Goal: Communication & Community: Answer question/provide support

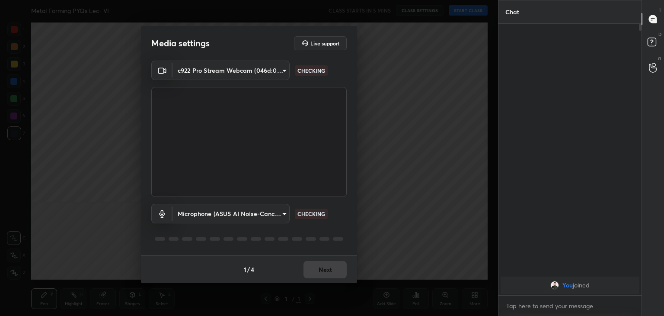
scroll to position [3, 3]
click at [334, 274] on button "Next" at bounding box center [325, 269] width 43 height 17
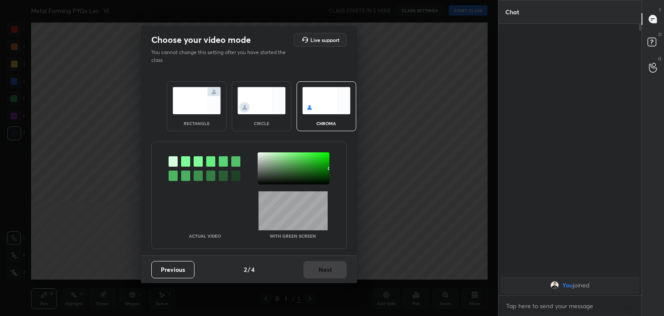
click at [184, 161] on div at bounding box center [185, 161] width 9 height 10
click at [259, 156] on div at bounding box center [294, 168] width 72 height 32
click at [321, 267] on button "Next" at bounding box center [325, 269] width 43 height 17
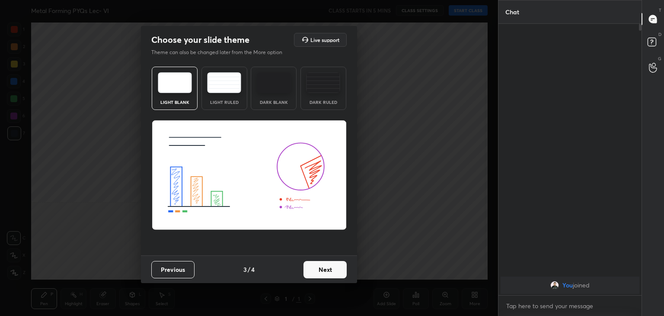
click at [321, 267] on button "Next" at bounding box center [325, 269] width 43 height 17
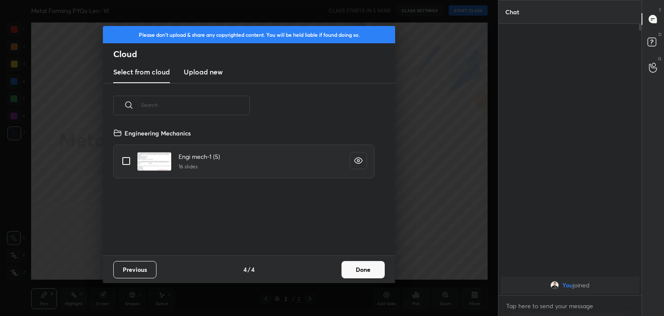
scroll to position [128, 278]
click at [365, 268] on button "Done" at bounding box center [363, 269] width 43 height 17
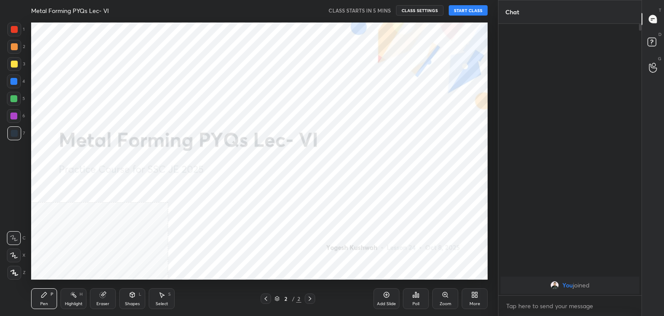
click at [12, 271] on icon at bounding box center [14, 272] width 8 height 6
click at [475, 302] on div "More" at bounding box center [475, 303] width 11 height 4
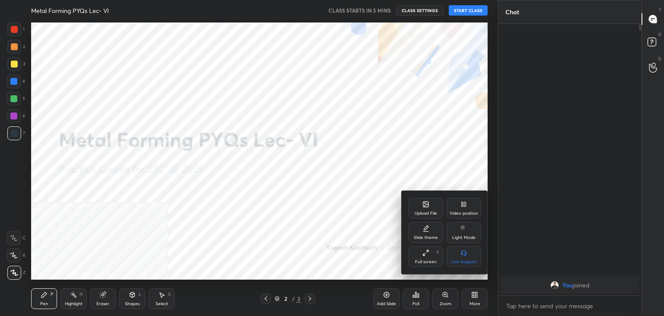
click at [464, 211] on div "Video position" at bounding box center [464, 213] width 29 height 4
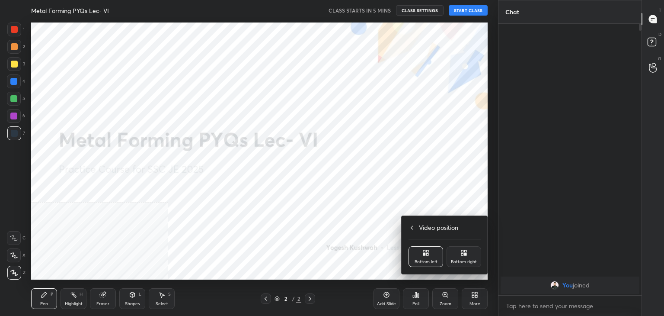
click at [461, 253] on icon at bounding box center [464, 252] width 7 height 7
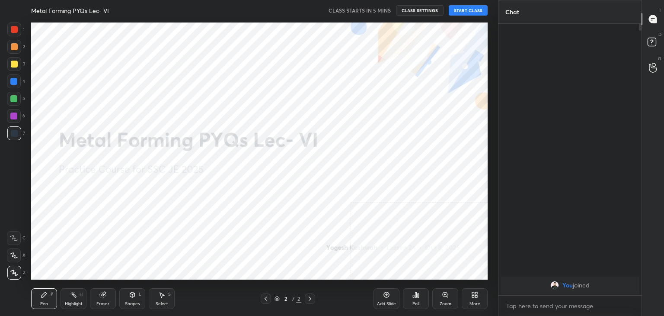
drag, startPoint x: 132, startPoint y: 301, endPoint x: 132, endPoint y: 293, distance: 8.2
click at [132, 301] on div "Shapes" at bounding box center [132, 303] width 15 height 4
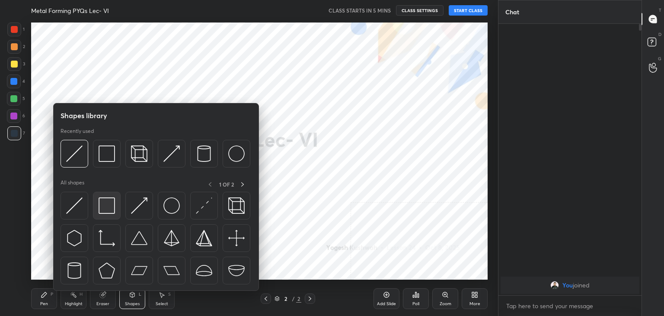
click at [112, 213] on div at bounding box center [107, 206] width 28 height 28
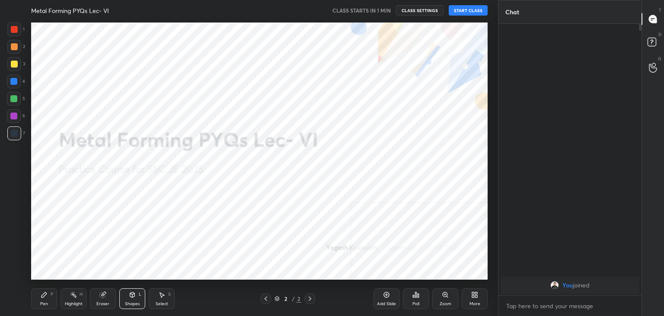
click at [466, 10] on button "START CLASS" at bounding box center [468, 10] width 39 height 10
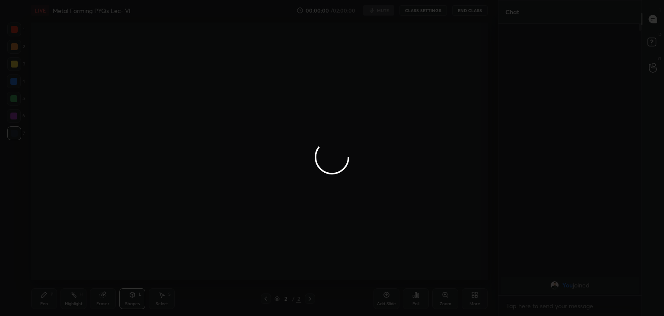
click at [73, 296] on div at bounding box center [332, 158] width 664 height 316
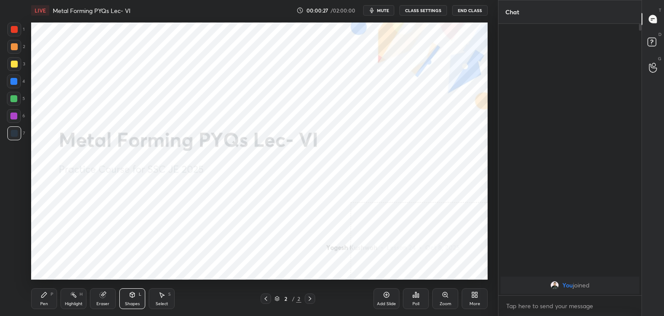
click at [67, 296] on div "Highlight H" at bounding box center [74, 298] width 26 height 21
click at [387, 7] on span "mute" at bounding box center [383, 10] width 12 height 6
drag, startPoint x: 384, startPoint y: 10, endPoint x: 379, endPoint y: 18, distance: 9.4
click at [384, 10] on span "unmute" at bounding box center [382, 10] width 19 height 6
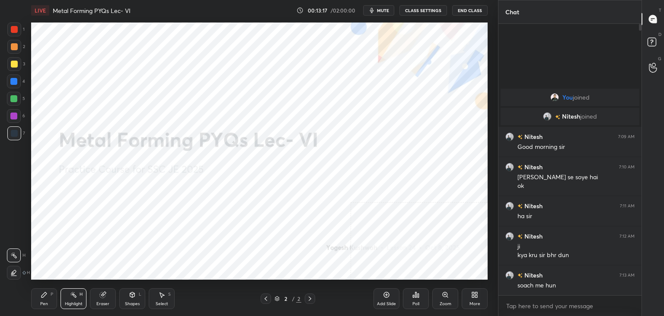
click at [472, 293] on icon at bounding box center [474, 294] width 7 height 7
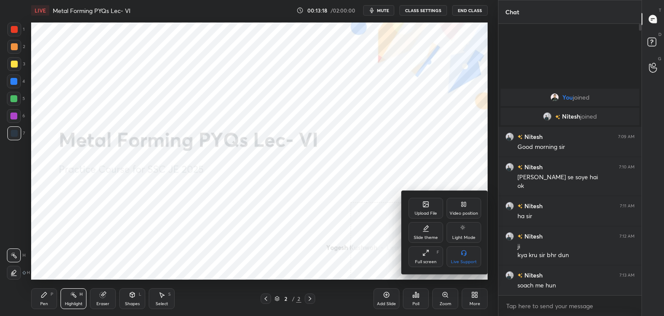
click at [429, 210] on div "Upload File" at bounding box center [426, 208] width 35 height 21
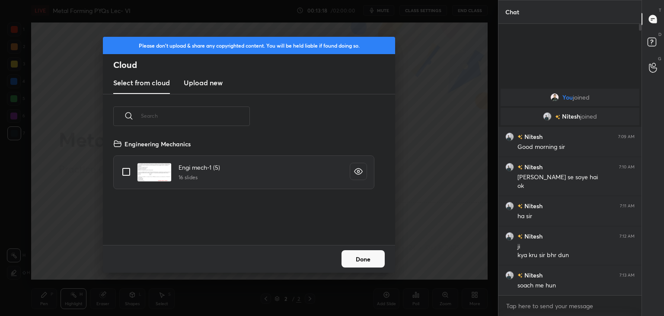
scroll to position [106, 278]
click at [199, 82] on h3 "Upload new" at bounding box center [203, 82] width 39 height 10
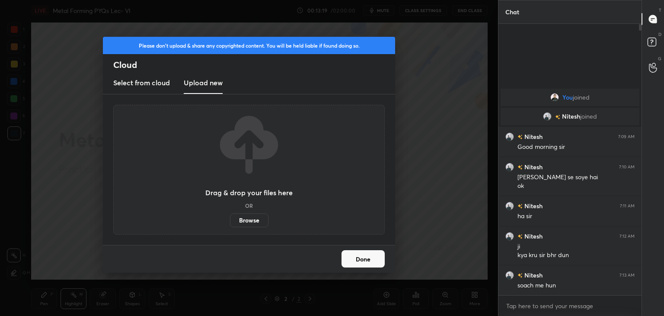
click at [246, 220] on label "Browse" at bounding box center [249, 220] width 38 height 14
click at [230, 220] on input "Browse" at bounding box center [230, 220] width 0 height 14
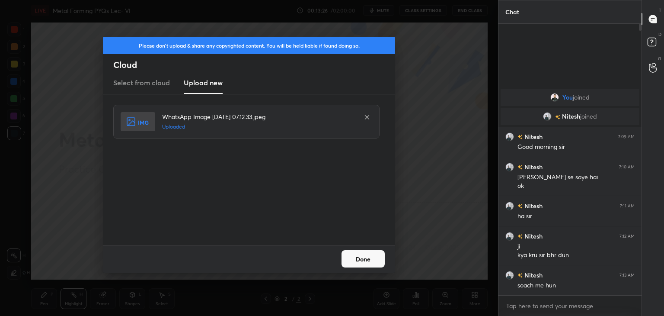
click at [372, 263] on button "Done" at bounding box center [363, 258] width 43 height 17
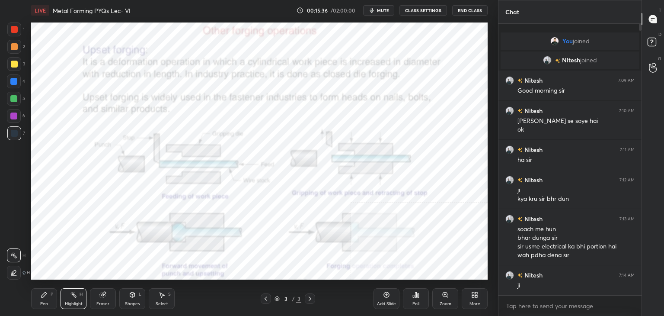
click at [16, 32] on div at bounding box center [14, 29] width 7 height 7
click at [131, 304] on div "Shapes" at bounding box center [132, 303] width 15 height 4
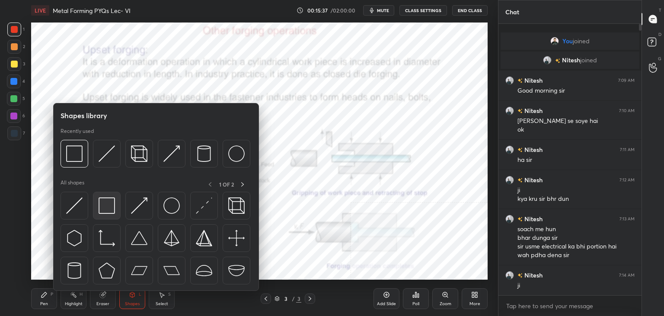
click at [109, 196] on div at bounding box center [107, 206] width 28 height 28
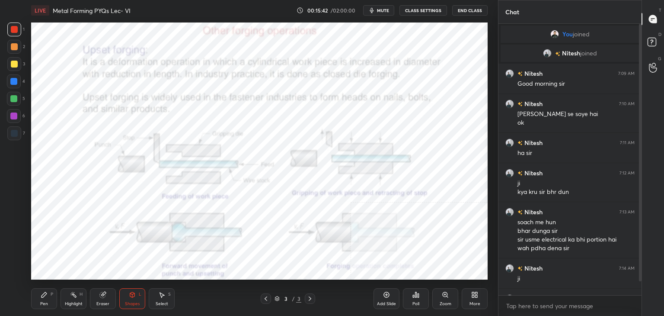
scroll to position [23, 0]
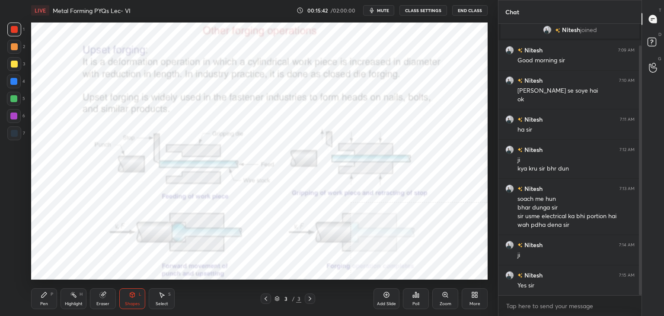
click at [640, 157] on div at bounding box center [640, 169] width 3 height 249
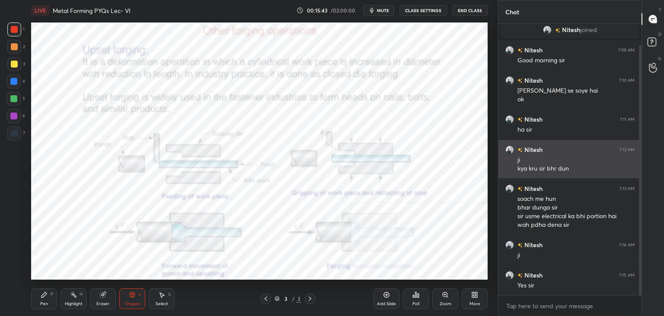
drag, startPoint x: 640, startPoint y: 158, endPoint x: 636, endPoint y: 161, distance: 5.5
click at [640, 163] on div at bounding box center [640, 169] width 3 height 249
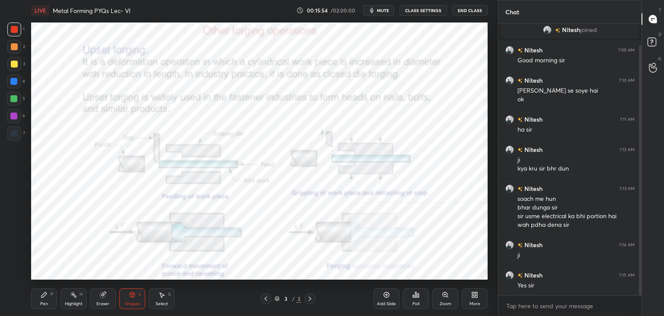
click at [474, 298] on div "More" at bounding box center [475, 298] width 26 height 21
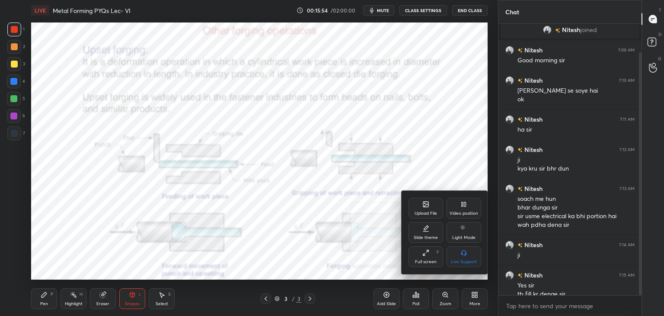
scroll to position [32, 0]
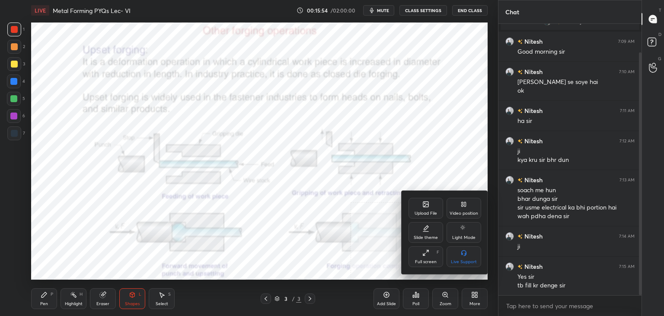
click at [419, 207] on div "Upload File" at bounding box center [426, 208] width 35 height 21
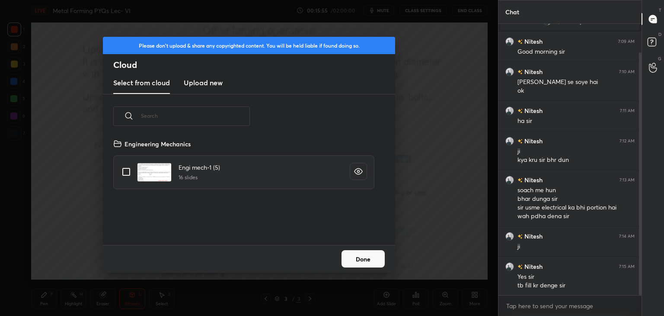
scroll to position [106, 278]
drag, startPoint x: 202, startPoint y: 80, endPoint x: 204, endPoint y: 84, distance: 5.0
click at [201, 81] on h3 "Upload new" at bounding box center [203, 82] width 39 height 10
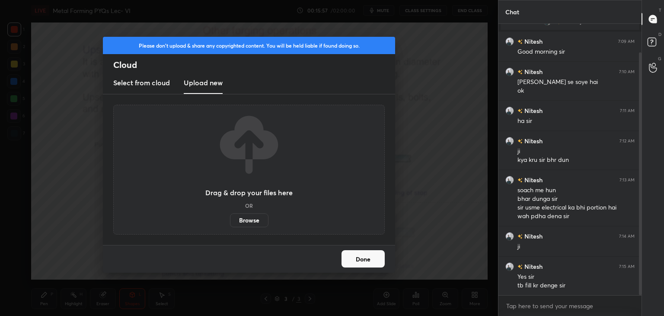
click at [246, 220] on label "Browse" at bounding box center [249, 220] width 38 height 14
click at [230, 220] on input "Browse" at bounding box center [230, 220] width 0 height 14
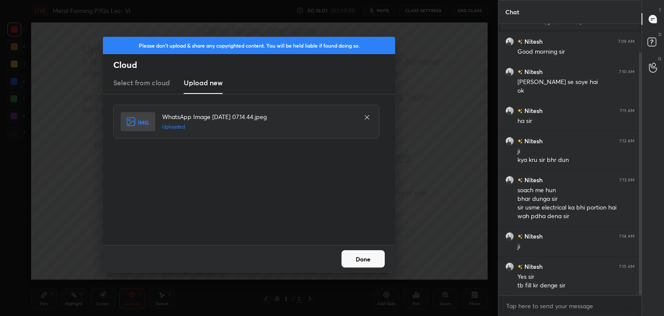
click at [360, 257] on button "Done" at bounding box center [363, 258] width 43 height 17
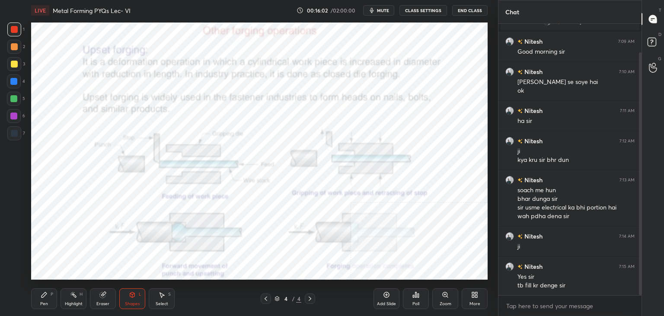
click at [473, 293] on icon at bounding box center [473, 293] width 2 height 2
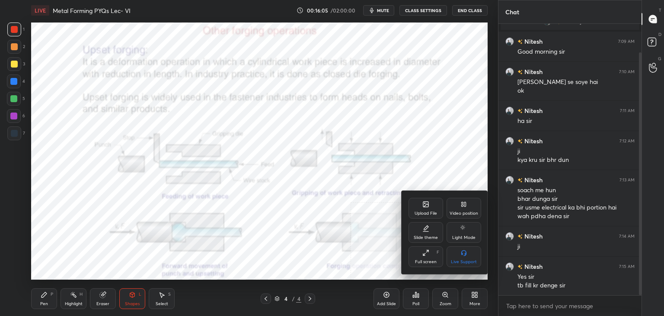
click at [265, 297] on div at bounding box center [332, 158] width 664 height 316
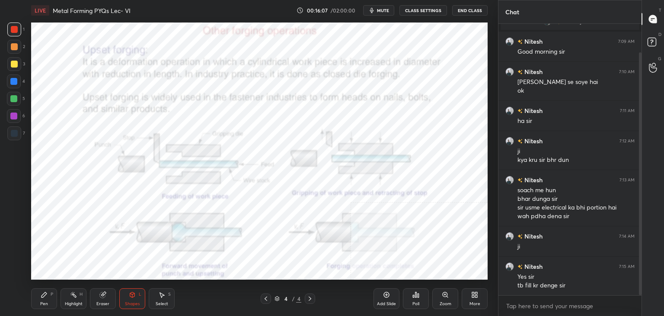
click at [477, 294] on icon at bounding box center [474, 294] width 7 height 7
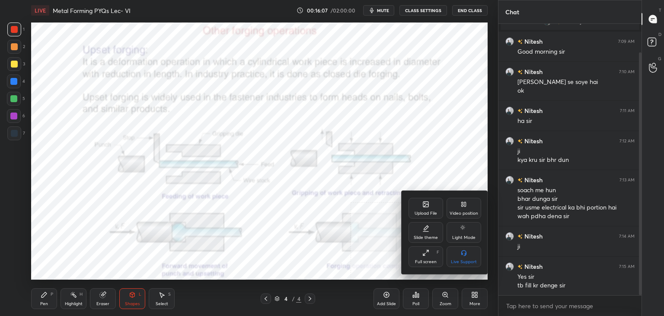
click at [435, 210] on div "Upload File" at bounding box center [426, 208] width 35 height 21
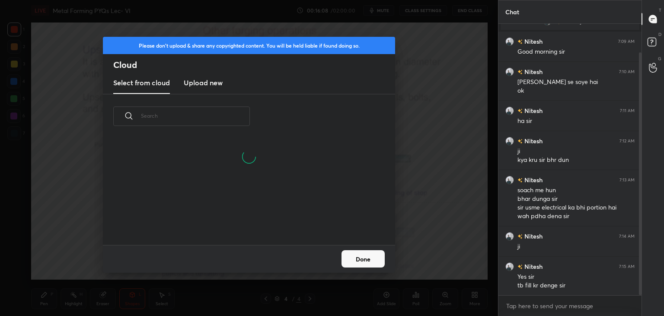
click at [193, 83] on h3 "Upload new" at bounding box center [203, 82] width 39 height 10
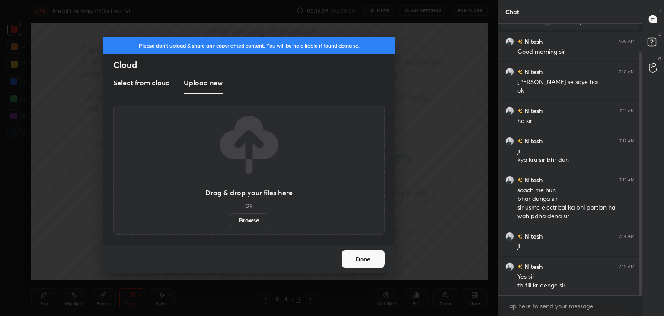
click at [249, 222] on label "Browse" at bounding box center [249, 220] width 38 height 14
click at [230, 222] on input "Browse" at bounding box center [230, 220] width 0 height 14
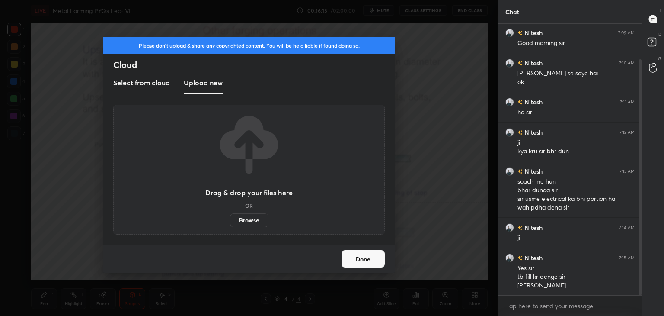
drag, startPoint x: 361, startPoint y: 262, endPoint x: 350, endPoint y: 265, distance: 12.2
click at [361, 262] on button "Done" at bounding box center [363, 258] width 43 height 17
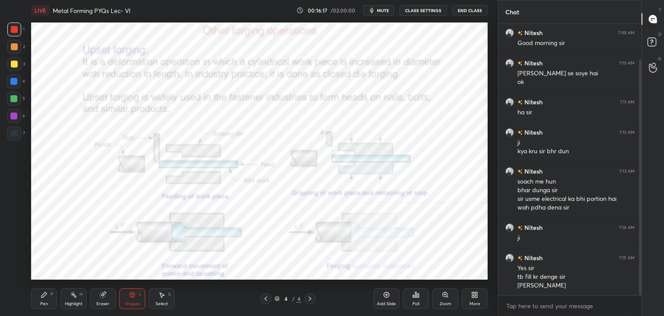
click at [266, 297] on icon at bounding box center [265, 298] width 7 height 7
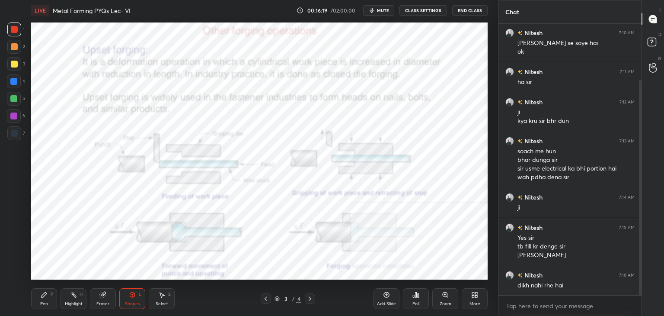
click at [310, 297] on icon at bounding box center [310, 298] width 7 height 7
click at [472, 296] on icon at bounding box center [473, 296] width 2 height 2
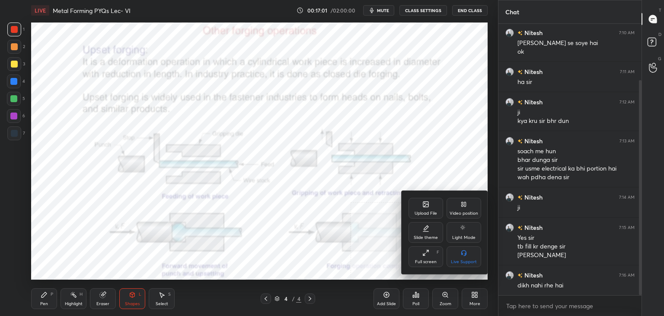
click at [427, 213] on div "Upload File" at bounding box center [426, 213] width 22 height 4
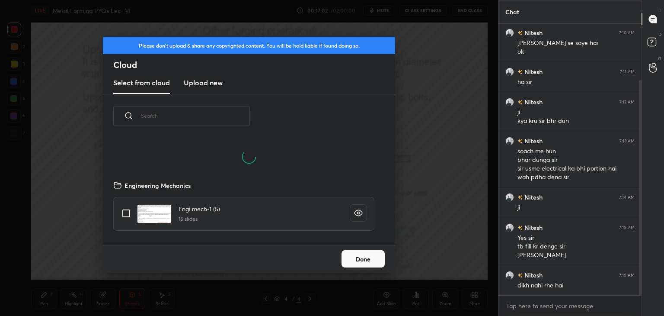
scroll to position [65, 278]
drag, startPoint x: 194, startPoint y: 80, endPoint x: 197, endPoint y: 93, distance: 13.3
click at [194, 80] on h3 "Upload new" at bounding box center [203, 82] width 39 height 10
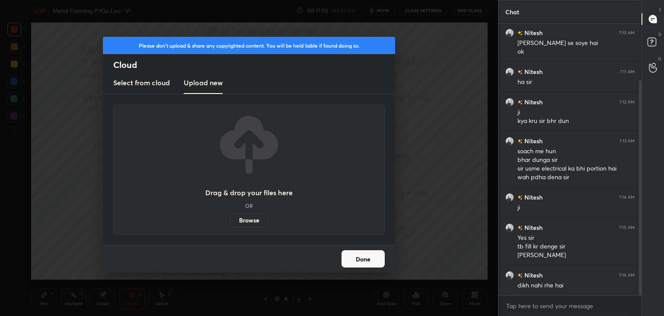
click at [251, 218] on label "Browse" at bounding box center [249, 220] width 38 height 14
click at [230, 218] on input "Browse" at bounding box center [230, 220] width 0 height 14
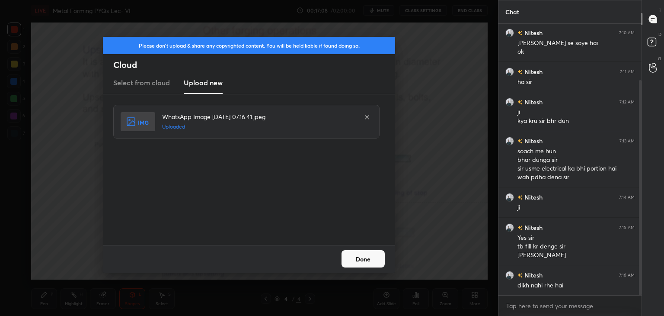
click at [377, 259] on button "Done" at bounding box center [363, 258] width 43 height 17
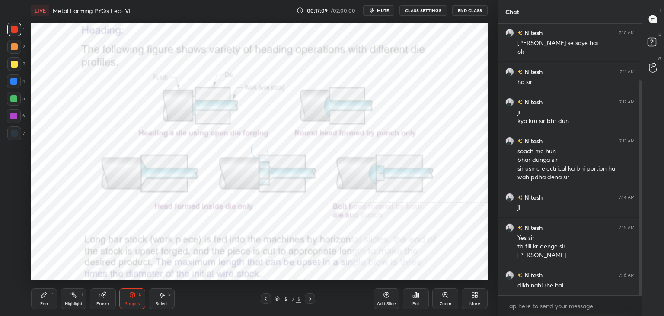
scroll to position [87, 0]
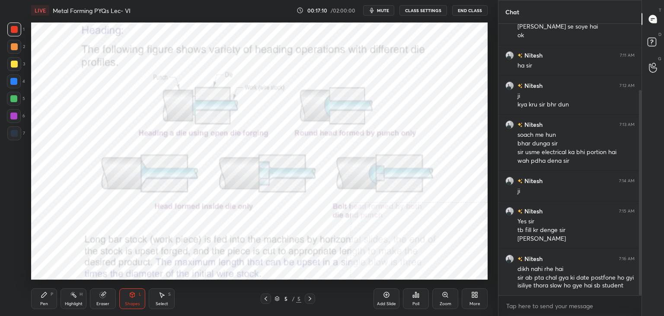
click at [477, 294] on div "More" at bounding box center [475, 298] width 26 height 21
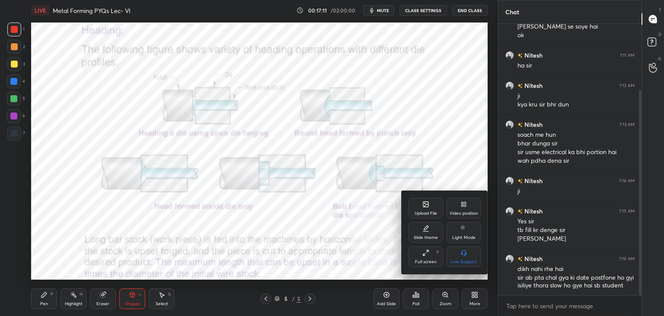
click at [425, 206] on icon at bounding box center [426, 205] width 5 height 3
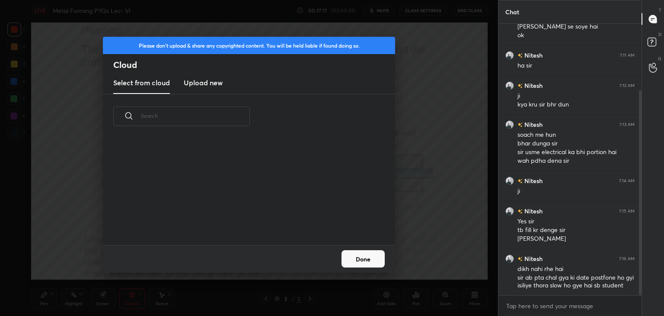
click at [193, 82] on h3 "Upload new" at bounding box center [203, 82] width 39 height 10
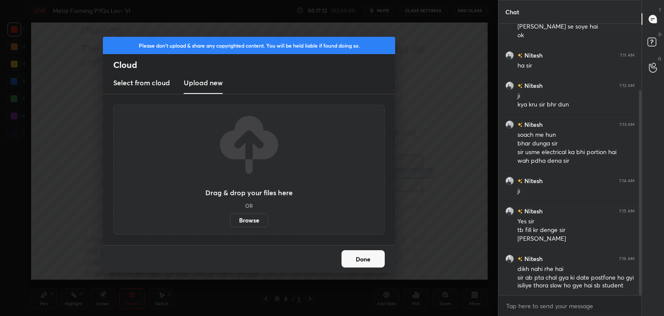
click at [247, 220] on label "Browse" at bounding box center [249, 220] width 38 height 14
click at [230, 220] on input "Browse" at bounding box center [230, 220] width 0 height 14
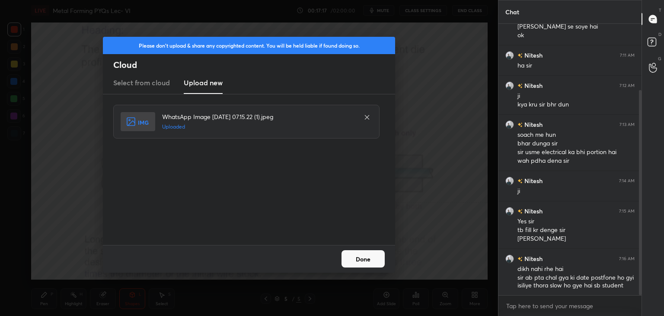
click at [357, 255] on button "Done" at bounding box center [363, 258] width 43 height 17
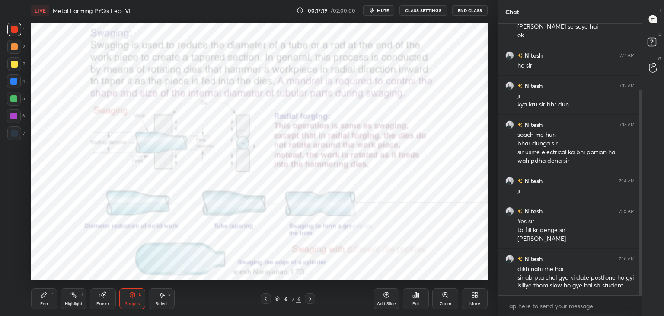
click at [265, 298] on icon at bounding box center [266, 298] width 3 height 4
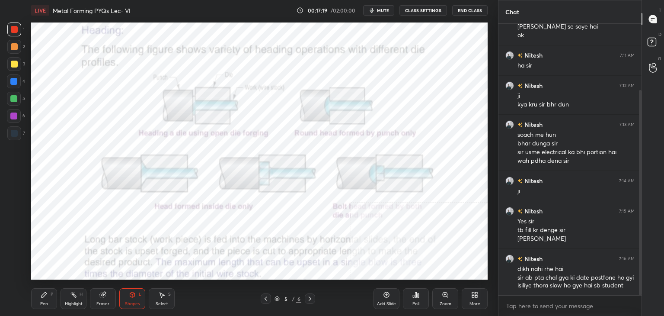
click at [266, 300] on icon at bounding box center [266, 298] width 3 height 4
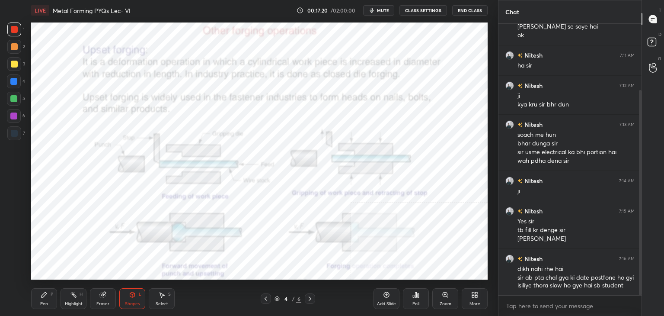
click at [266, 298] on icon at bounding box center [265, 298] width 7 height 7
click at [310, 299] on icon at bounding box center [310, 298] width 3 height 4
click at [13, 79] on div at bounding box center [13, 81] width 7 height 7
click at [66, 301] on div "Highlight H" at bounding box center [74, 298] width 26 height 21
click at [308, 298] on icon at bounding box center [310, 298] width 7 height 7
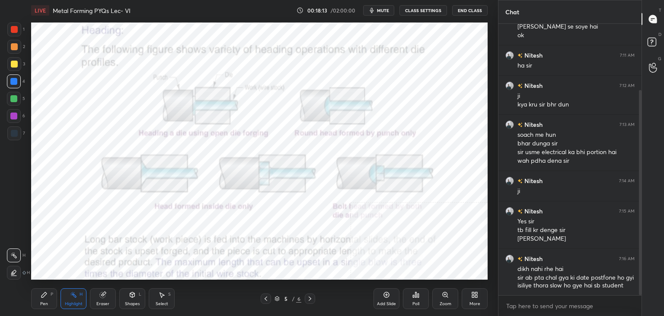
click at [308, 298] on icon at bounding box center [310, 298] width 7 height 7
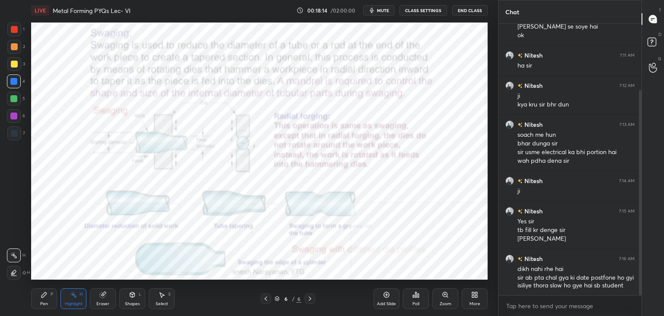
click at [268, 297] on icon at bounding box center [265, 298] width 7 height 7
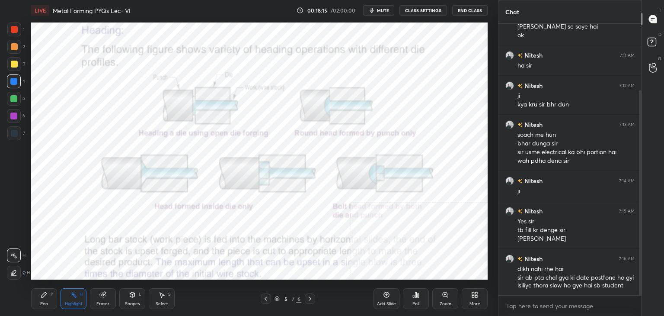
click at [136, 298] on div "Shapes L" at bounding box center [132, 298] width 26 height 21
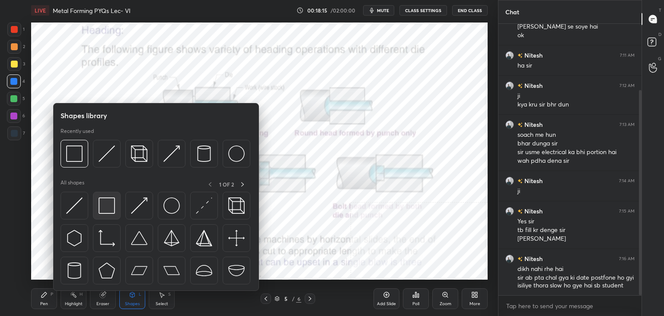
click at [114, 206] on div at bounding box center [107, 206] width 28 height 28
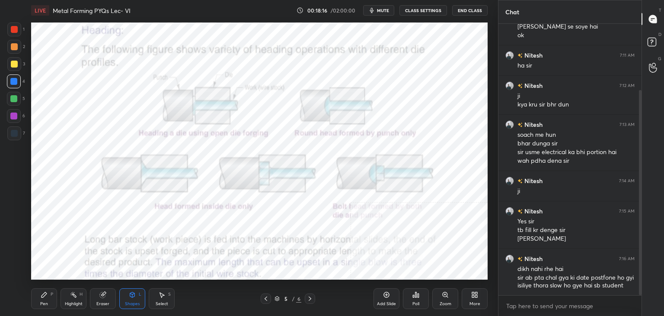
drag, startPoint x: 309, startPoint y: 298, endPoint x: 303, endPoint y: 293, distance: 8.3
click at [309, 298] on icon at bounding box center [310, 298] width 7 height 7
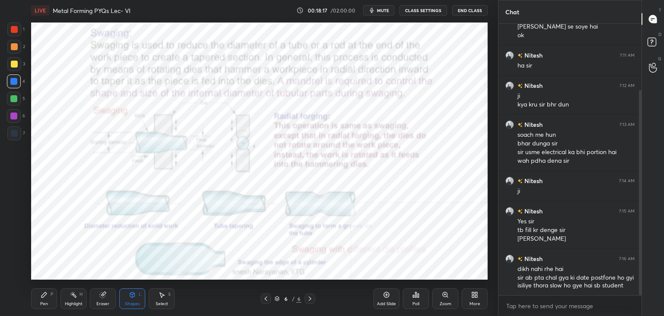
click at [125, 297] on div "Shapes L" at bounding box center [132, 298] width 26 height 21
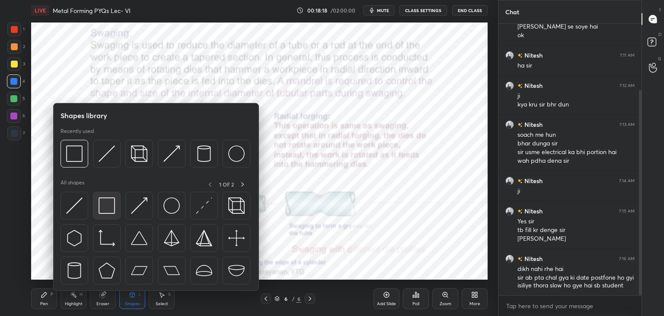
click at [106, 214] on div at bounding box center [107, 206] width 28 height 28
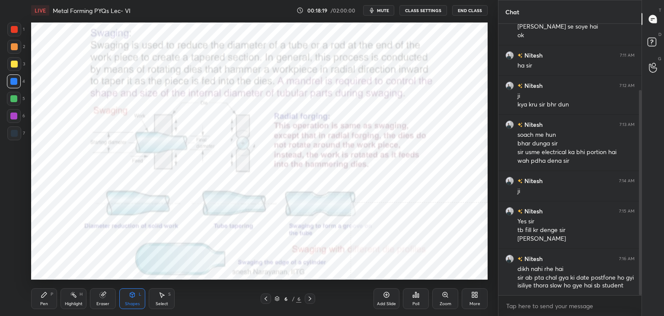
click at [13, 134] on div at bounding box center [14, 133] width 7 height 7
click at [267, 297] on icon at bounding box center [266, 298] width 3 height 4
click at [267, 297] on icon at bounding box center [265, 298] width 7 height 7
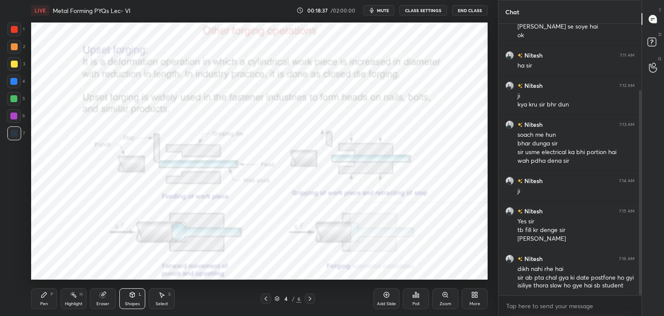
click at [268, 297] on icon at bounding box center [265, 298] width 7 height 7
click at [418, 301] on div "Poll" at bounding box center [416, 303] width 7 height 4
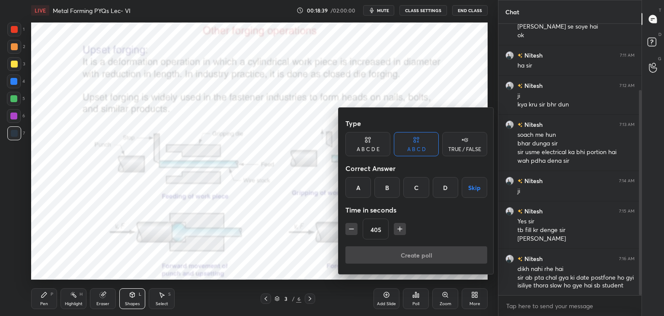
click at [399, 228] on icon "button" at bounding box center [400, 228] width 9 height 9
click at [399, 229] on icon "button" at bounding box center [400, 228] width 9 height 9
click at [399, 229] on icon "button" at bounding box center [400, 229] width 4 height 0
click at [400, 229] on icon "button" at bounding box center [400, 229] width 0 height 4
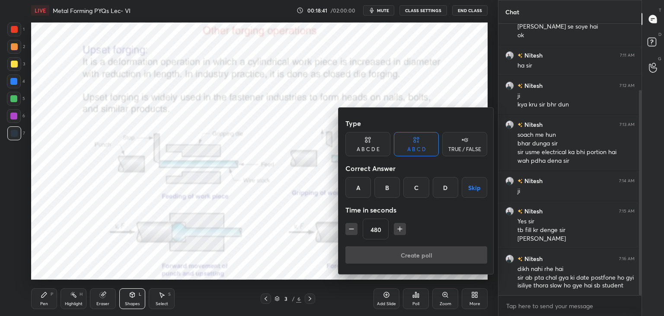
click at [399, 229] on icon "button" at bounding box center [400, 229] width 4 height 0
click at [399, 229] on icon "button" at bounding box center [400, 228] width 9 height 9
type input "510"
drag, startPoint x: 424, startPoint y: 186, endPoint x: 429, endPoint y: 208, distance: 23.1
click at [423, 186] on div "C" at bounding box center [416, 187] width 26 height 21
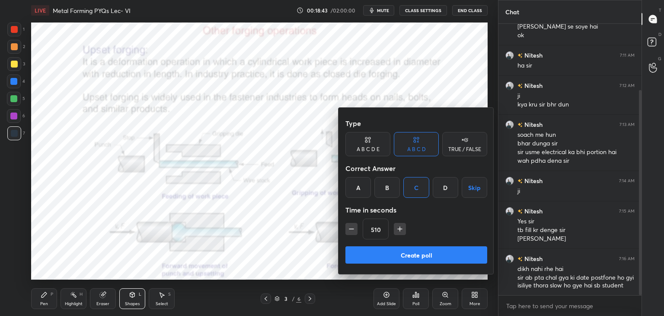
click at [422, 255] on button "Create poll" at bounding box center [416, 254] width 142 height 17
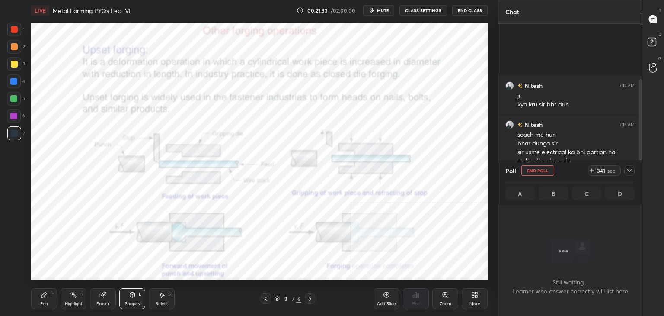
scroll to position [186, 0]
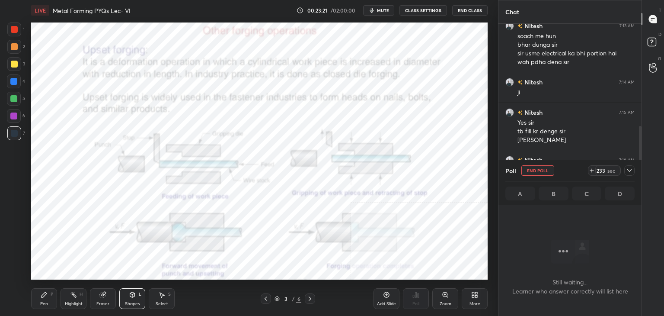
drag, startPoint x: 546, startPoint y: 170, endPoint x: 545, endPoint y: 176, distance: 5.2
click at [546, 172] on button "End Poll" at bounding box center [537, 170] width 33 height 10
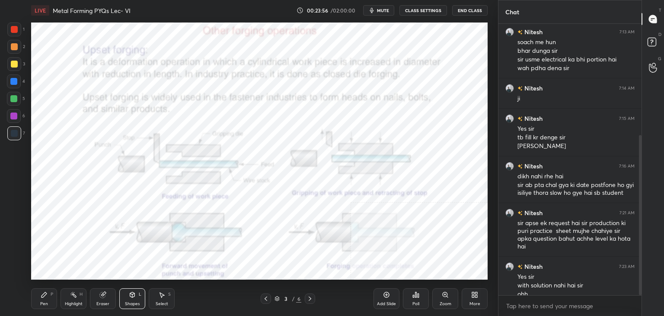
scroll to position [189, 0]
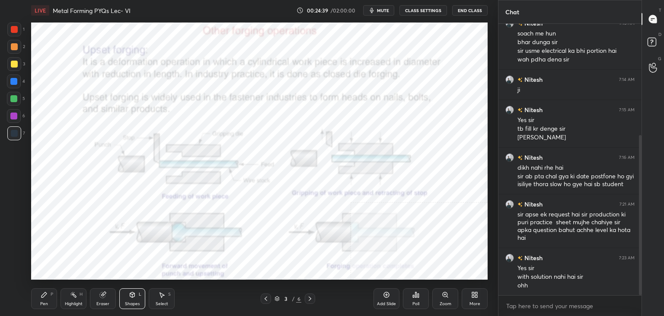
click at [72, 297] on div "Highlight H" at bounding box center [74, 298] width 26 height 21
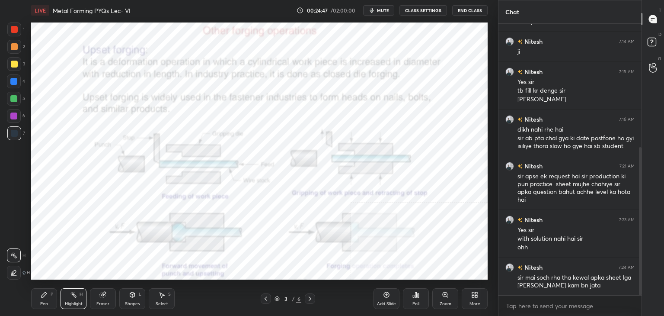
drag, startPoint x: 66, startPoint y: 301, endPoint x: 64, endPoint y: 295, distance: 6.4
click at [65, 301] on div "Highlight" at bounding box center [74, 303] width 18 height 4
click at [14, 115] on div at bounding box center [13, 115] width 7 height 7
click at [16, 99] on div at bounding box center [13, 98] width 7 height 7
click at [14, 80] on div at bounding box center [13, 81] width 7 height 7
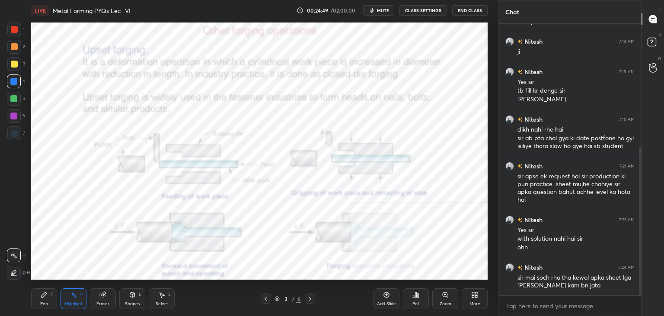
click at [15, 64] on div at bounding box center [14, 64] width 7 height 7
click at [14, 48] on div at bounding box center [14, 46] width 7 height 7
click at [14, 32] on div at bounding box center [14, 29] width 7 height 7
drag, startPoint x: 77, startPoint y: 297, endPoint x: 76, endPoint y: 289, distance: 8.2
click at [77, 298] on div "Highlight H" at bounding box center [74, 298] width 26 height 21
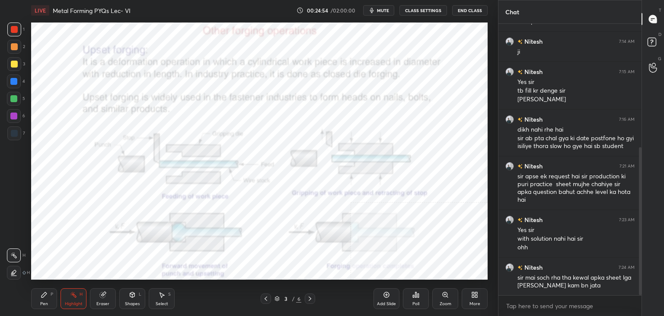
click at [50, 297] on div "Pen P" at bounding box center [44, 298] width 26 height 21
click at [265, 299] on icon at bounding box center [265, 298] width 7 height 7
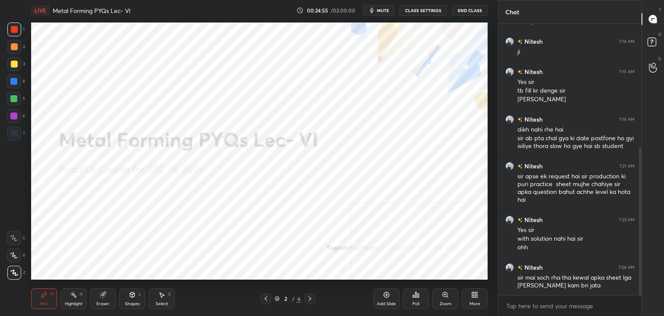
click at [265, 298] on icon at bounding box center [265, 298] width 7 height 7
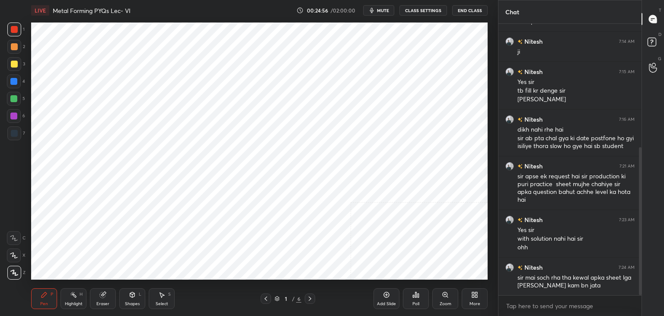
click at [310, 297] on icon at bounding box center [310, 298] width 7 height 7
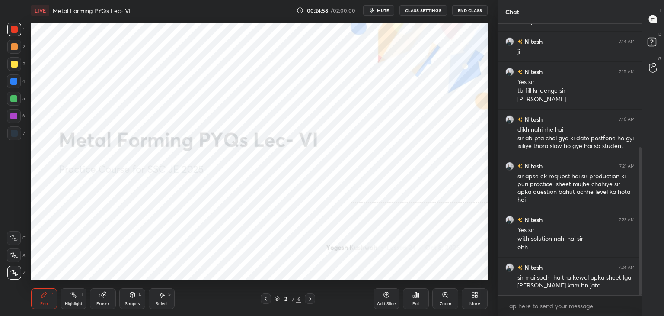
click at [14, 115] on div at bounding box center [13, 115] width 7 height 7
drag, startPoint x: 137, startPoint y: 304, endPoint x: 133, endPoint y: 293, distance: 12.2
click at [137, 303] on div "Shapes" at bounding box center [132, 303] width 15 height 4
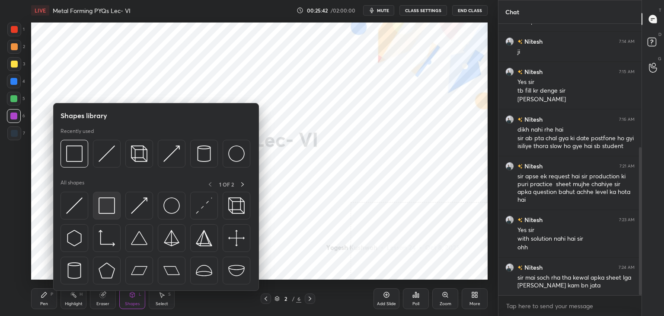
click at [112, 213] on div at bounding box center [107, 206] width 28 height 28
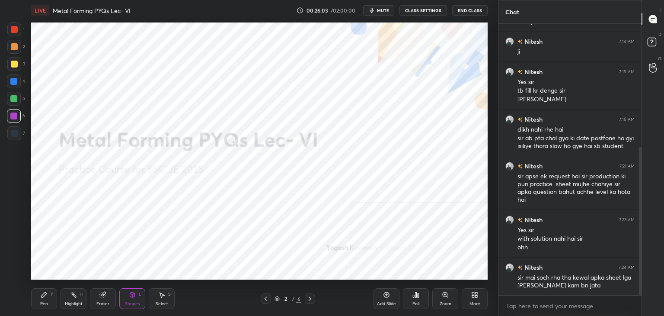
drag, startPoint x: 70, startPoint y: 301, endPoint x: 67, endPoint y: 287, distance: 14.9
click at [70, 301] on div "Highlight" at bounding box center [74, 303] width 18 height 4
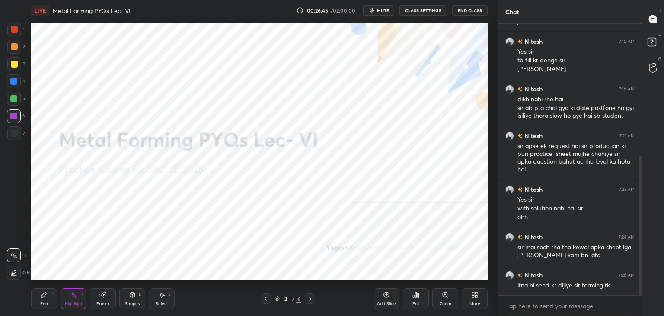
click at [150, 297] on div "Select S" at bounding box center [162, 298] width 26 height 21
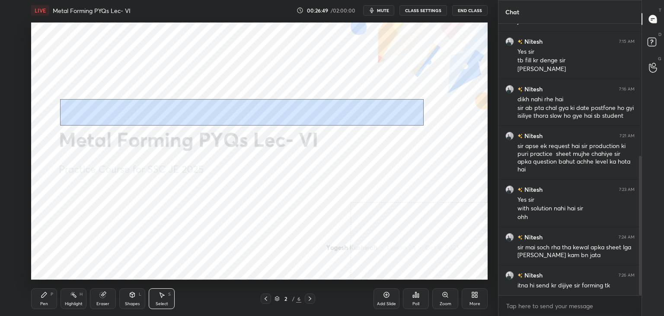
drag, startPoint x: 61, startPoint y: 100, endPoint x: 424, endPoint y: 125, distance: 363.6
click at [424, 125] on div "0 ° Undo Copy Duplicate Duplicate to new slide Delete" at bounding box center [259, 150] width 457 height 257
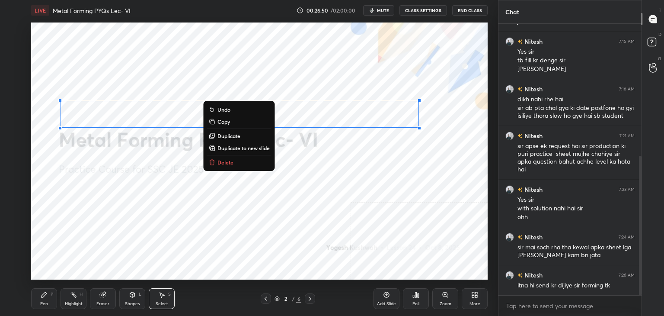
click at [228, 161] on p "Delete" at bounding box center [226, 162] width 16 height 7
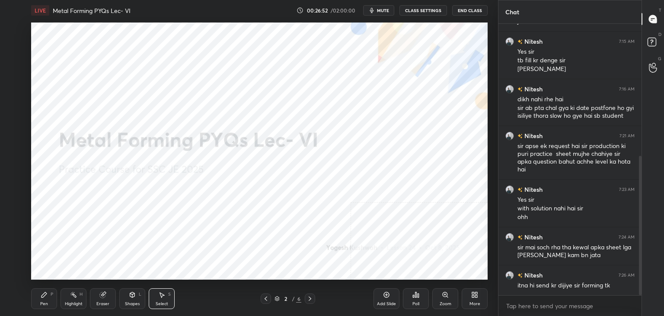
drag, startPoint x: 46, startPoint y: 299, endPoint x: 52, endPoint y: 285, distance: 15.3
click at [46, 300] on div "Pen P" at bounding box center [44, 298] width 26 height 21
drag, startPoint x: 154, startPoint y: 298, endPoint x: 153, endPoint y: 281, distance: 17.3
click at [154, 298] on div "Select S" at bounding box center [162, 298] width 26 height 21
drag, startPoint x: 69, startPoint y: 115, endPoint x: 107, endPoint y: 125, distance: 39.4
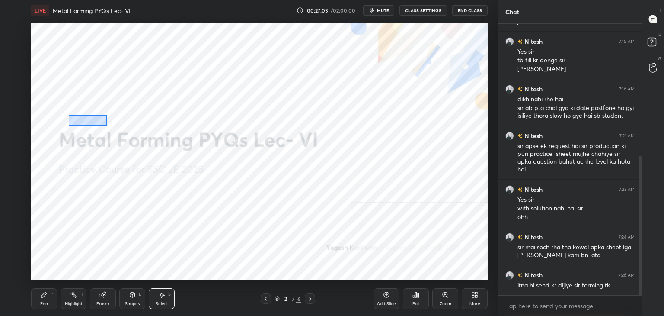
click at [107, 125] on div "0 ° Undo Copy Duplicate Duplicate to new slide Delete" at bounding box center [259, 150] width 457 height 257
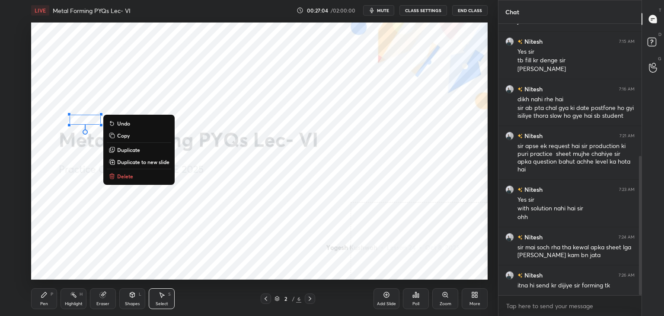
click at [122, 178] on p "Delete" at bounding box center [125, 176] width 16 height 7
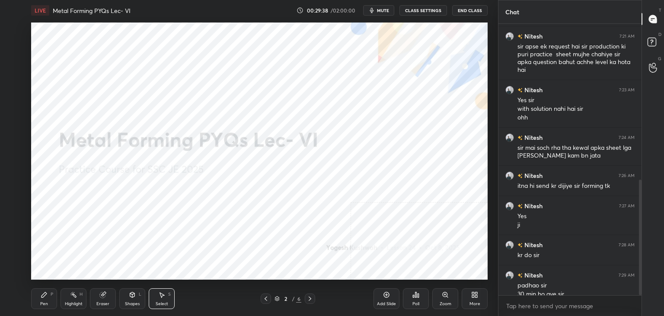
scroll to position [365, 0]
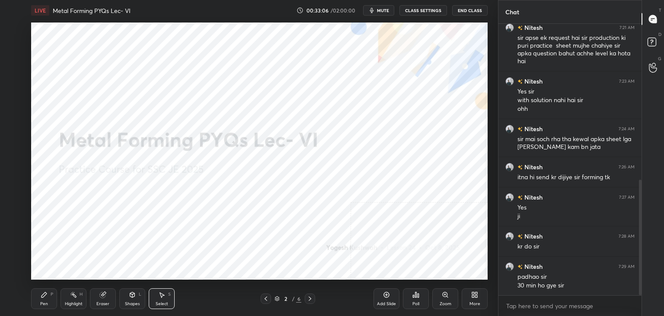
drag, startPoint x: 308, startPoint y: 298, endPoint x: 311, endPoint y: 292, distance: 7.0
click at [308, 298] on icon at bounding box center [310, 298] width 7 height 7
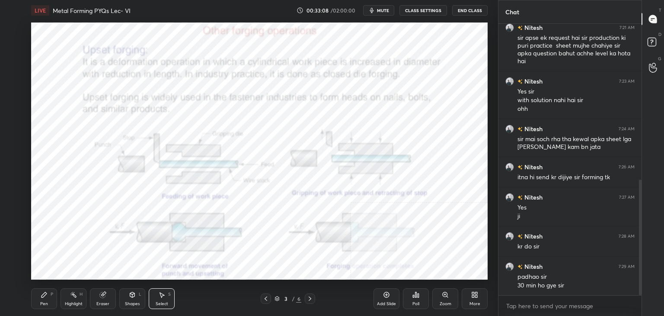
click at [70, 301] on div "Highlight" at bounding box center [74, 303] width 18 height 4
click at [133, 293] on icon at bounding box center [132, 294] width 5 height 5
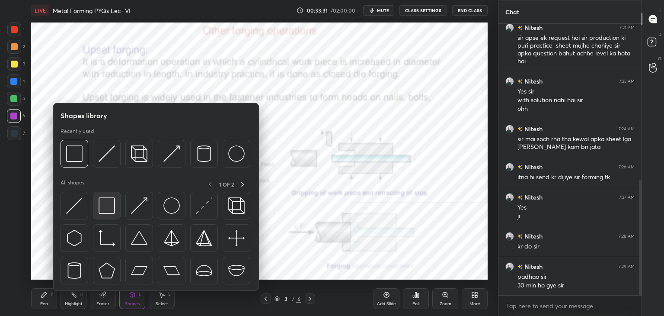
click at [109, 202] on img at bounding box center [107, 205] width 16 height 16
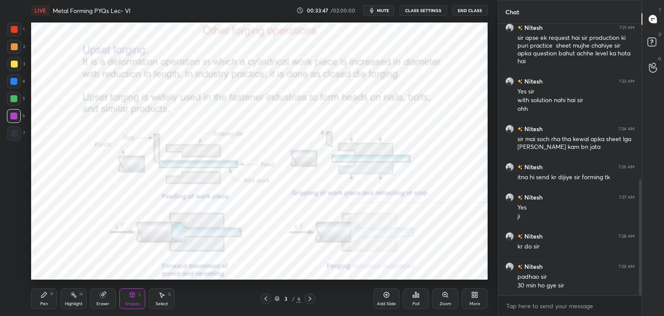
click at [14, 80] on div at bounding box center [13, 81] width 7 height 7
drag, startPoint x: 14, startPoint y: 115, endPoint x: 24, endPoint y: 108, distance: 12.5
click at [14, 115] on div at bounding box center [13, 115] width 7 height 7
drag, startPoint x: 72, startPoint y: 297, endPoint x: 78, endPoint y: 284, distance: 14.1
click at [73, 297] on icon at bounding box center [73, 294] width 7 height 7
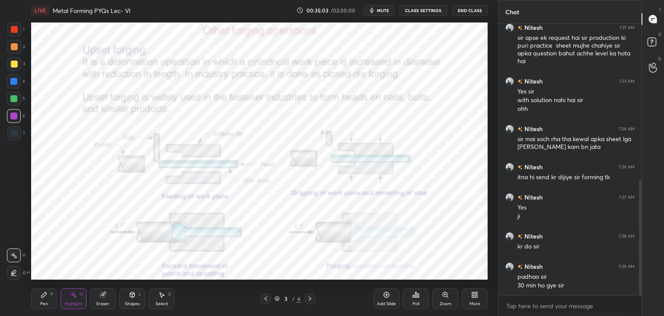
drag, startPoint x: 133, startPoint y: 301, endPoint x: 132, endPoint y: 293, distance: 7.8
click at [132, 301] on div "Shapes" at bounding box center [132, 303] width 15 height 4
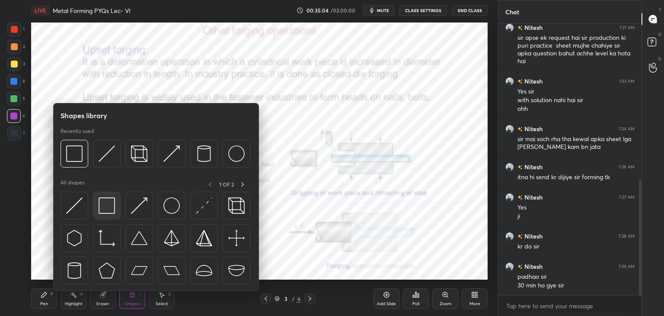
click at [110, 214] on div at bounding box center [107, 206] width 28 height 28
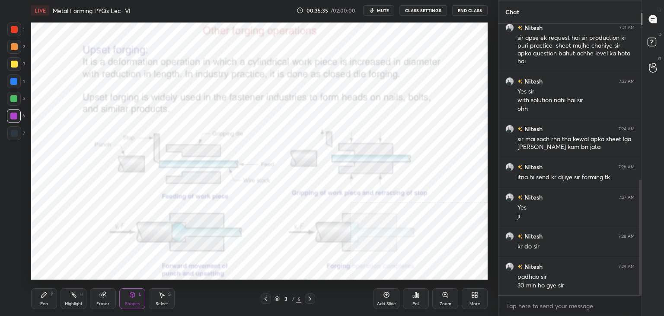
click at [309, 299] on icon at bounding box center [310, 298] width 7 height 7
click at [309, 296] on icon at bounding box center [310, 298] width 7 height 7
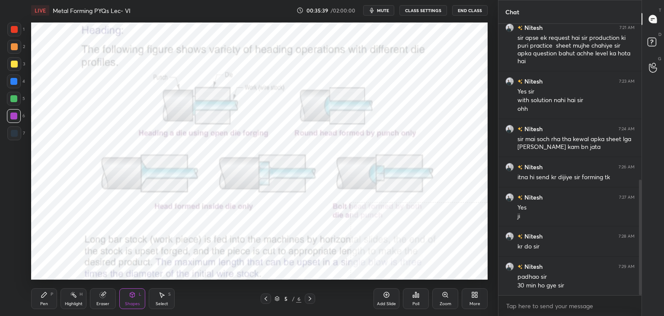
drag, startPoint x: 16, startPoint y: 25, endPoint x: 26, endPoint y: 32, distance: 12.6
click at [16, 25] on div at bounding box center [14, 29] width 14 height 14
click at [10, 112] on div at bounding box center [14, 116] width 14 height 14
drag, startPoint x: 265, startPoint y: 296, endPoint x: 260, endPoint y: 285, distance: 12.0
click at [265, 296] on icon at bounding box center [265, 298] width 7 height 7
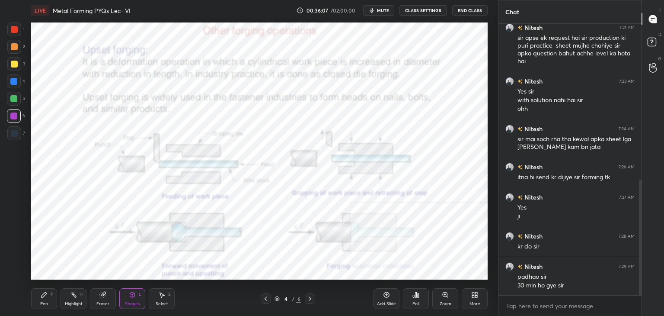
drag, startPoint x: 310, startPoint y: 298, endPoint x: 304, endPoint y: 296, distance: 5.9
click at [310, 297] on icon at bounding box center [310, 298] width 3 height 4
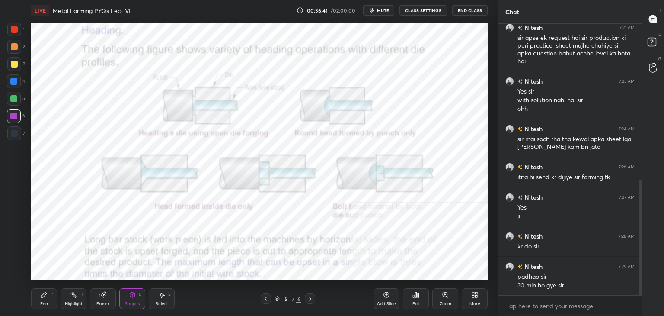
drag, startPoint x: 77, startPoint y: 297, endPoint x: 86, endPoint y: 283, distance: 17.4
click at [76, 296] on icon at bounding box center [73, 294] width 7 height 7
click at [307, 298] on div at bounding box center [310, 298] width 10 height 10
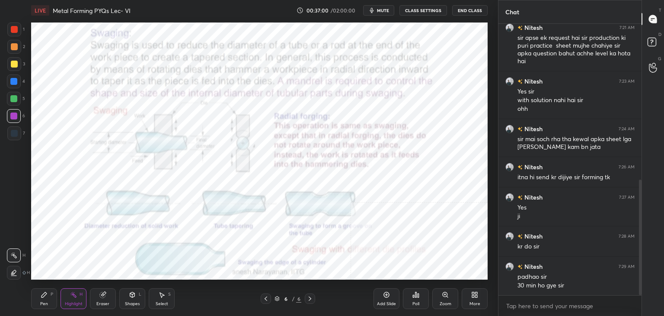
click at [308, 300] on icon at bounding box center [310, 298] width 7 height 7
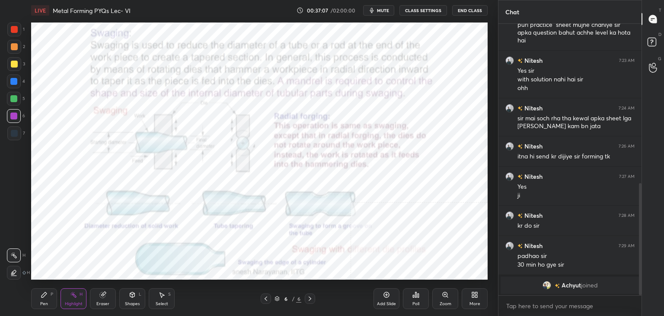
drag, startPoint x: 140, startPoint y: 297, endPoint x: 138, endPoint y: 291, distance: 7.0
click at [140, 297] on div "Shapes L" at bounding box center [132, 298] width 26 height 21
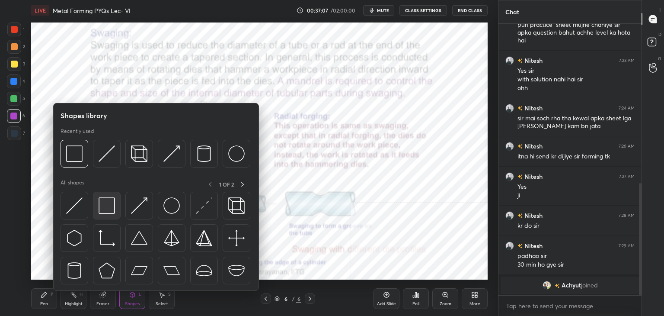
click at [113, 206] on img at bounding box center [107, 205] width 16 height 16
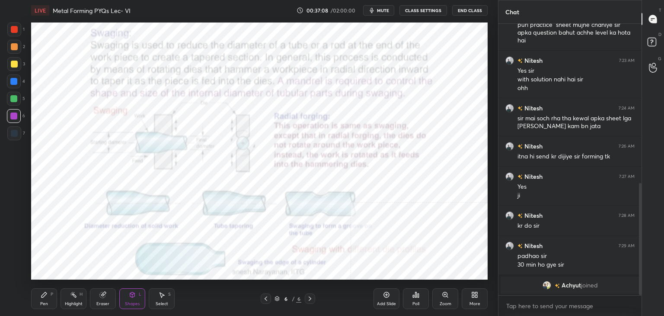
click at [10, 30] on div at bounding box center [14, 29] width 14 height 14
click at [15, 117] on div at bounding box center [13, 115] width 7 height 7
click at [76, 295] on icon at bounding box center [73, 294] width 7 height 7
drag, startPoint x: 127, startPoint y: 297, endPoint x: 125, endPoint y: 292, distance: 5.9
click at [126, 297] on div "Shapes L" at bounding box center [132, 298] width 26 height 21
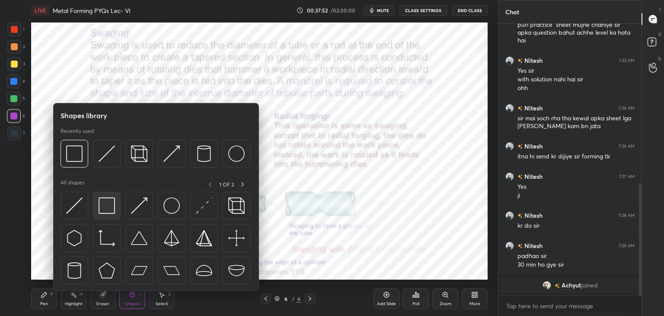
click at [102, 215] on div at bounding box center [107, 206] width 28 height 28
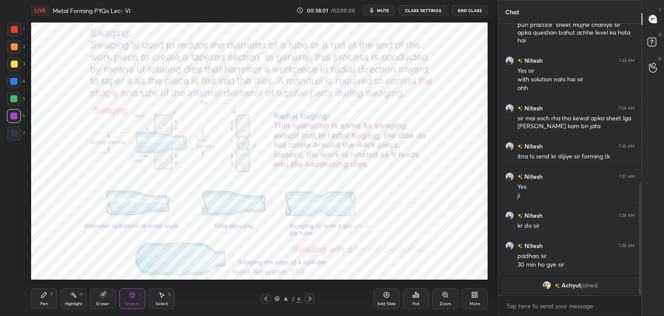
drag, startPoint x: 76, startPoint y: 300, endPoint x: 82, endPoint y: 286, distance: 14.9
click at [76, 300] on div "Highlight H" at bounding box center [74, 298] width 26 height 21
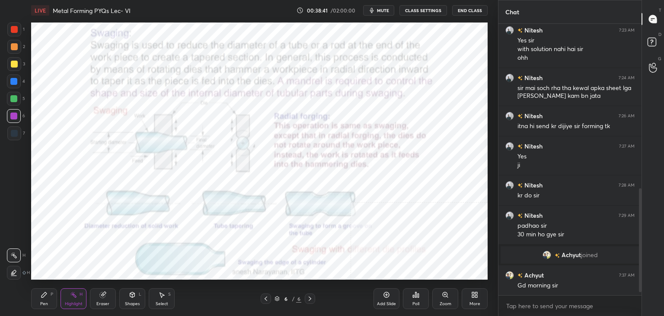
scroll to position [446, 0]
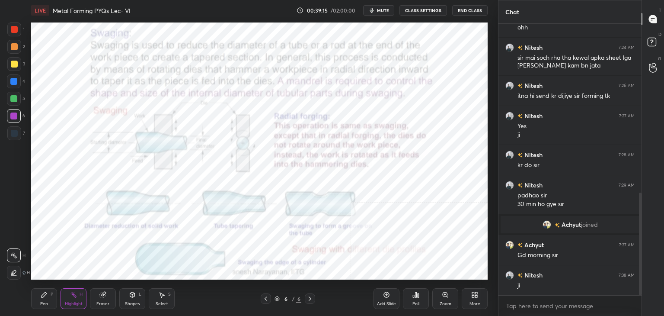
click at [478, 295] on div "More" at bounding box center [475, 298] width 26 height 21
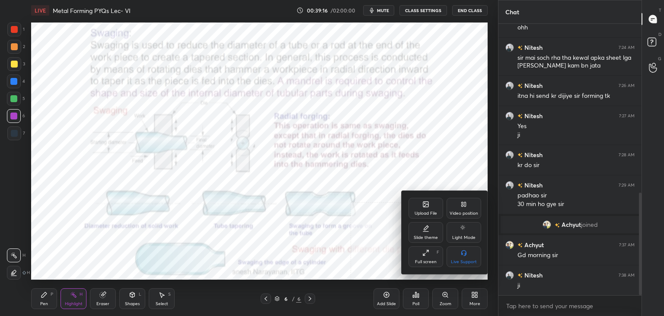
click at [435, 215] on div "Upload File" at bounding box center [426, 213] width 22 height 4
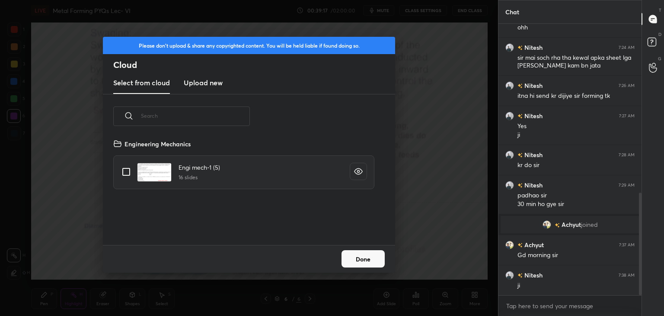
scroll to position [106, 278]
drag, startPoint x: 203, startPoint y: 83, endPoint x: 206, endPoint y: 90, distance: 7.9
click at [203, 82] on h3 "Upload new" at bounding box center [203, 82] width 39 height 10
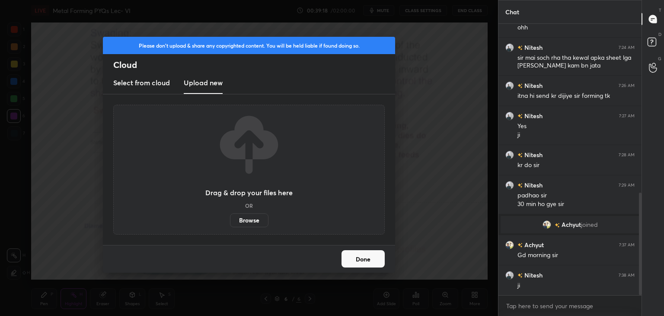
click at [251, 218] on label "Browse" at bounding box center [249, 220] width 38 height 14
click at [230, 218] on input "Browse" at bounding box center [230, 220] width 0 height 14
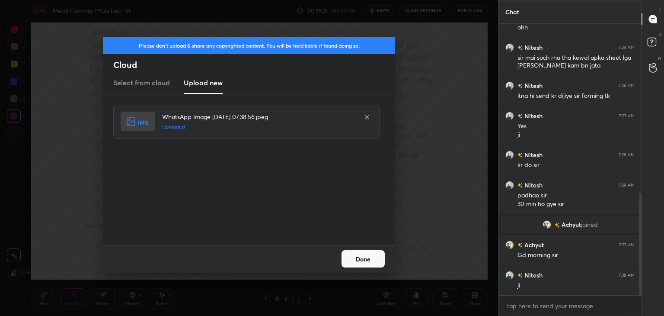
click at [367, 261] on button "Done" at bounding box center [363, 258] width 43 height 17
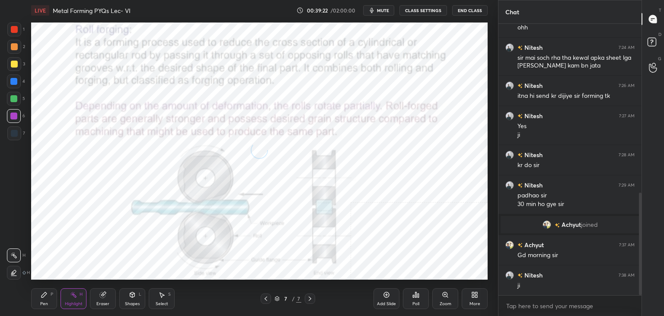
click at [138, 297] on div "Shapes L" at bounding box center [132, 298] width 26 height 21
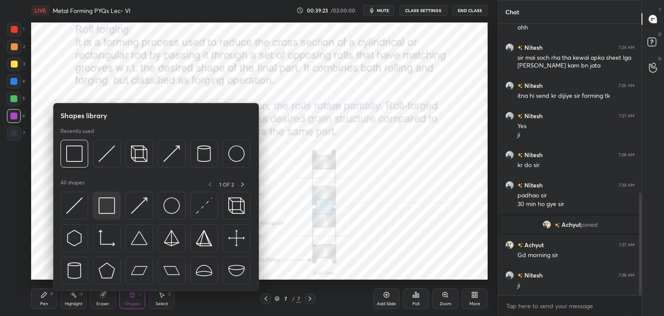
click at [102, 202] on img at bounding box center [107, 205] width 16 height 16
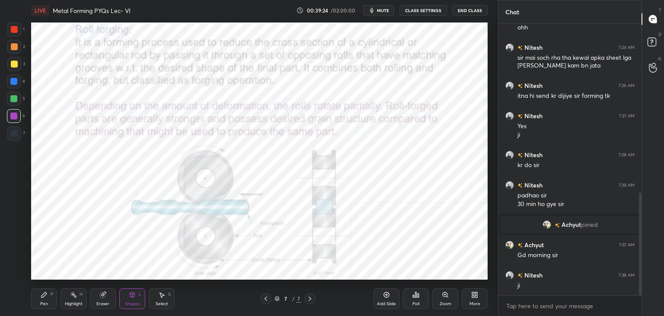
click at [12, 32] on div at bounding box center [14, 29] width 7 height 7
click at [18, 116] on div at bounding box center [14, 116] width 14 height 14
click at [81, 298] on div "Highlight H" at bounding box center [74, 298] width 26 height 21
click at [126, 301] on div "Shapes" at bounding box center [132, 303] width 15 height 4
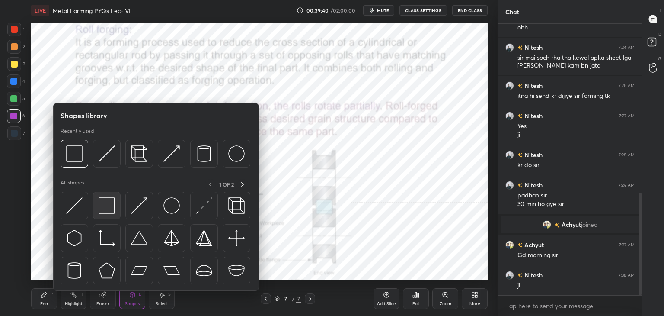
click at [106, 208] on img at bounding box center [107, 205] width 16 height 16
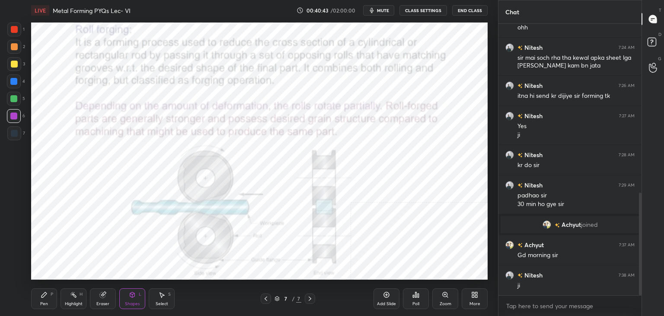
drag, startPoint x: 74, startPoint y: 298, endPoint x: 86, endPoint y: 281, distance: 20.8
click at [75, 297] on div "Highlight H" at bounding box center [74, 298] width 26 height 21
click at [131, 303] on div "Shapes" at bounding box center [132, 303] width 15 height 4
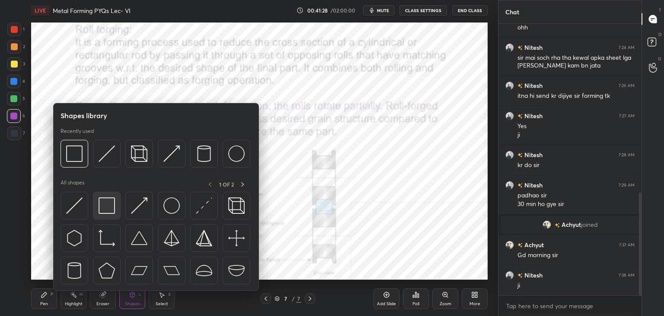
click at [111, 201] on img at bounding box center [107, 205] width 16 height 16
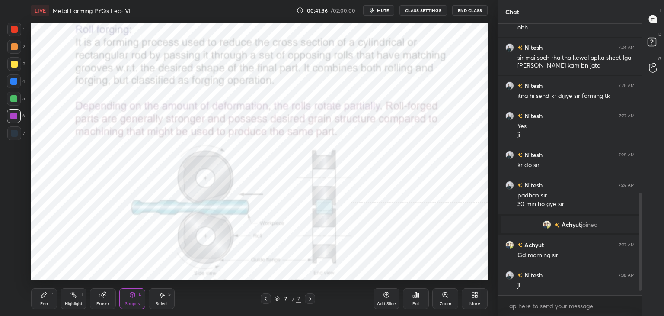
scroll to position [477, 0]
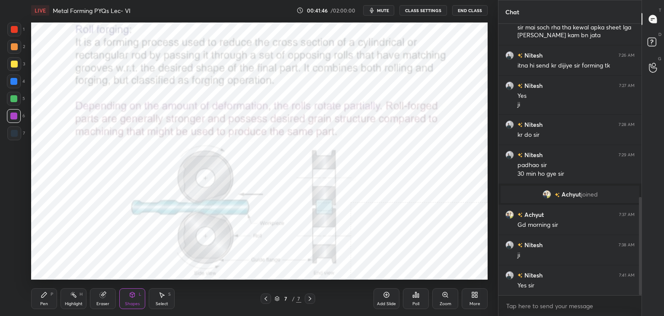
drag, startPoint x: 80, startPoint y: 296, endPoint x: 84, endPoint y: 283, distance: 13.3
click at [80, 296] on div "H" at bounding box center [81, 294] width 3 height 4
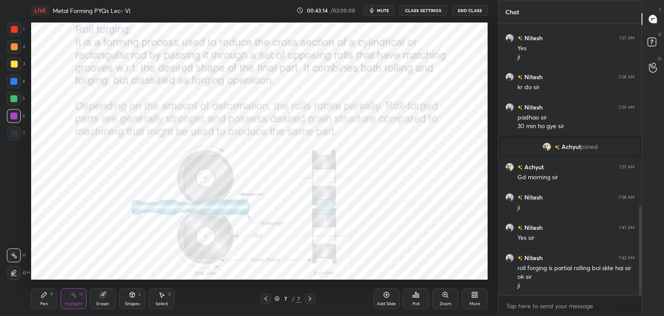
scroll to position [554, 0]
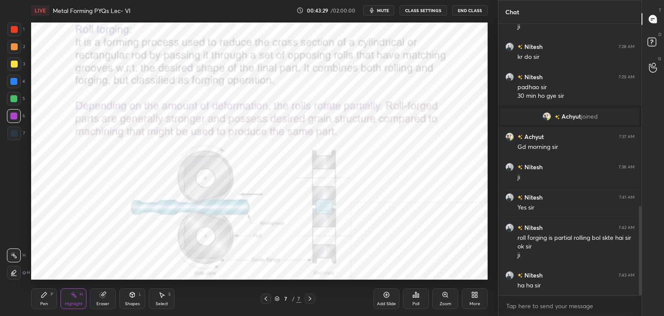
click at [476, 298] on div "More" at bounding box center [475, 298] width 26 height 21
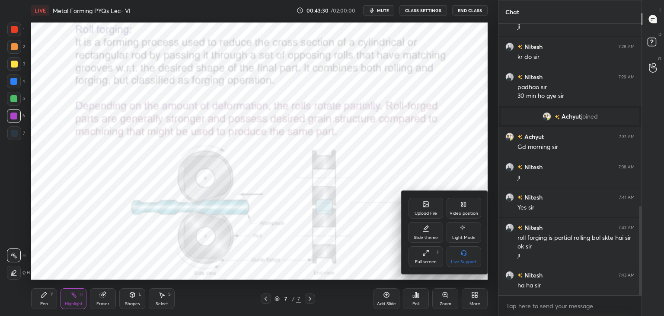
click at [425, 211] on div "Upload File" at bounding box center [426, 213] width 22 height 4
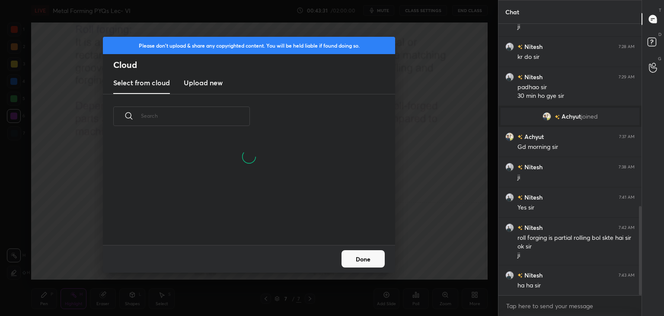
click at [200, 82] on h3 "Upload new" at bounding box center [203, 82] width 39 height 10
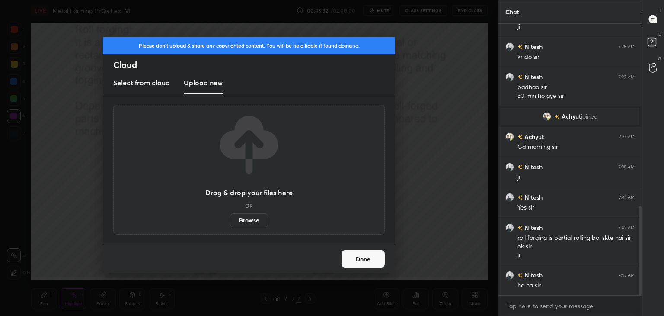
click at [245, 220] on label "Browse" at bounding box center [249, 220] width 38 height 14
click at [230, 220] on input "Browse" at bounding box center [230, 220] width 0 height 14
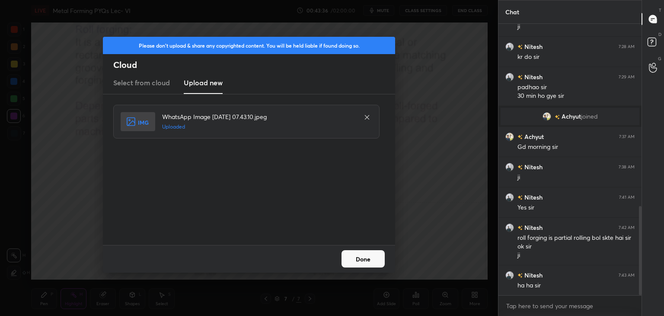
click at [360, 259] on button "Done" at bounding box center [363, 258] width 43 height 17
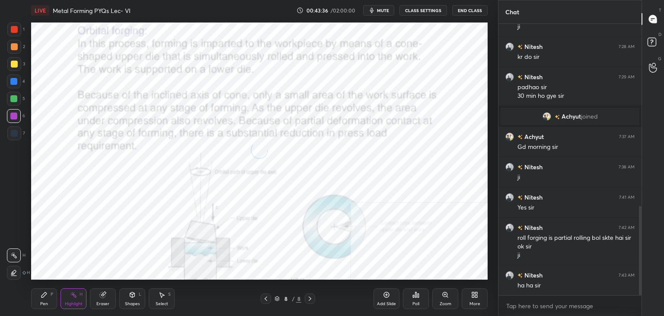
click at [133, 298] on div "Shapes L" at bounding box center [132, 298] width 26 height 21
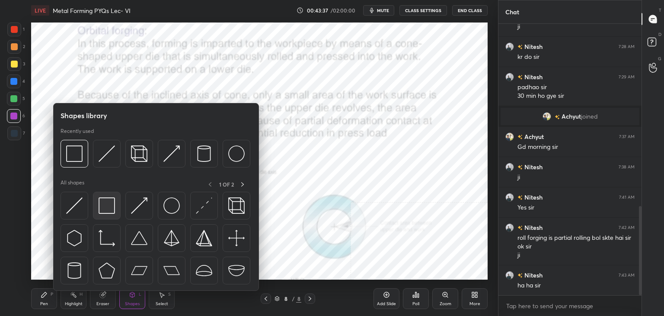
click at [103, 214] on div at bounding box center [107, 206] width 28 height 28
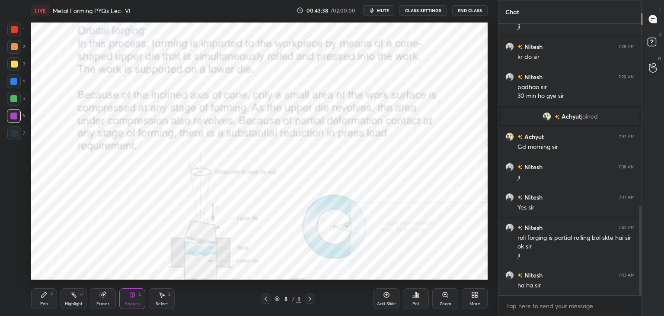
drag, startPoint x: 12, startPoint y: 30, endPoint x: 26, endPoint y: 29, distance: 13.9
click at [13, 30] on div at bounding box center [14, 29] width 7 height 7
click at [13, 114] on div at bounding box center [13, 115] width 7 height 7
click at [68, 299] on div "Highlight H" at bounding box center [74, 298] width 26 height 21
drag, startPoint x: 130, startPoint y: 298, endPoint x: 124, endPoint y: 291, distance: 9.5
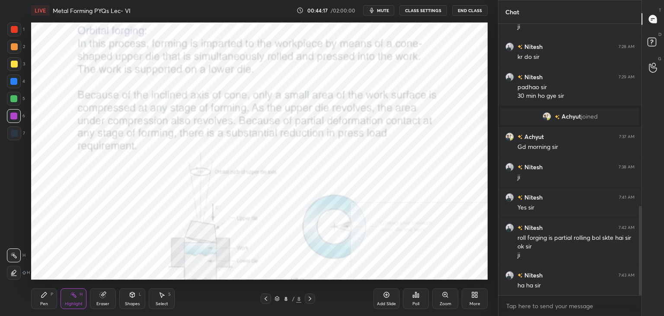
click at [130, 297] on icon at bounding box center [132, 294] width 7 height 7
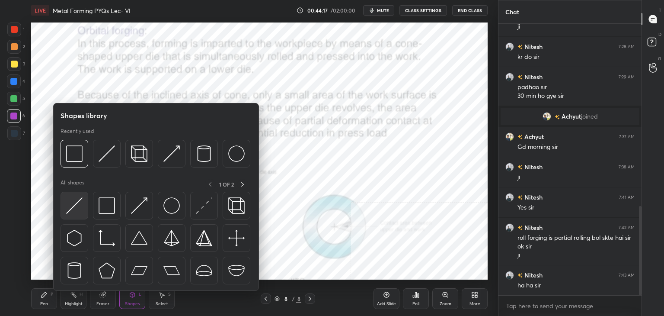
click at [66, 217] on div at bounding box center [75, 206] width 28 height 28
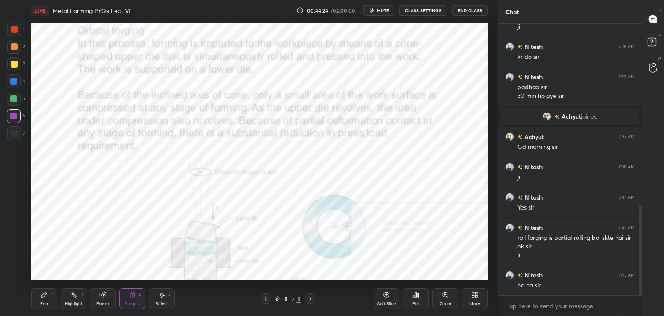
click at [130, 293] on icon at bounding box center [132, 294] width 7 height 7
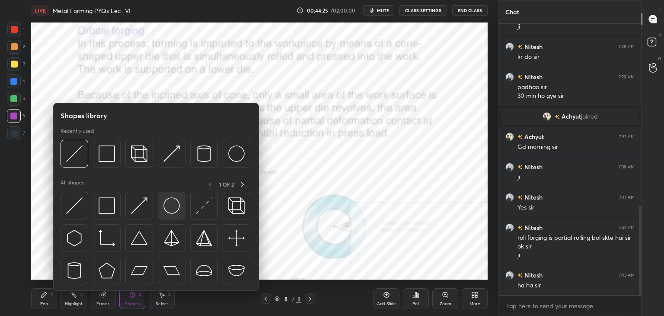
click at [170, 204] on img at bounding box center [171, 205] width 16 height 16
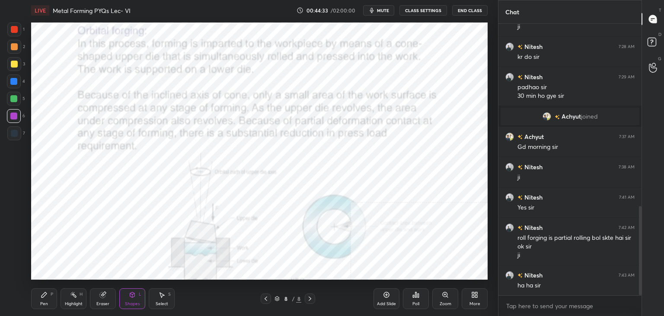
drag, startPoint x: 76, startPoint y: 299, endPoint x: 81, endPoint y: 294, distance: 6.8
click at [75, 299] on div "Highlight H" at bounding box center [74, 298] width 26 height 21
click at [157, 301] on div "Select" at bounding box center [162, 303] width 13 height 4
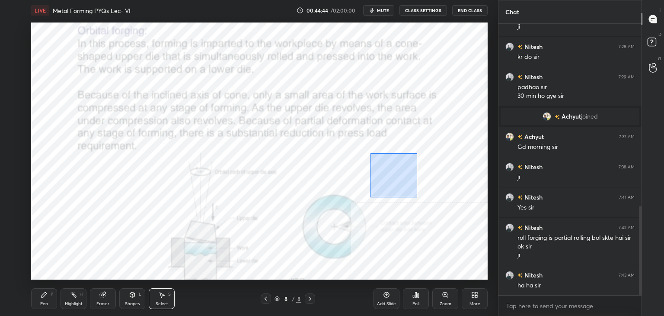
drag, startPoint x: 370, startPoint y: 153, endPoint x: 424, endPoint y: 198, distance: 70.5
click at [435, 201] on div "0 ° Undo Copy Duplicate Duplicate to new slide Delete" at bounding box center [259, 150] width 457 height 257
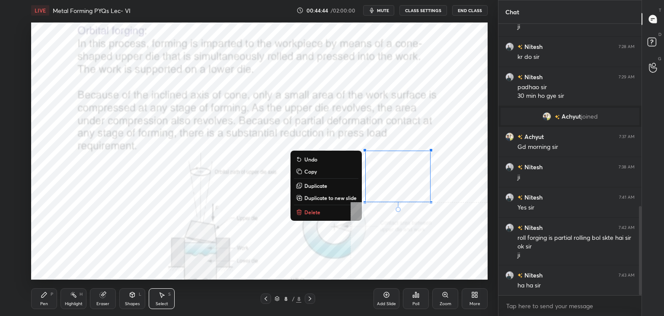
click at [325, 210] on button "Delete" at bounding box center [326, 212] width 64 height 10
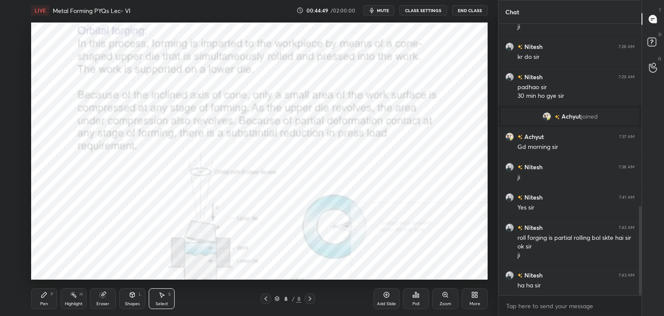
drag, startPoint x: 76, startPoint y: 299, endPoint x: 96, endPoint y: 288, distance: 23.2
click at [76, 298] on div "Highlight H" at bounding box center [74, 298] width 26 height 21
click at [72, 295] on icon at bounding box center [73, 294] width 7 height 7
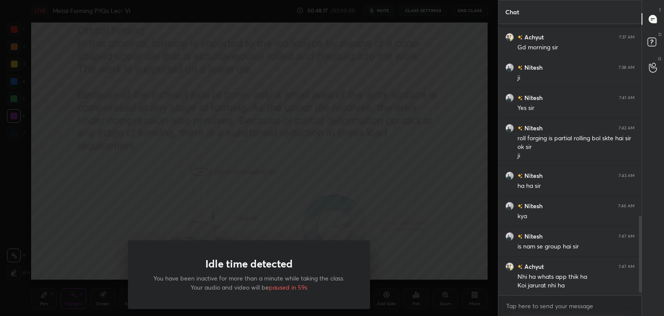
scroll to position [684, 0]
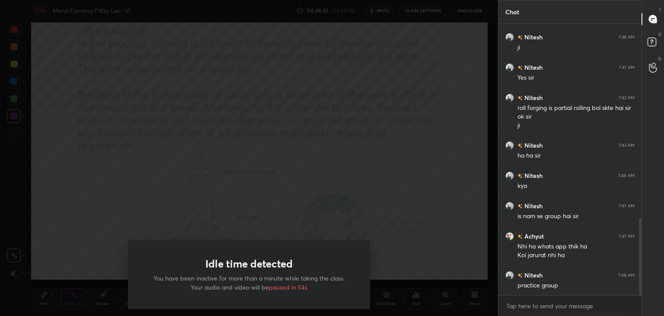
click at [248, 258] on h1 "Idle time detected" at bounding box center [248, 263] width 87 height 13
drag, startPoint x: 261, startPoint y: 238, endPoint x: 246, endPoint y: 237, distance: 14.7
click at [246, 237] on div "Idle time detected You have been inactive for more than a minute while taking t…" at bounding box center [249, 158] width 498 height 316
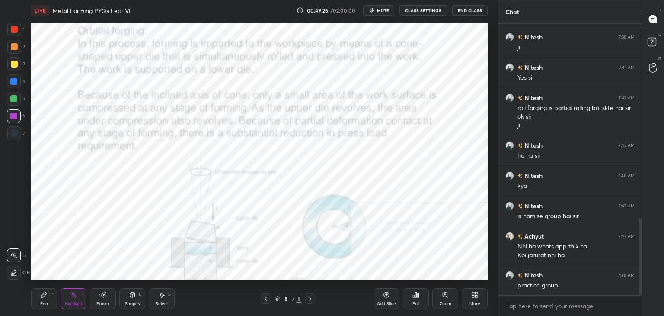
drag, startPoint x: 72, startPoint y: 301, endPoint x: 77, endPoint y: 286, distance: 15.5
click at [73, 300] on div "Highlight H" at bounding box center [74, 298] width 26 height 21
drag, startPoint x: 38, startPoint y: 303, endPoint x: 38, endPoint y: 289, distance: 13.8
click at [38, 303] on div "Pen P" at bounding box center [44, 298] width 26 height 21
drag, startPoint x: 12, startPoint y: 132, endPoint x: 29, endPoint y: 138, distance: 18.3
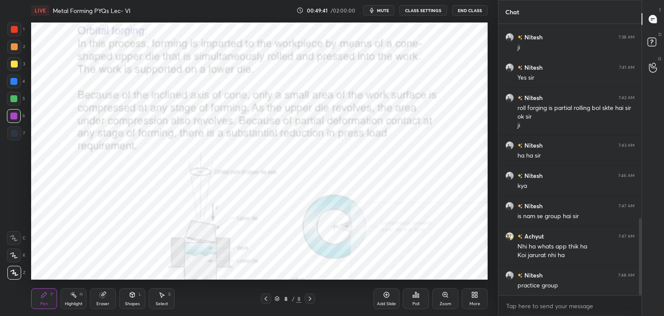
click at [12, 133] on div at bounding box center [14, 133] width 7 height 7
click at [101, 298] on div "Eraser" at bounding box center [103, 298] width 26 height 21
click at [67, 301] on div "Highlight" at bounding box center [74, 303] width 18 height 4
drag, startPoint x: 43, startPoint y: 294, endPoint x: 54, endPoint y: 283, distance: 15.3
click at [43, 294] on icon at bounding box center [44, 294] width 5 height 5
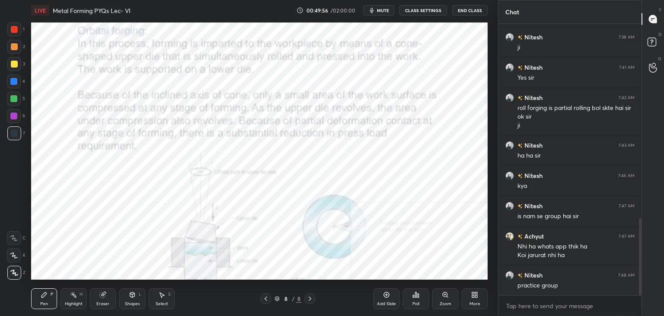
click at [72, 298] on div "Highlight H" at bounding box center [74, 298] width 26 height 21
click at [475, 295] on icon at bounding box center [476, 296] width 2 height 2
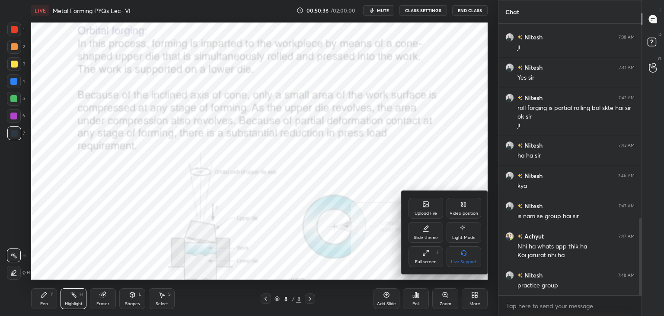
click at [415, 205] on div "Upload File" at bounding box center [426, 208] width 35 height 21
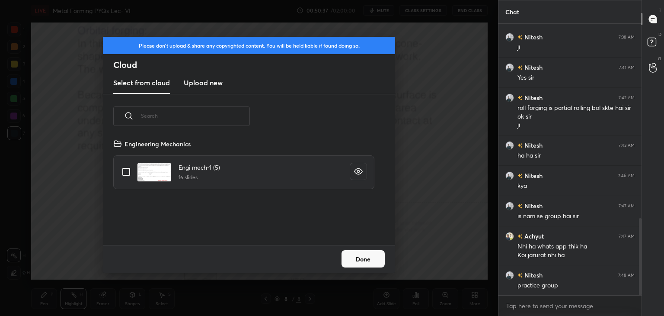
scroll to position [106, 278]
click at [203, 84] on h3 "Upload new" at bounding box center [203, 82] width 39 height 10
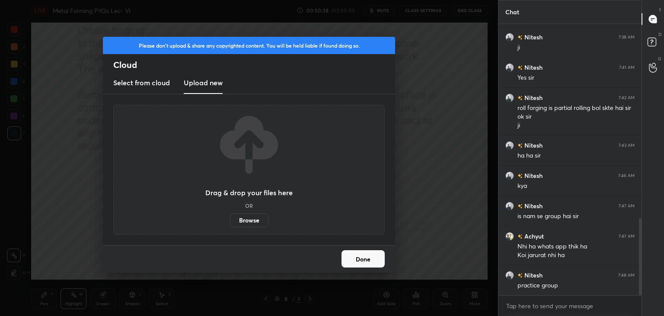
click at [252, 220] on label "Browse" at bounding box center [249, 220] width 38 height 14
click at [230, 220] on input "Browse" at bounding box center [230, 220] width 0 height 14
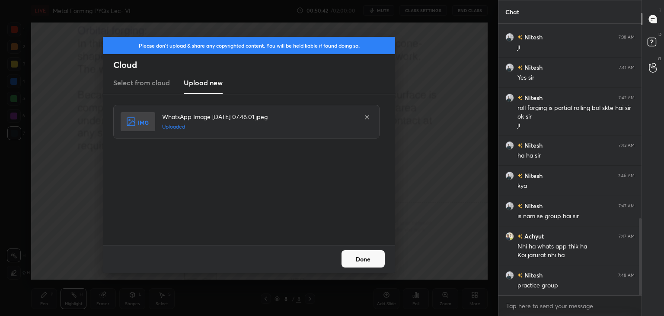
click at [358, 262] on button "Done" at bounding box center [363, 258] width 43 height 17
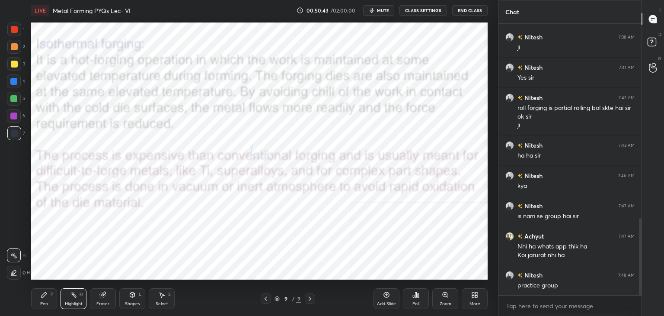
drag, startPoint x: 134, startPoint y: 296, endPoint x: 134, endPoint y: 291, distance: 5.2
click at [135, 296] on icon at bounding box center [132, 294] width 7 height 7
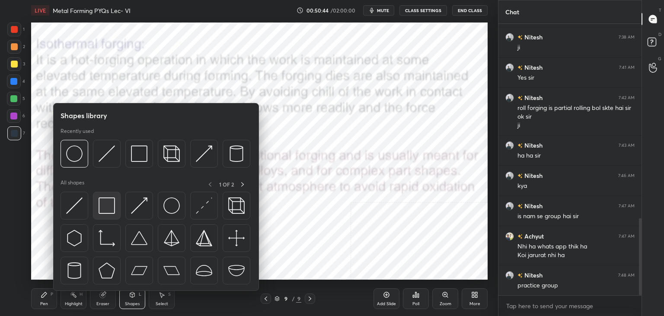
click at [112, 198] on div at bounding box center [107, 206] width 28 height 28
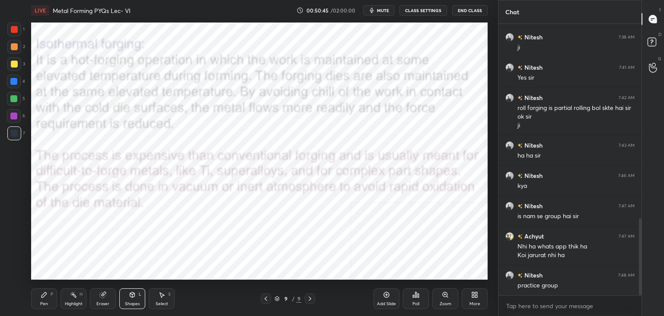
click at [14, 30] on div at bounding box center [14, 29] width 7 height 7
drag, startPoint x: 98, startPoint y: 303, endPoint x: 96, endPoint y: 291, distance: 12.6
click at [99, 303] on div "Eraser" at bounding box center [102, 303] width 13 height 4
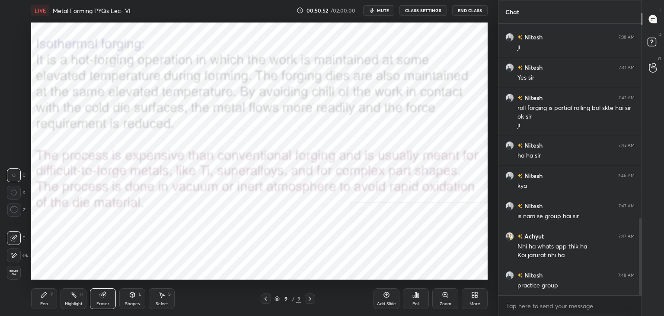
click at [72, 301] on div "Highlight" at bounding box center [74, 303] width 18 height 4
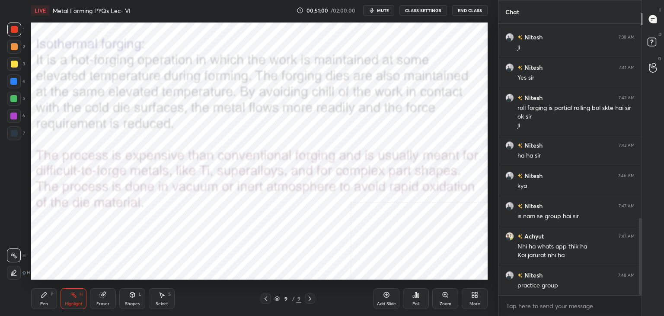
drag, startPoint x: 129, startPoint y: 300, endPoint x: 125, endPoint y: 291, distance: 9.5
click at [128, 299] on div "Shapes L" at bounding box center [132, 298] width 26 height 21
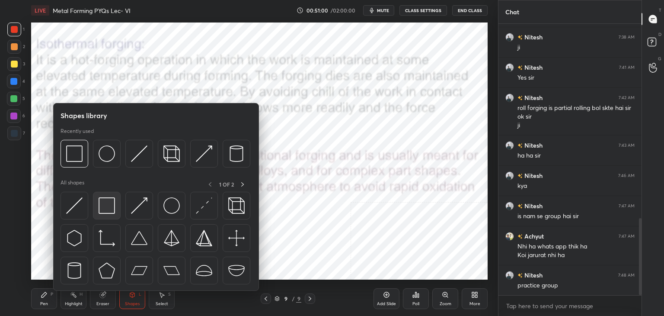
click at [107, 214] on div at bounding box center [107, 206] width 28 height 28
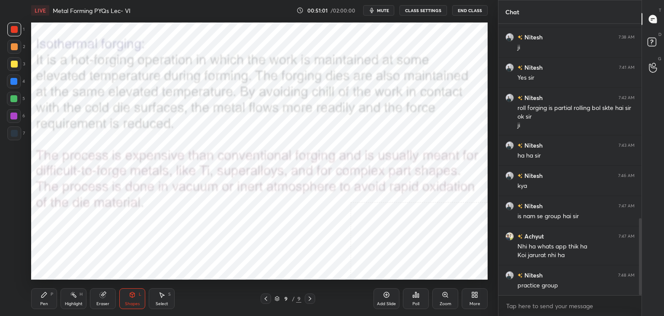
click at [16, 114] on div at bounding box center [13, 115] width 7 height 7
drag, startPoint x: 69, startPoint y: 299, endPoint x: 56, endPoint y: 300, distance: 13.4
click at [68, 299] on div "Highlight H" at bounding box center [74, 298] width 26 height 21
click at [77, 296] on div "Highlight H" at bounding box center [74, 298] width 26 height 21
click at [475, 294] on icon at bounding box center [474, 294] width 7 height 7
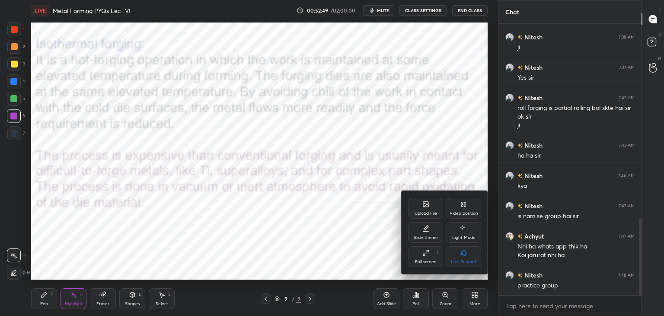
click at [422, 208] on div "Upload File" at bounding box center [426, 208] width 35 height 21
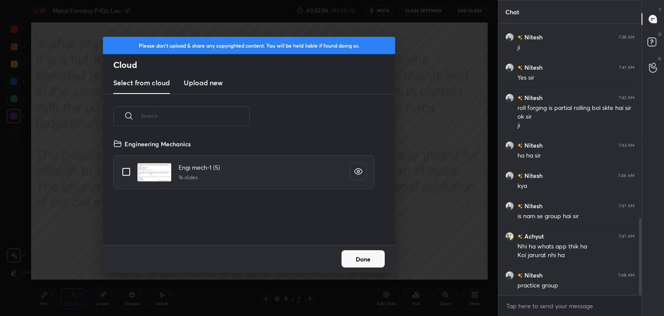
click at [195, 81] on h3 "Upload new" at bounding box center [203, 82] width 39 height 10
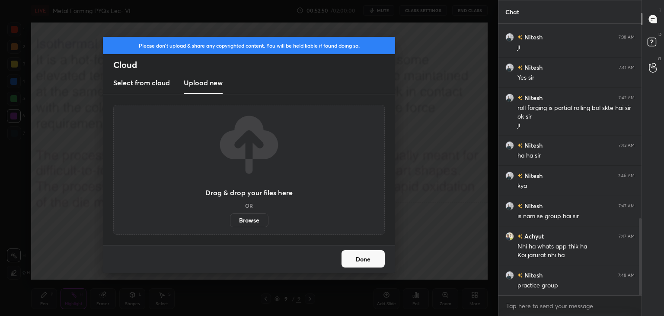
click at [247, 220] on label "Browse" at bounding box center [249, 220] width 38 height 14
click at [230, 220] on input "Browse" at bounding box center [230, 220] width 0 height 14
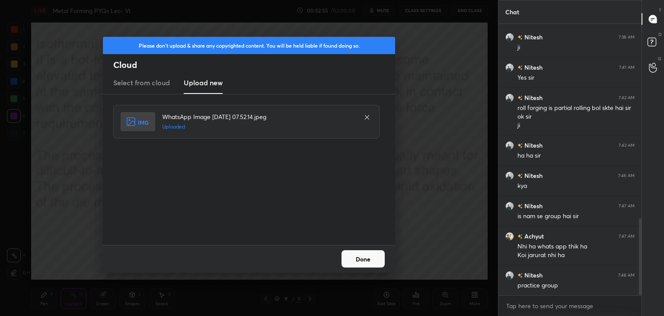
drag, startPoint x: 361, startPoint y: 257, endPoint x: 327, endPoint y: 258, distance: 34.2
click at [361, 257] on button "Done" at bounding box center [363, 258] width 43 height 17
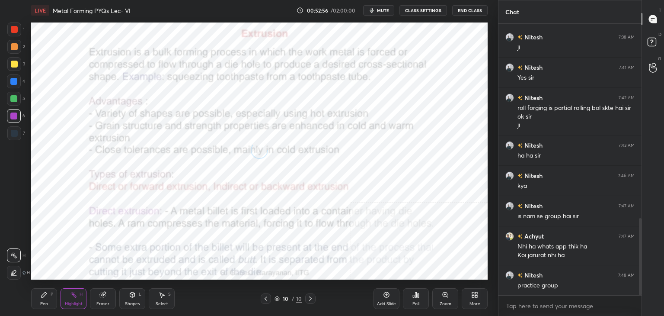
click at [132, 297] on icon at bounding box center [132, 294] width 7 height 7
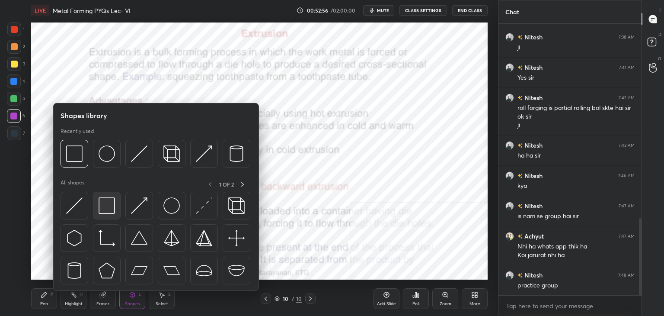
click at [99, 209] on img at bounding box center [107, 205] width 16 height 16
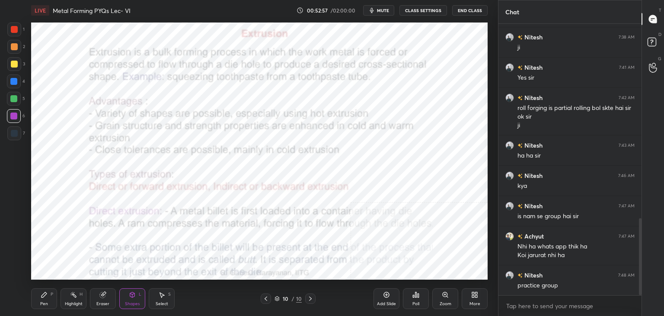
click at [14, 30] on div at bounding box center [14, 29] width 7 height 7
click at [15, 118] on div at bounding box center [13, 115] width 7 height 7
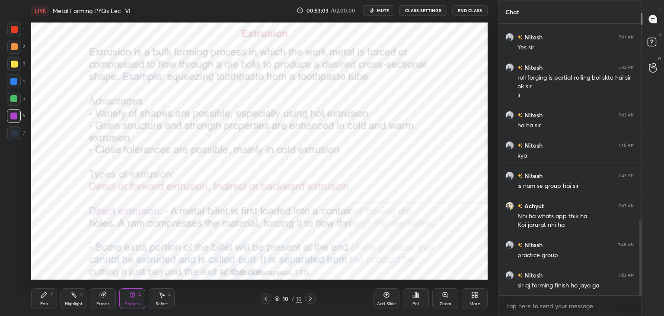
click at [12, 80] on div at bounding box center [13, 81] width 7 height 7
click at [12, 30] on div at bounding box center [14, 29] width 7 height 7
click at [15, 83] on div at bounding box center [13, 81] width 7 height 7
drag, startPoint x: 16, startPoint y: 116, endPoint x: 25, endPoint y: 122, distance: 10.2
click at [16, 116] on div at bounding box center [13, 115] width 7 height 7
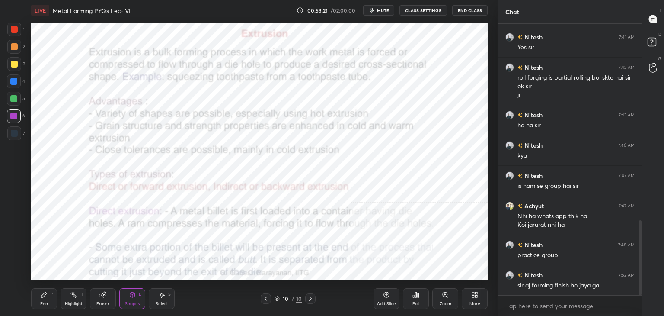
click at [12, 132] on div at bounding box center [14, 133] width 7 height 7
click at [77, 297] on div "Highlight H" at bounding box center [74, 298] width 26 height 21
click at [133, 294] on icon at bounding box center [132, 294] width 5 height 5
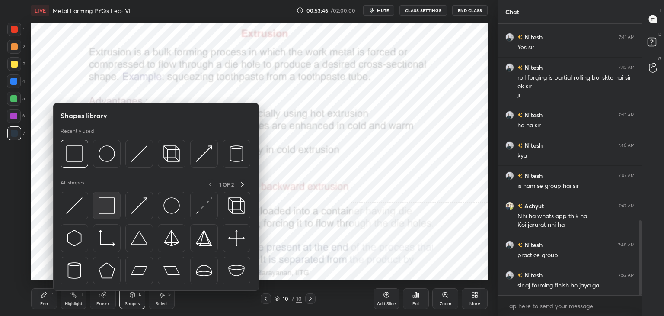
click at [112, 211] on img at bounding box center [107, 205] width 16 height 16
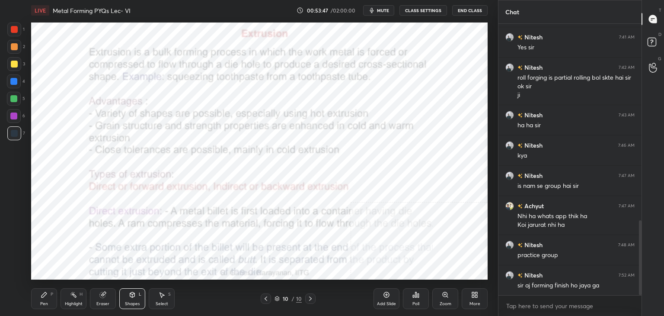
click at [10, 30] on div at bounding box center [14, 29] width 14 height 14
drag, startPoint x: 77, startPoint y: 296, endPoint x: 77, endPoint y: 285, distance: 11.3
click at [77, 296] on div "Highlight H" at bounding box center [74, 298] width 26 height 21
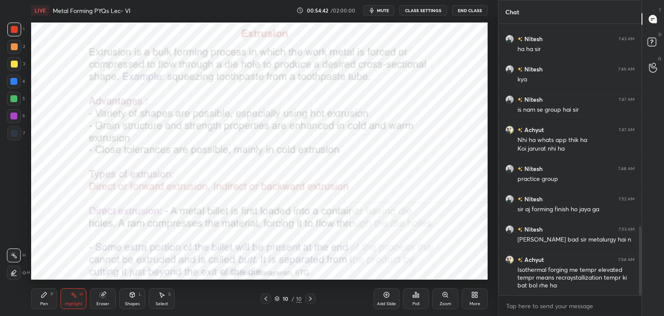
scroll to position [821, 0]
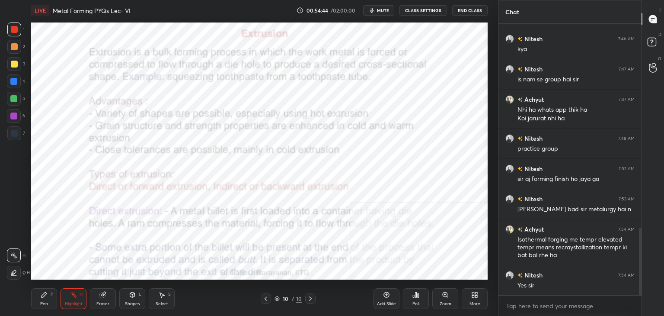
click at [265, 298] on icon at bounding box center [265, 298] width 7 height 7
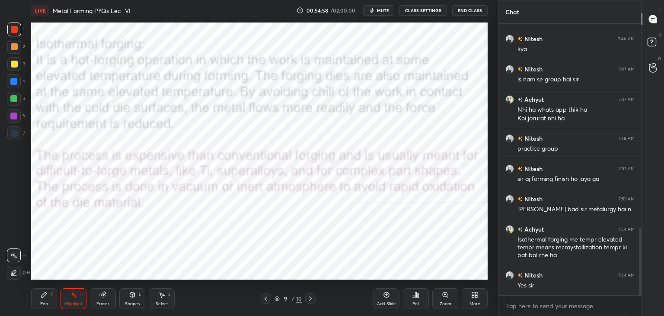
click at [75, 298] on div "Highlight H" at bounding box center [74, 298] width 26 height 21
click at [141, 296] on div "Shapes L" at bounding box center [132, 298] width 26 height 21
click at [74, 297] on icon at bounding box center [73, 294] width 7 height 7
click at [136, 294] on div "Shapes L" at bounding box center [132, 298] width 26 height 21
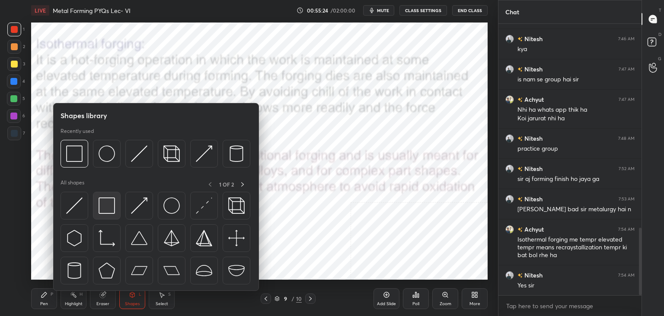
click at [110, 199] on img at bounding box center [107, 205] width 16 height 16
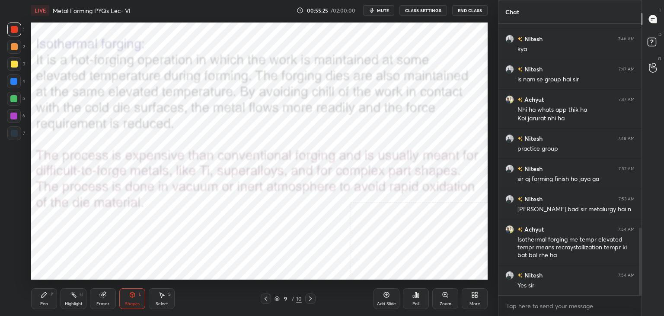
click at [15, 115] on div at bounding box center [13, 115] width 7 height 7
click at [15, 102] on div at bounding box center [14, 99] width 14 height 14
click at [14, 41] on div at bounding box center [14, 47] width 14 height 14
click at [14, 115] on div at bounding box center [13, 115] width 7 height 7
click at [14, 49] on div at bounding box center [14, 46] width 7 height 7
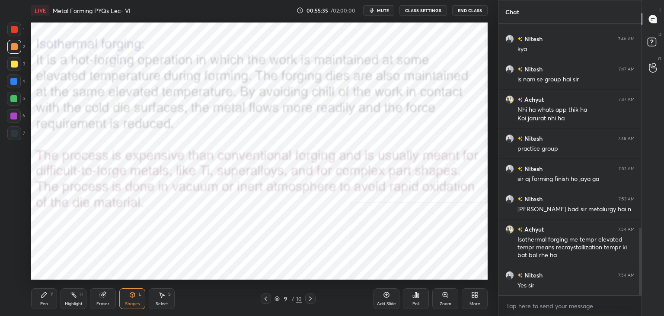
click at [14, 30] on div at bounding box center [14, 29] width 7 height 7
drag, startPoint x: 80, startPoint y: 296, endPoint x: 92, endPoint y: 298, distance: 11.4
click at [80, 296] on div "H" at bounding box center [81, 294] width 3 height 4
click at [77, 300] on div "Highlight H" at bounding box center [74, 298] width 26 height 21
click at [14, 119] on div at bounding box center [14, 116] width 14 height 14
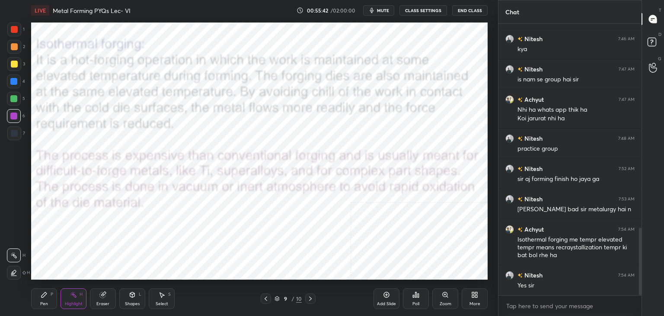
drag, startPoint x: 16, startPoint y: 101, endPoint x: 19, endPoint y: 118, distance: 17.6
click at [16, 101] on div at bounding box center [13, 98] width 7 height 7
click at [102, 300] on div "Eraser" at bounding box center [103, 298] width 26 height 21
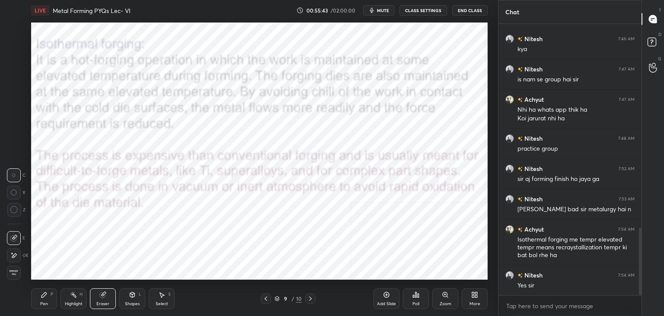
click at [77, 301] on div "Highlight" at bounding box center [74, 303] width 18 height 4
click at [128, 300] on div "Shapes L" at bounding box center [132, 298] width 26 height 21
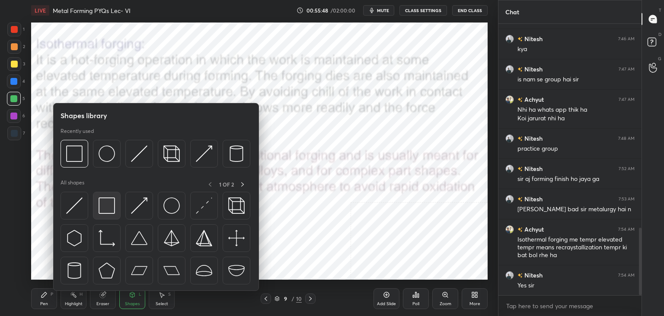
click at [107, 210] on img at bounding box center [107, 205] width 16 height 16
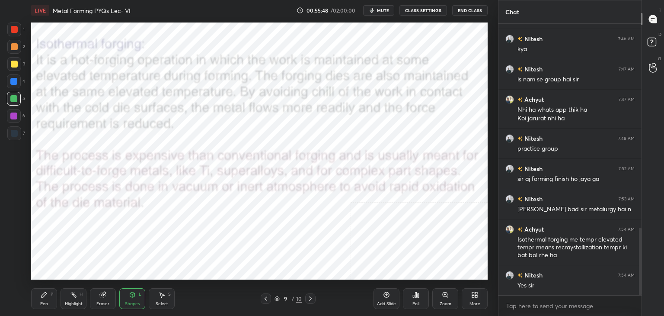
click at [20, 136] on div at bounding box center [14, 133] width 14 height 14
click at [66, 301] on div "Highlight" at bounding box center [74, 303] width 18 height 4
click at [139, 301] on div "Shapes L" at bounding box center [132, 298] width 26 height 21
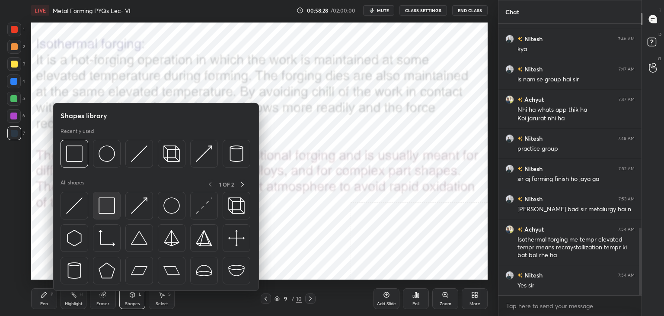
click at [98, 215] on div at bounding box center [107, 206] width 28 height 28
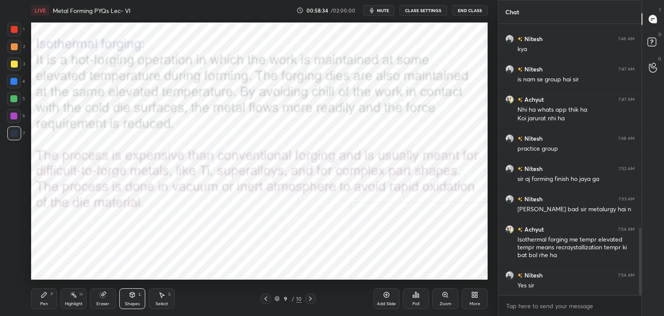
drag, startPoint x: 12, startPoint y: 116, endPoint x: 24, endPoint y: 122, distance: 13.2
click at [13, 116] on div at bounding box center [13, 115] width 7 height 7
drag, startPoint x: 77, startPoint y: 300, endPoint x: 81, endPoint y: 286, distance: 14.7
click at [76, 298] on div "Highlight H" at bounding box center [74, 298] width 26 height 21
drag, startPoint x: 263, startPoint y: 299, endPoint x: 265, endPoint y: 288, distance: 11.4
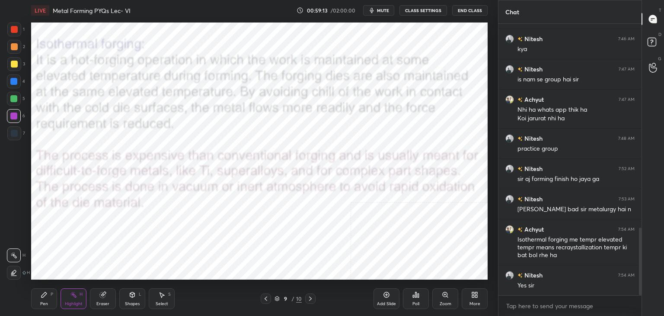
click at [263, 299] on icon at bounding box center [265, 298] width 7 height 7
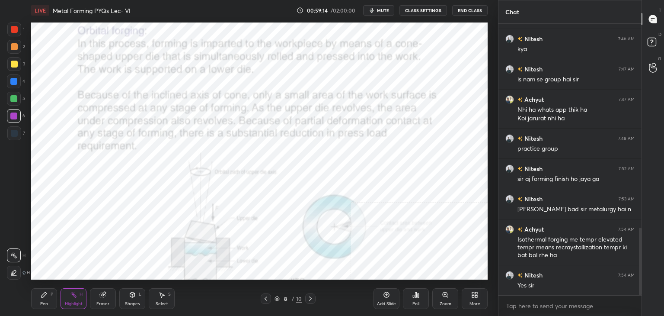
click at [269, 297] on div at bounding box center [266, 298] width 10 height 10
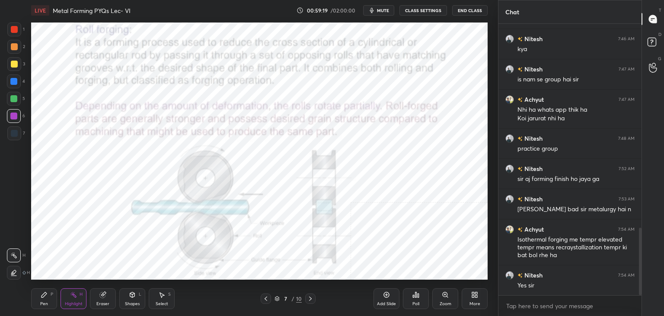
click at [311, 298] on icon at bounding box center [310, 298] width 3 height 4
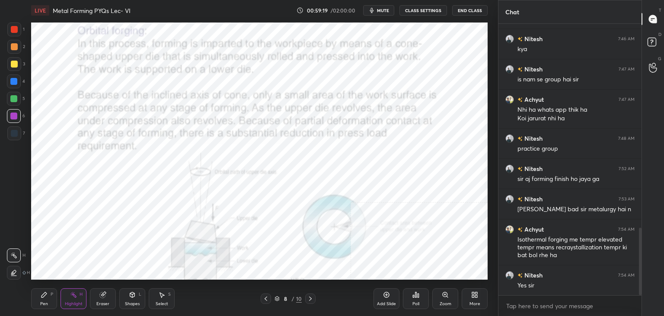
click at [310, 297] on icon at bounding box center [310, 298] width 3 height 4
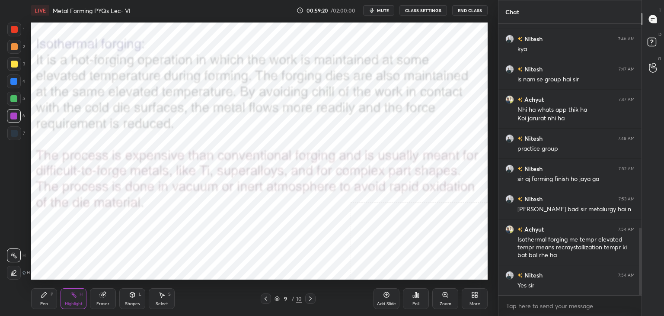
click at [310, 295] on icon at bounding box center [310, 298] width 7 height 7
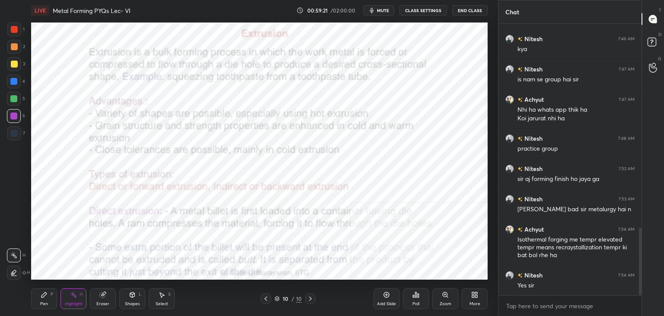
click at [265, 300] on icon at bounding box center [265, 298] width 7 height 7
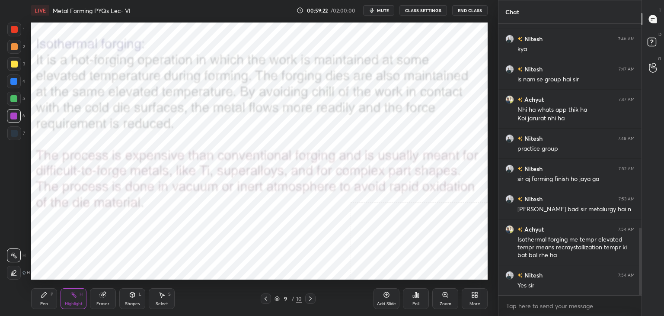
click at [170, 302] on div "Select S" at bounding box center [162, 298] width 26 height 21
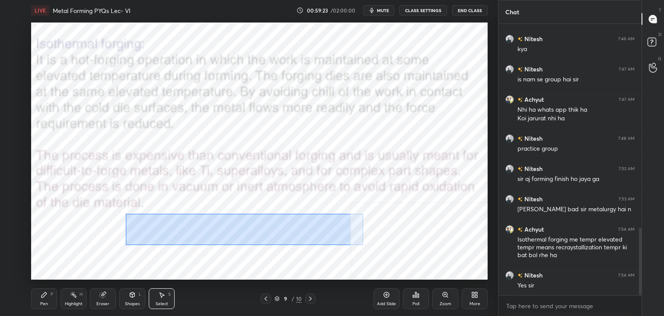
drag, startPoint x: 127, startPoint y: 215, endPoint x: 372, endPoint y: 243, distance: 246.7
click at [374, 244] on div "0 ° Undo Copy Duplicate Duplicate to new slide Delete" at bounding box center [259, 150] width 457 height 257
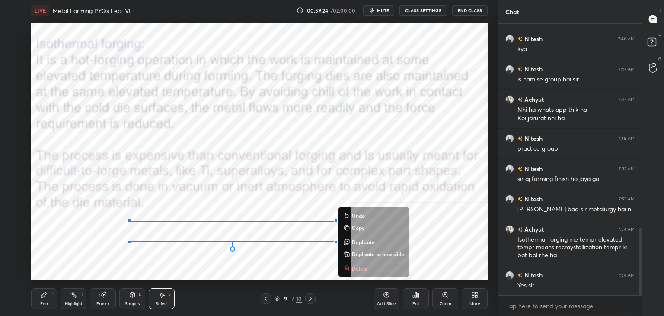
click at [350, 269] on button "Delete" at bounding box center [374, 268] width 64 height 10
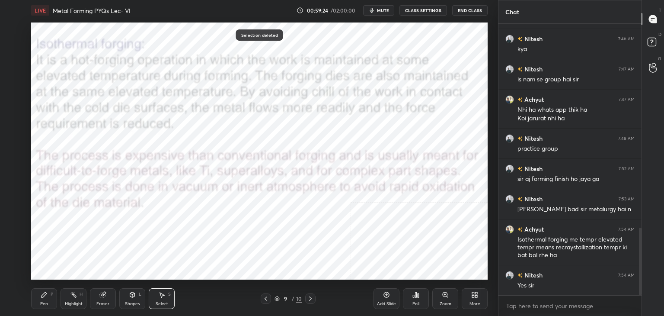
click at [311, 295] on icon at bounding box center [310, 298] width 7 height 7
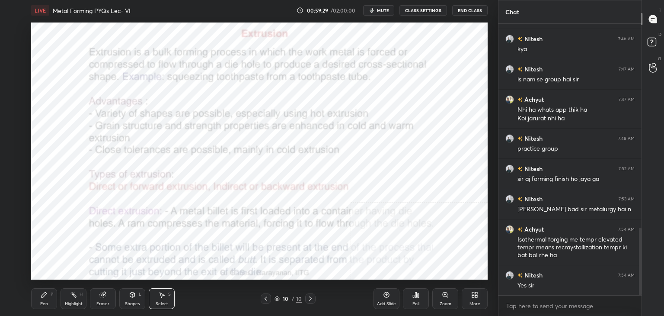
scroll to position [851, 0]
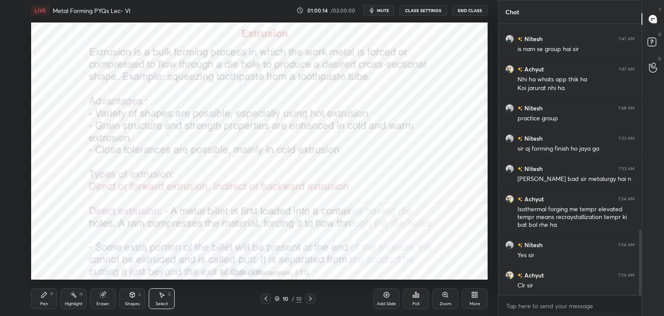
click at [479, 294] on div "More" at bounding box center [475, 298] width 26 height 21
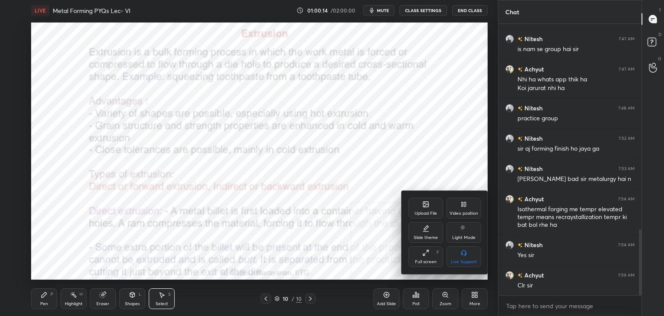
click at [423, 208] on div "Upload File" at bounding box center [426, 208] width 35 height 21
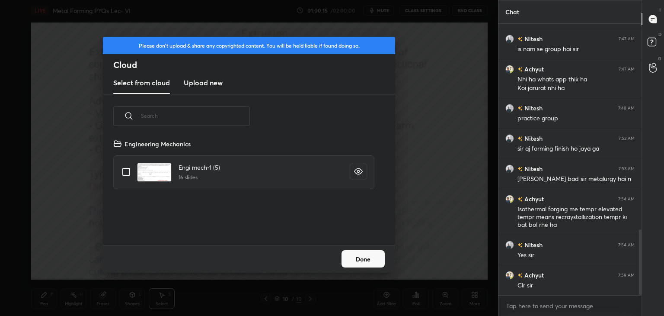
scroll to position [106, 278]
drag, startPoint x: 197, startPoint y: 82, endPoint x: 198, endPoint y: 86, distance: 4.3
click at [198, 81] on h3 "Upload new" at bounding box center [203, 82] width 39 height 10
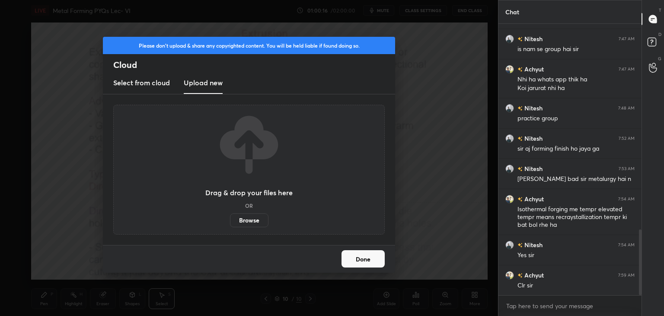
click at [253, 220] on label "Browse" at bounding box center [249, 220] width 38 height 14
click at [230, 220] on input "Browse" at bounding box center [230, 220] width 0 height 14
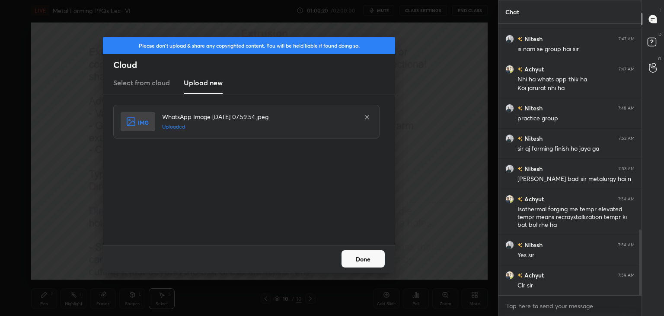
click at [358, 259] on button "Done" at bounding box center [363, 258] width 43 height 17
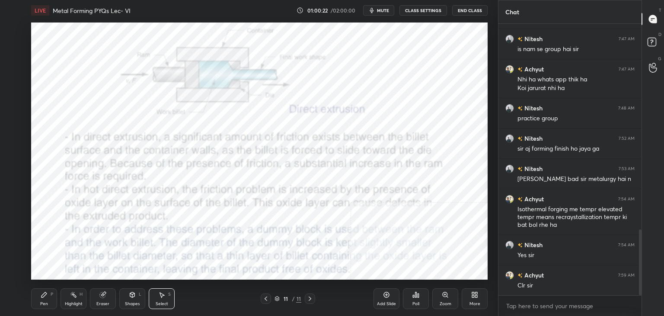
click at [265, 298] on icon at bounding box center [265, 298] width 7 height 7
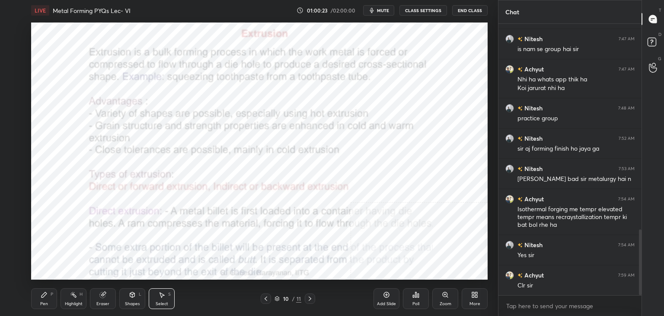
drag, startPoint x: 125, startPoint y: 304, endPoint x: 122, endPoint y: 294, distance: 9.9
click at [125, 303] on div "Shapes" at bounding box center [132, 303] width 15 height 4
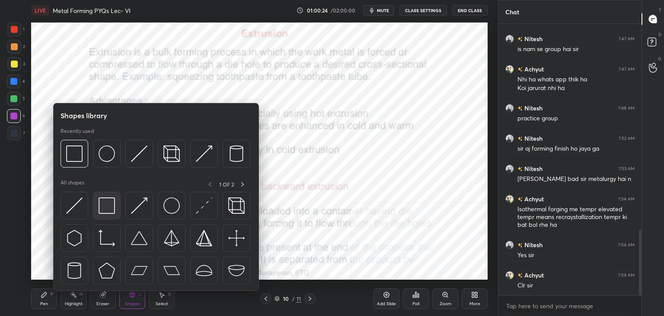
click at [98, 202] on div at bounding box center [107, 206] width 28 height 28
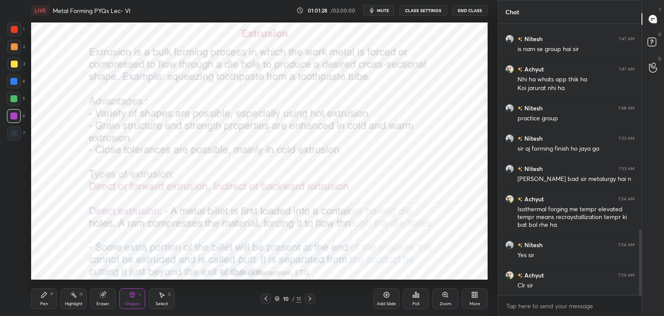
drag, startPoint x: 311, startPoint y: 298, endPoint x: 306, endPoint y: 295, distance: 5.6
click at [310, 298] on icon at bounding box center [310, 298] width 7 height 7
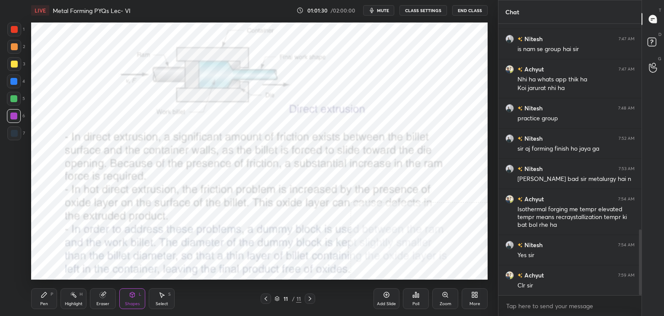
drag, startPoint x: 74, startPoint y: 301, endPoint x: 76, endPoint y: 296, distance: 5.8
click at [74, 301] on div "Highlight" at bounding box center [74, 303] width 18 height 4
click at [138, 296] on div "Shapes L" at bounding box center [132, 298] width 26 height 21
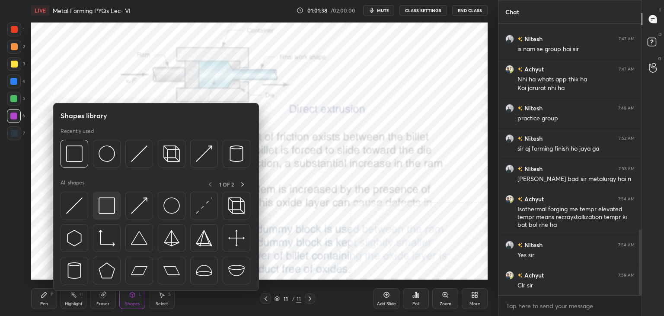
click at [104, 207] on img at bounding box center [107, 205] width 16 height 16
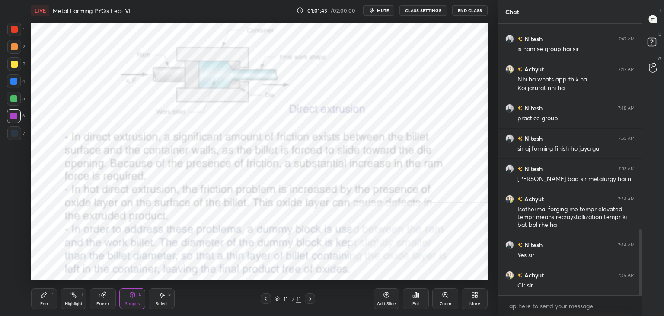
click at [136, 297] on div "Shapes L" at bounding box center [132, 298] width 26 height 21
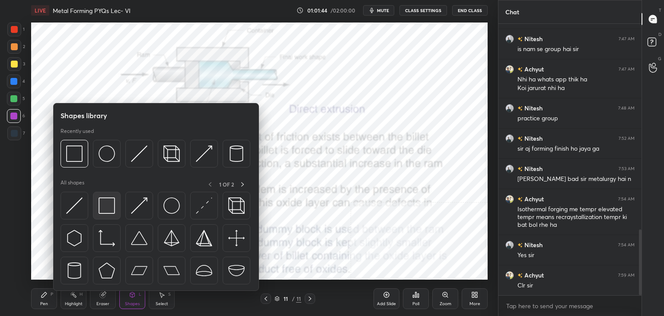
click at [97, 206] on div at bounding box center [107, 206] width 28 height 28
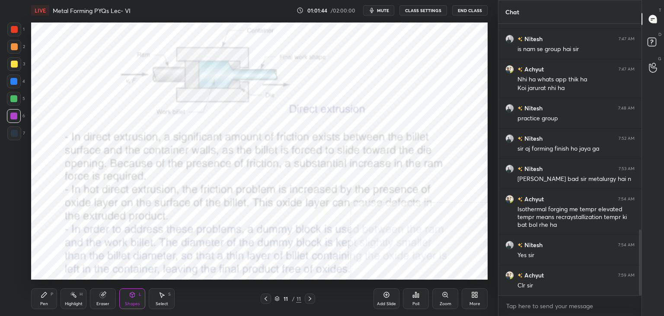
click at [16, 130] on div at bounding box center [14, 133] width 14 height 14
click at [13, 117] on div at bounding box center [13, 115] width 7 height 7
click at [84, 297] on div "Highlight H" at bounding box center [74, 298] width 26 height 21
drag, startPoint x: 160, startPoint y: 296, endPoint x: 160, endPoint y: 286, distance: 9.9
click at [159, 294] on icon at bounding box center [161, 294] width 7 height 7
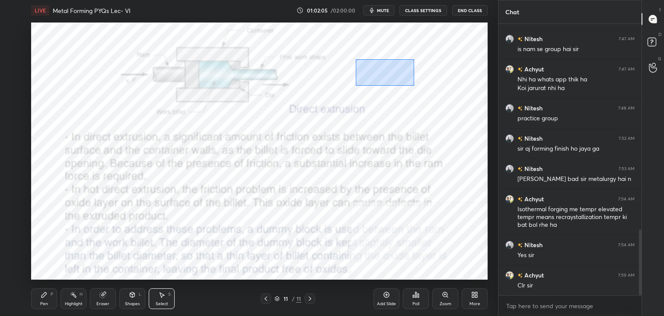
drag, startPoint x: 356, startPoint y: 59, endPoint x: 419, endPoint y: 90, distance: 70.0
click at [424, 90] on div "0 ° Undo Copy Duplicate Duplicate to new slide Delete" at bounding box center [259, 150] width 457 height 257
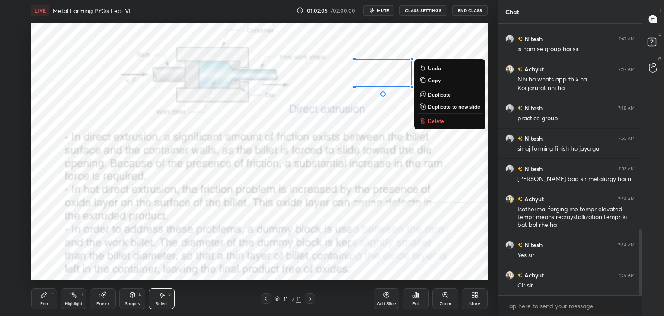
click at [429, 120] on p "Delete" at bounding box center [436, 120] width 16 height 7
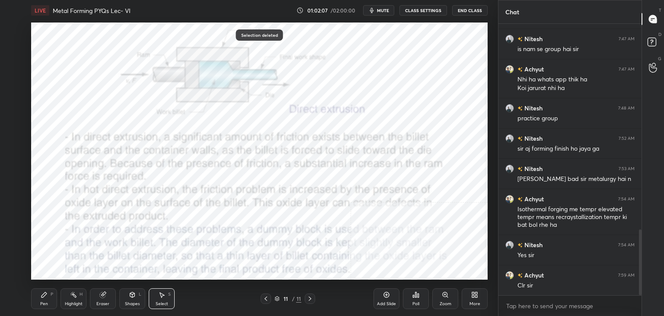
click at [75, 296] on rect at bounding box center [74, 295] width 4 height 4
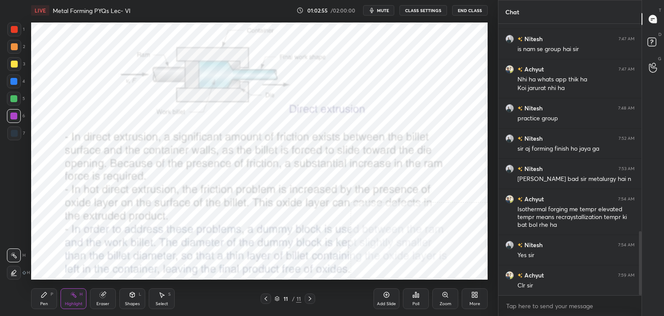
scroll to position [881, 0]
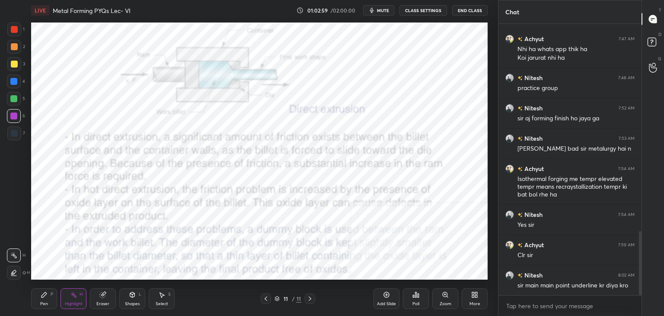
click at [130, 301] on div "Shapes" at bounding box center [132, 303] width 15 height 4
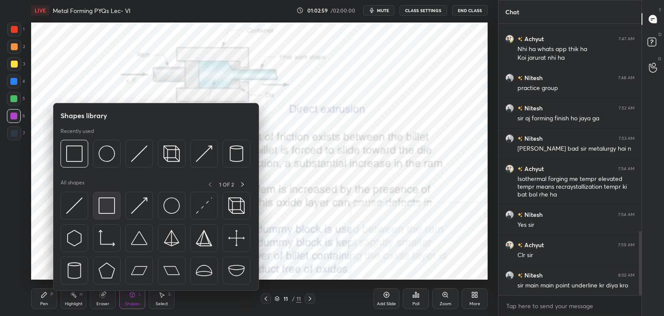
click at [97, 197] on div at bounding box center [107, 206] width 28 height 28
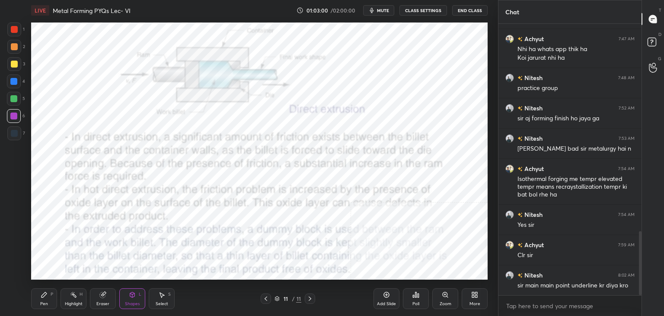
click at [262, 297] on icon at bounding box center [265, 298] width 7 height 7
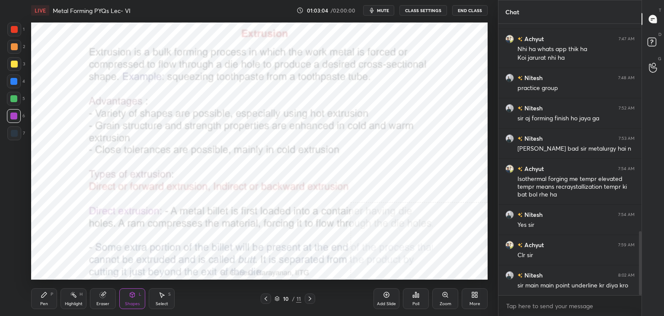
click at [310, 299] on icon at bounding box center [310, 298] width 3 height 4
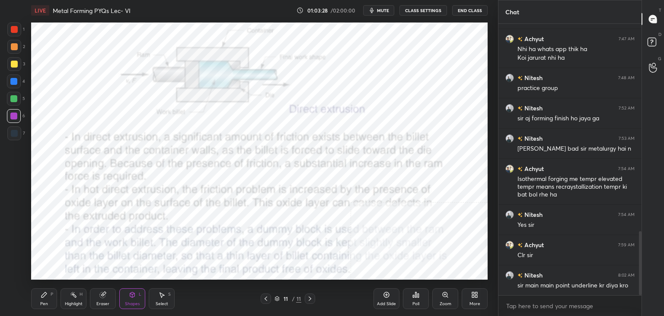
click at [309, 297] on icon at bounding box center [310, 298] width 7 height 7
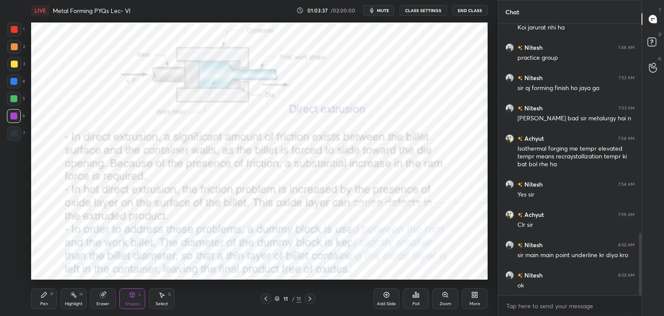
click at [477, 298] on div "More" at bounding box center [475, 298] width 26 height 21
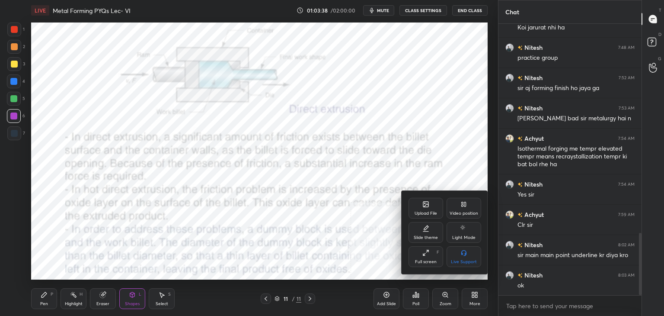
click at [429, 213] on div "Upload File" at bounding box center [426, 213] width 22 height 4
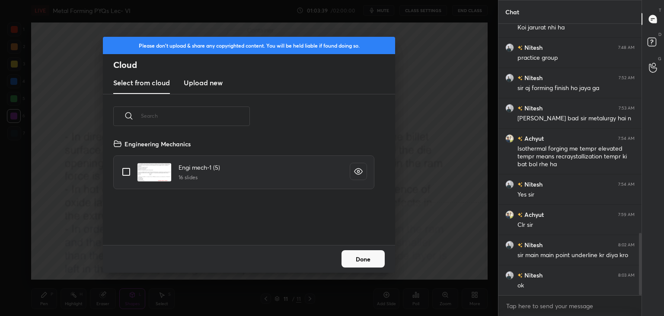
scroll to position [106, 278]
click at [195, 83] on h3 "Upload new" at bounding box center [203, 82] width 39 height 10
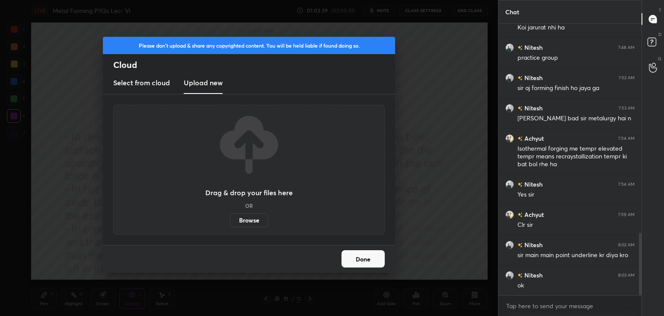
click at [256, 220] on label "Browse" at bounding box center [249, 220] width 38 height 14
click at [230, 220] on input "Browse" at bounding box center [230, 220] width 0 height 14
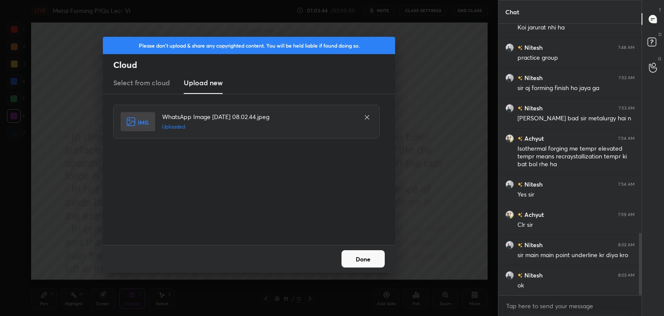
drag, startPoint x: 363, startPoint y: 260, endPoint x: 341, endPoint y: 259, distance: 22.1
click at [363, 260] on button "Done" at bounding box center [363, 258] width 43 height 17
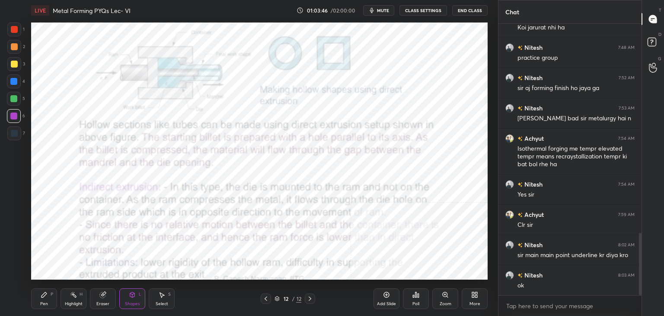
click at [11, 28] on div at bounding box center [14, 29] width 7 height 7
click at [14, 112] on div at bounding box center [14, 116] width 14 height 14
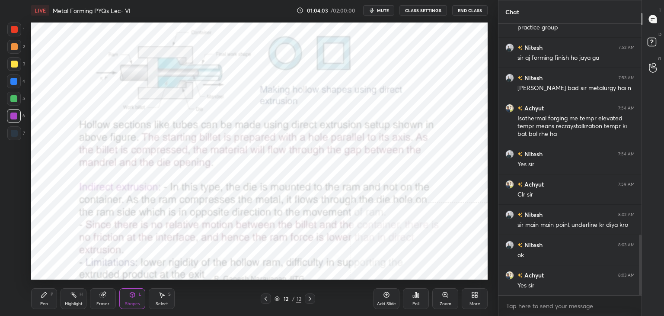
click at [15, 83] on div at bounding box center [13, 81] width 7 height 7
click at [474, 298] on div "More" at bounding box center [475, 298] width 26 height 21
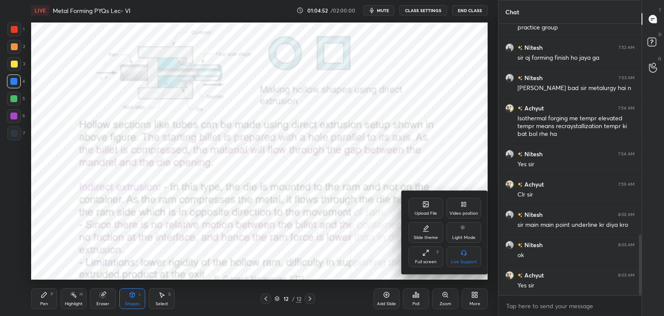
click at [426, 211] on div "Upload File" at bounding box center [426, 213] width 22 height 4
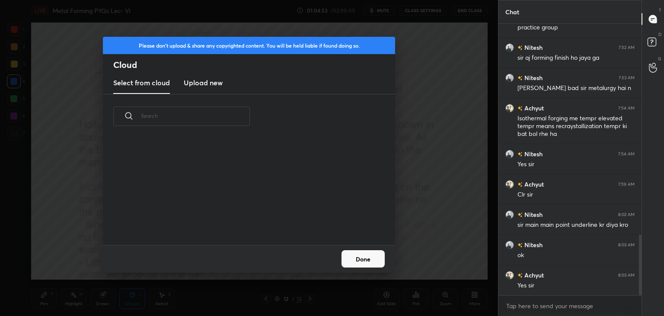
scroll to position [106, 278]
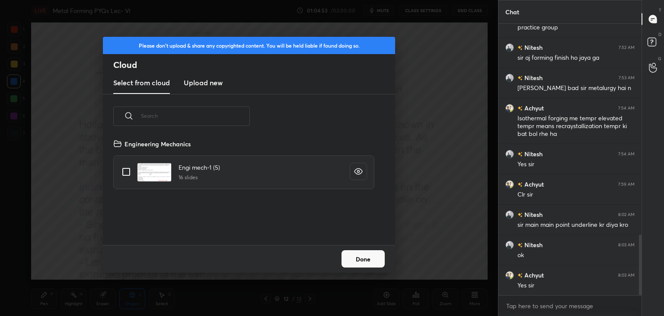
click at [196, 80] on h3 "Upload new" at bounding box center [203, 82] width 39 height 10
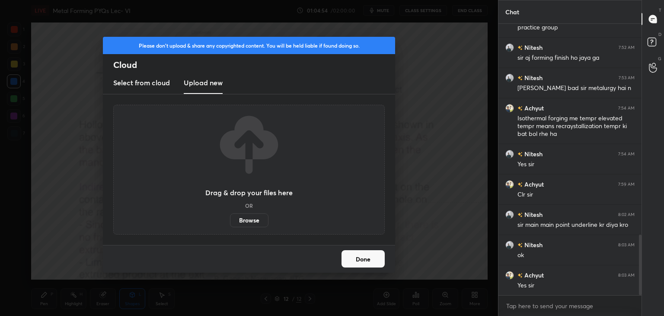
click at [253, 224] on label "Browse" at bounding box center [249, 220] width 38 height 14
click at [230, 224] on input "Browse" at bounding box center [230, 220] width 0 height 14
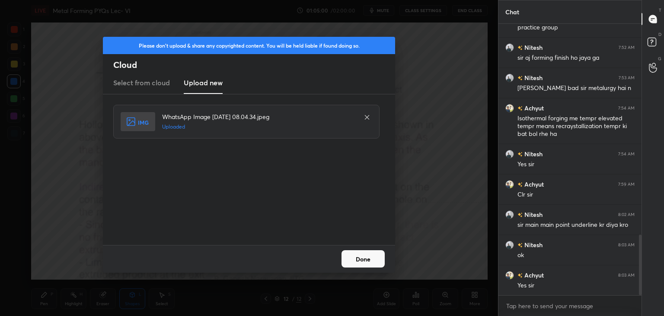
click at [365, 262] on button "Done" at bounding box center [363, 258] width 43 height 17
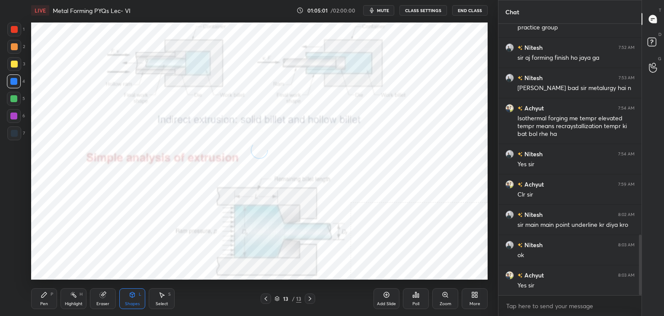
click at [139, 296] on div "L" at bounding box center [140, 294] width 3 height 4
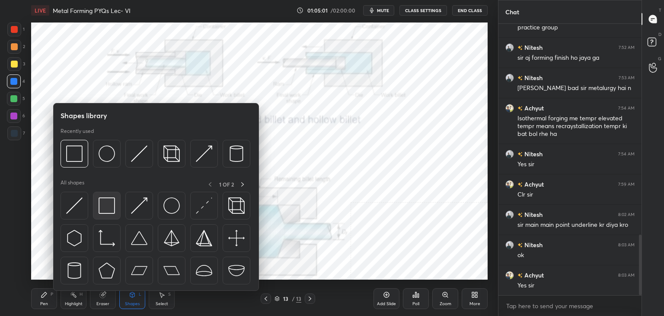
click at [103, 201] on img at bounding box center [107, 205] width 16 height 16
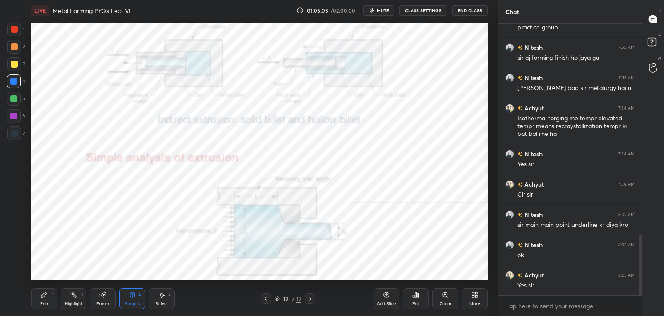
click at [265, 297] on icon at bounding box center [265, 298] width 7 height 7
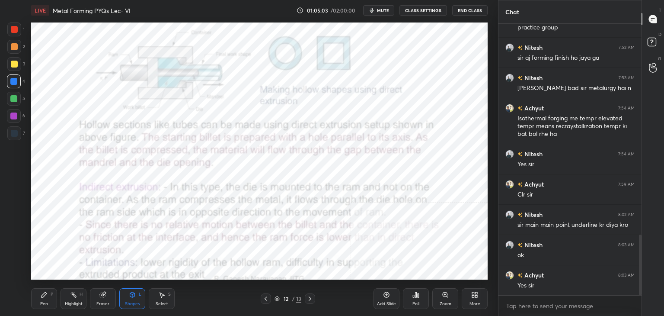
click at [265, 296] on icon at bounding box center [265, 298] width 7 height 7
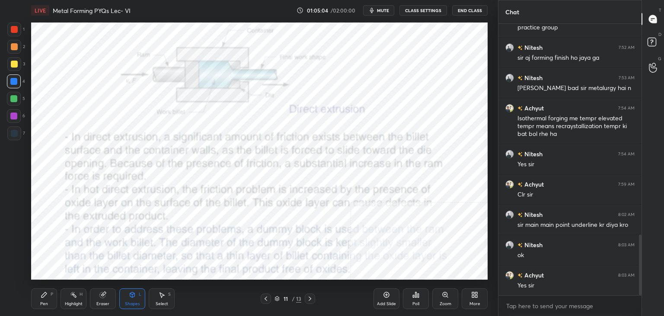
click at [70, 305] on div "Highlight" at bounding box center [74, 303] width 18 height 4
click at [310, 296] on icon at bounding box center [310, 298] width 7 height 7
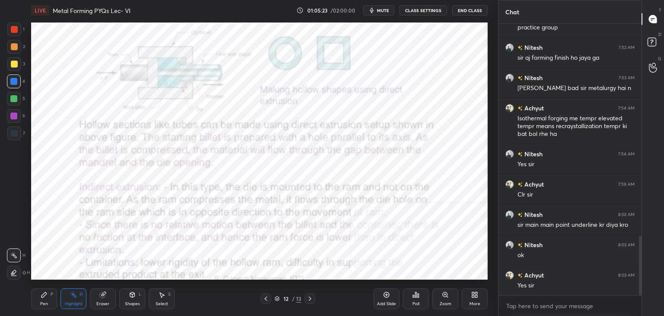
scroll to position [972, 0]
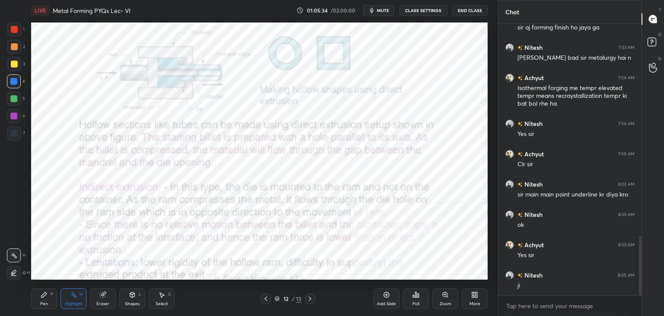
click at [311, 298] on icon at bounding box center [310, 298] width 7 height 7
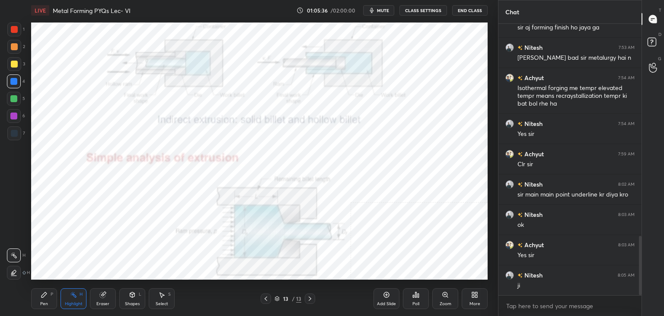
click at [135, 298] on div "Shapes L" at bounding box center [132, 298] width 26 height 21
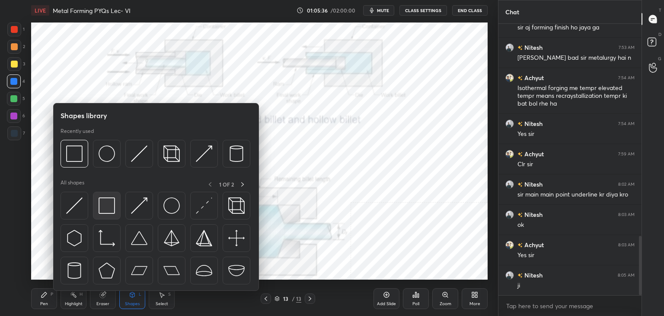
click at [104, 201] on img at bounding box center [107, 205] width 16 height 16
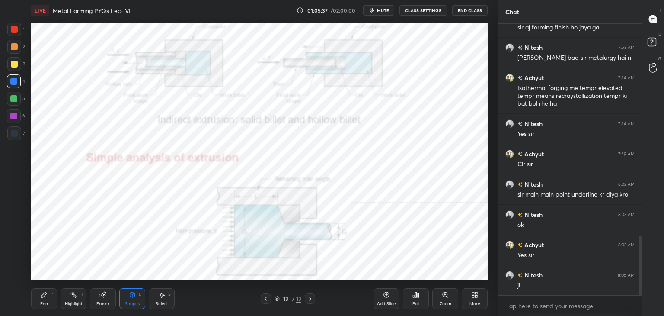
click at [15, 116] on div at bounding box center [13, 115] width 7 height 7
click at [80, 293] on div "H" at bounding box center [81, 294] width 3 height 4
click at [267, 298] on icon at bounding box center [265, 298] width 7 height 7
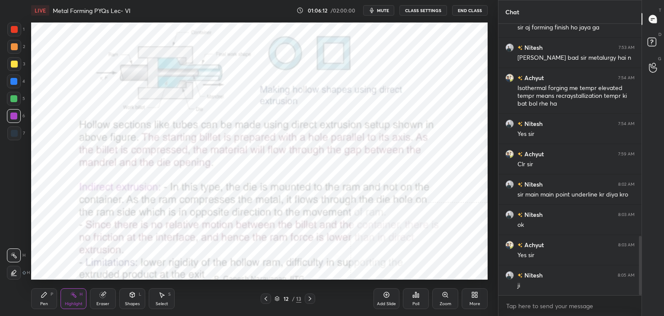
drag, startPoint x: 265, startPoint y: 299, endPoint x: 263, endPoint y: 281, distance: 17.8
click at [265, 300] on icon at bounding box center [265, 298] width 7 height 7
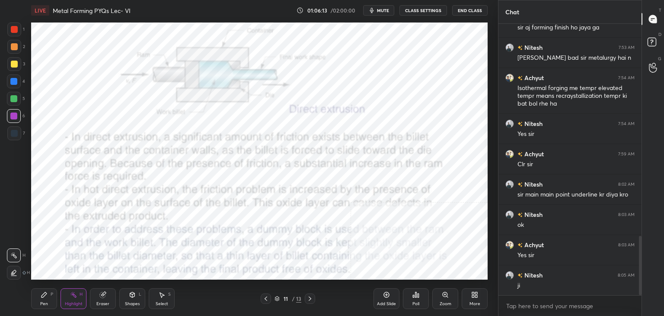
click at [305, 294] on div at bounding box center [310, 298] width 10 height 10
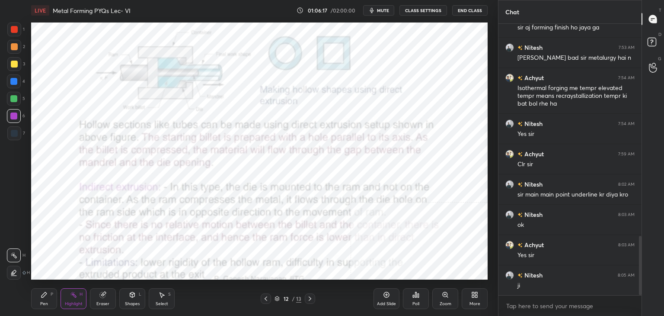
drag, startPoint x: 310, startPoint y: 294, endPoint x: 303, endPoint y: 286, distance: 11.1
click at [309, 294] on div at bounding box center [310, 298] width 10 height 10
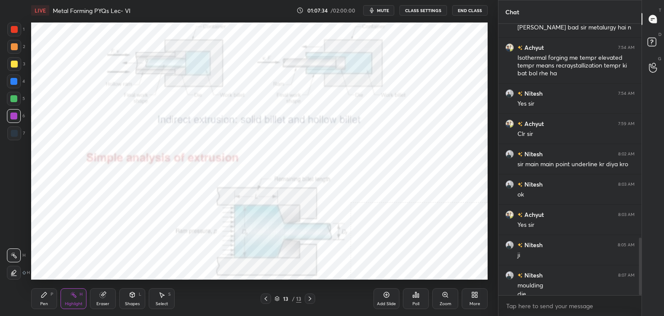
scroll to position [1011, 0]
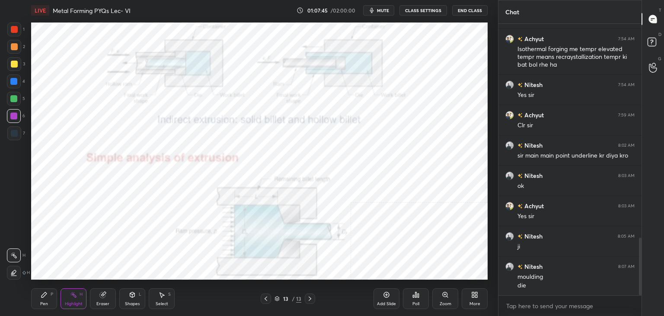
click at [477, 297] on icon at bounding box center [474, 294] width 7 height 7
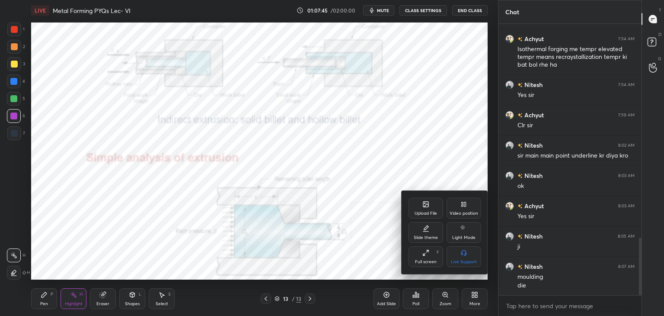
click at [423, 208] on div "Upload File" at bounding box center [426, 208] width 35 height 21
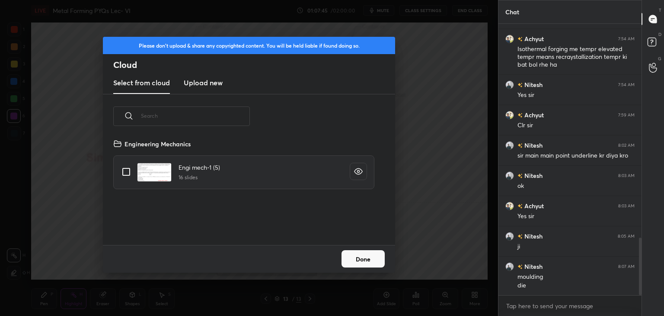
scroll to position [106, 278]
drag, startPoint x: 199, startPoint y: 80, endPoint x: 204, endPoint y: 93, distance: 14.0
click at [199, 80] on h3 "Upload new" at bounding box center [203, 82] width 39 height 10
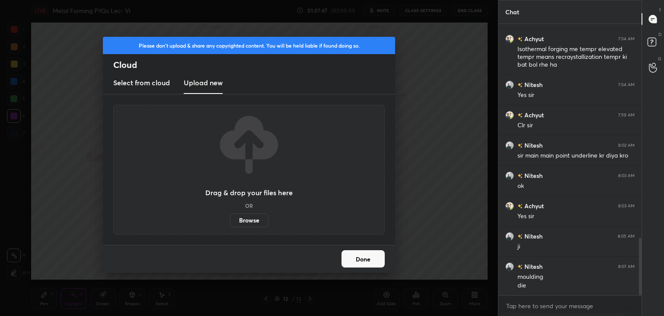
click at [252, 220] on label "Browse" at bounding box center [249, 220] width 38 height 14
click at [230, 220] on input "Browse" at bounding box center [230, 220] width 0 height 14
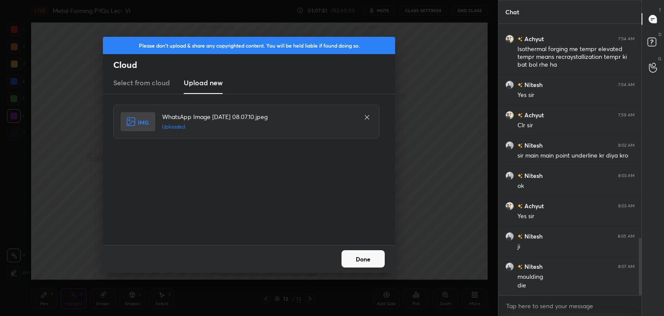
drag, startPoint x: 364, startPoint y: 260, endPoint x: 326, endPoint y: 261, distance: 38.5
click at [363, 261] on button "Done" at bounding box center [363, 258] width 43 height 17
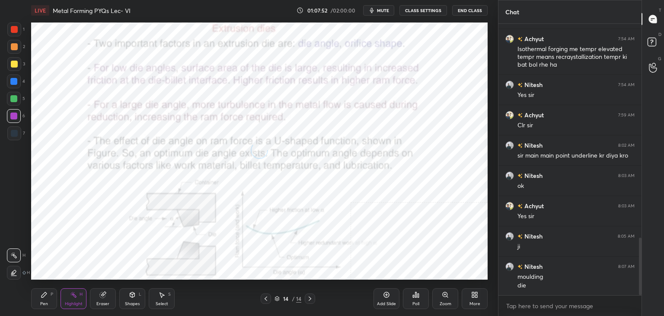
click at [131, 299] on div "Shapes L" at bounding box center [132, 298] width 26 height 21
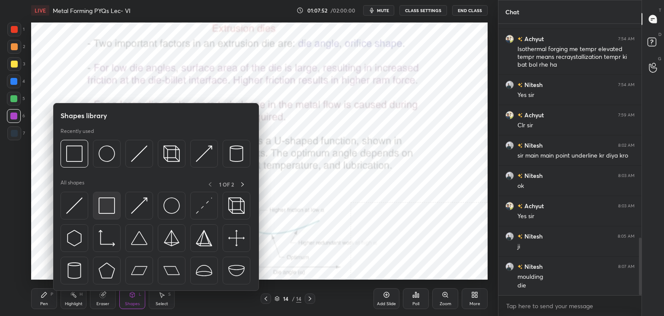
click at [103, 198] on img at bounding box center [107, 205] width 16 height 16
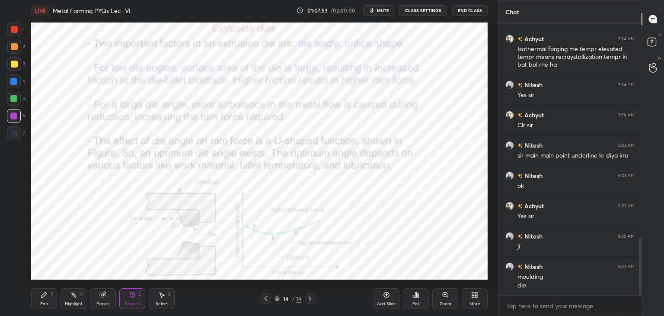
click at [19, 31] on div at bounding box center [14, 29] width 14 height 14
drag, startPoint x: 13, startPoint y: 120, endPoint x: 21, endPoint y: 115, distance: 9.0
click at [13, 120] on div at bounding box center [14, 116] width 14 height 14
click at [73, 301] on div "Highlight" at bounding box center [74, 303] width 18 height 4
click at [123, 296] on div "Shapes L" at bounding box center [132, 298] width 26 height 21
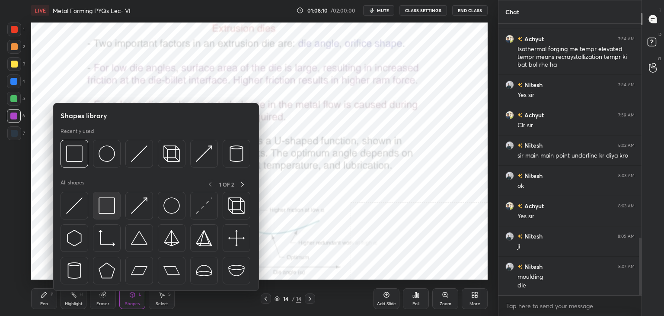
click at [96, 214] on div at bounding box center [107, 206] width 28 height 28
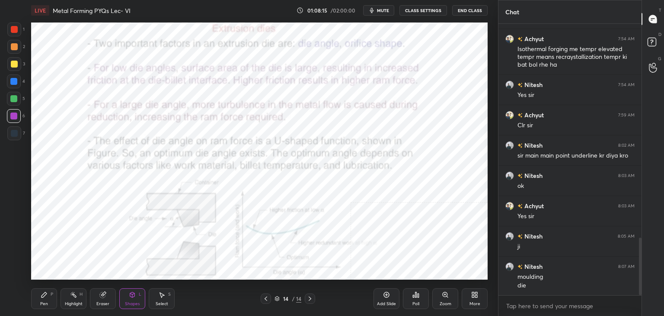
drag, startPoint x: 130, startPoint y: 301, endPoint x: 128, endPoint y: 296, distance: 5.5
click at [129, 301] on div "Shapes" at bounding box center [132, 303] width 15 height 4
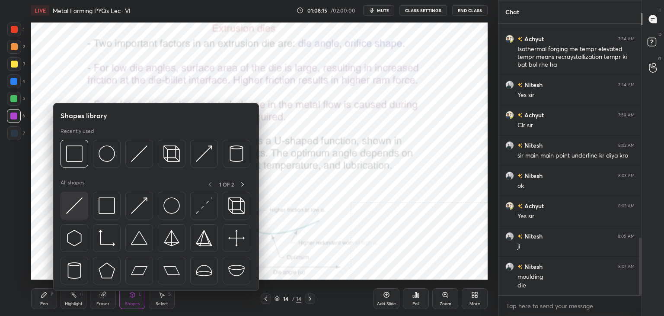
click at [67, 212] on img at bounding box center [74, 205] width 16 height 16
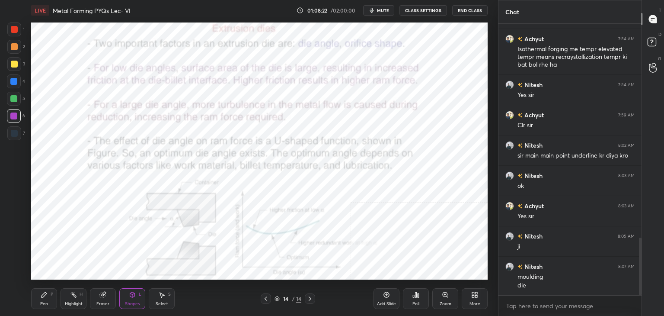
click at [166, 297] on div "Select S" at bounding box center [162, 298] width 26 height 21
drag, startPoint x: 417, startPoint y: 198, endPoint x: 427, endPoint y: 215, distance: 20.0
click at [428, 217] on div "0 ° Undo Copy Duplicate Duplicate to new slide Delete" at bounding box center [259, 150] width 457 height 257
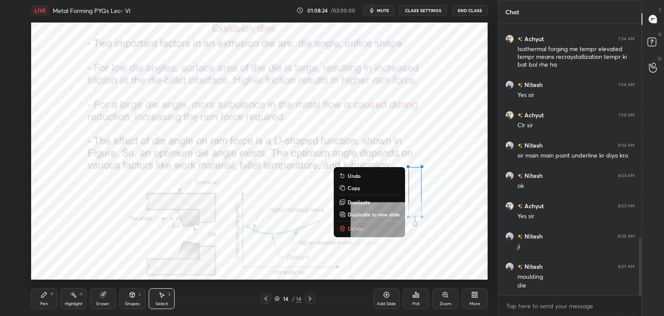
click at [349, 229] on p "Delete" at bounding box center [356, 228] width 16 height 7
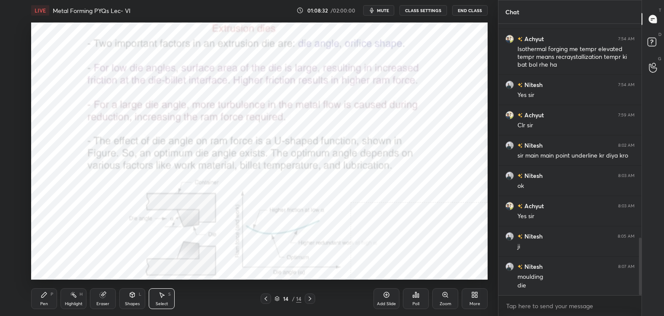
click at [71, 297] on icon at bounding box center [73, 294] width 7 height 7
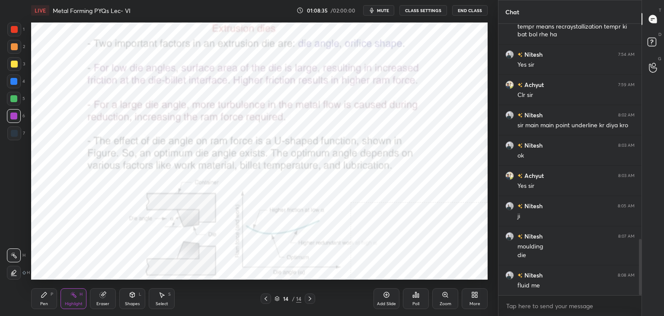
drag, startPoint x: 131, startPoint y: 295, endPoint x: 130, endPoint y: 291, distance: 4.7
click at [131, 294] on icon at bounding box center [132, 294] width 5 height 5
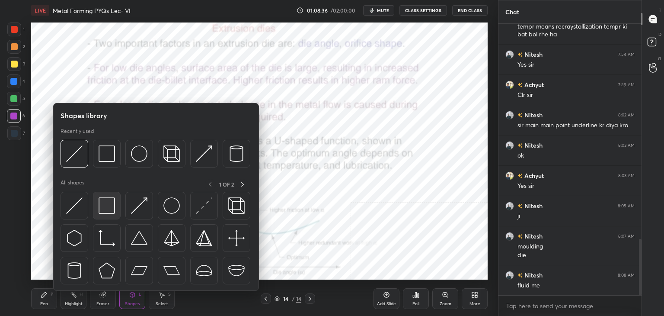
click at [107, 214] on div at bounding box center [107, 206] width 28 height 28
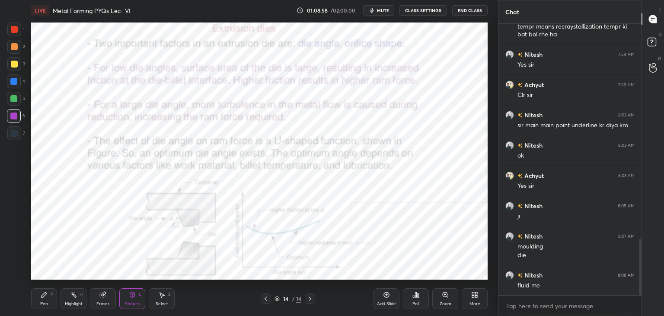
scroll to position [1050, 0]
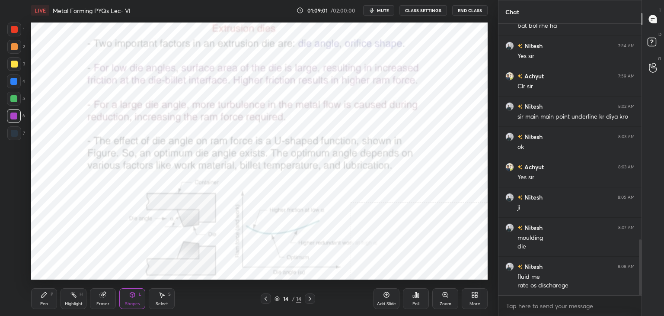
drag, startPoint x: 80, startPoint y: 292, endPoint x: 78, endPoint y: 283, distance: 8.8
click at [80, 292] on div "H" at bounding box center [81, 294] width 3 height 4
click at [310, 298] on icon at bounding box center [310, 298] width 7 height 7
click at [473, 294] on icon at bounding box center [474, 294] width 7 height 7
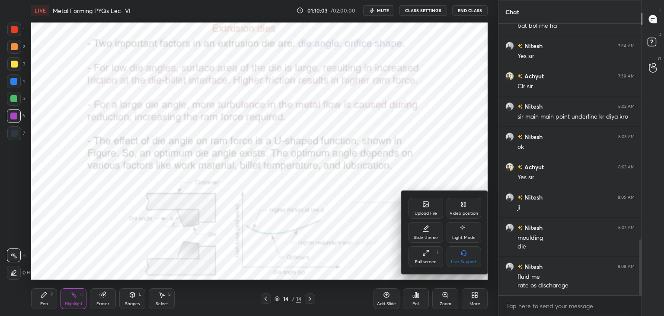
click at [423, 215] on div "Upload File" at bounding box center [426, 213] width 22 height 4
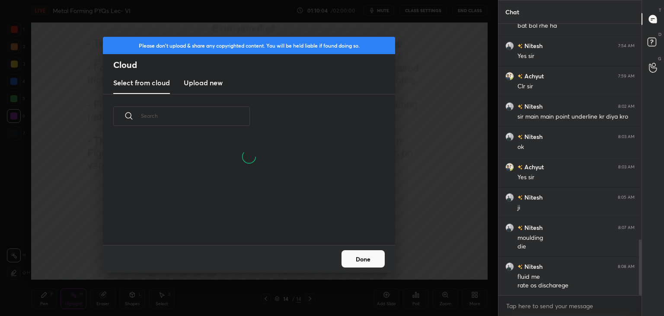
click at [192, 83] on h3 "Upload new" at bounding box center [203, 82] width 39 height 10
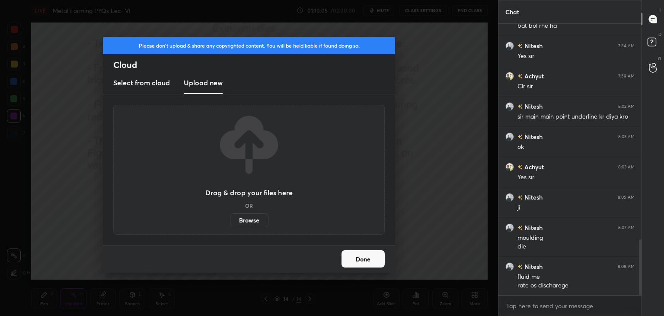
click at [245, 218] on label "Browse" at bounding box center [249, 220] width 38 height 14
click at [230, 218] on input "Browse" at bounding box center [230, 220] width 0 height 14
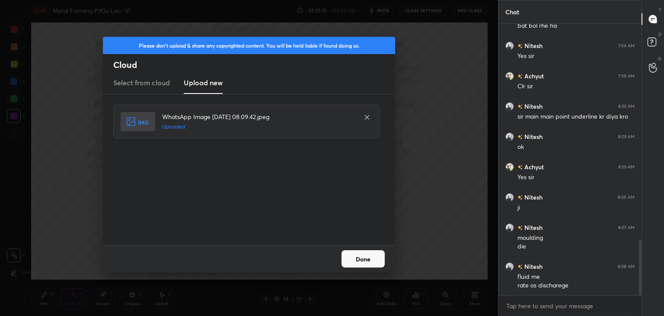
drag, startPoint x: 366, startPoint y: 258, endPoint x: 353, endPoint y: 255, distance: 13.4
click at [365, 258] on button "Done" at bounding box center [363, 258] width 43 height 17
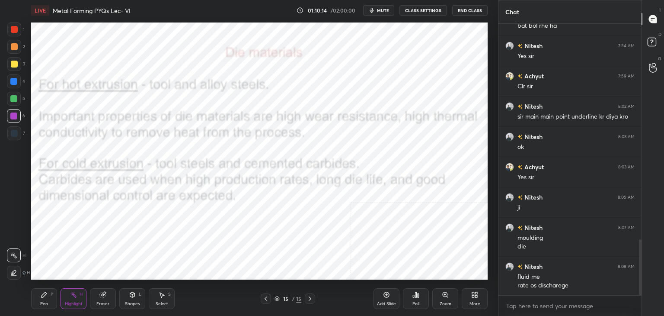
click at [20, 35] on div "1" at bounding box center [15, 29] width 17 height 14
drag, startPoint x: 137, startPoint y: 296, endPoint x: 132, endPoint y: 291, distance: 7.0
click at [136, 295] on div "Shapes L" at bounding box center [132, 298] width 26 height 21
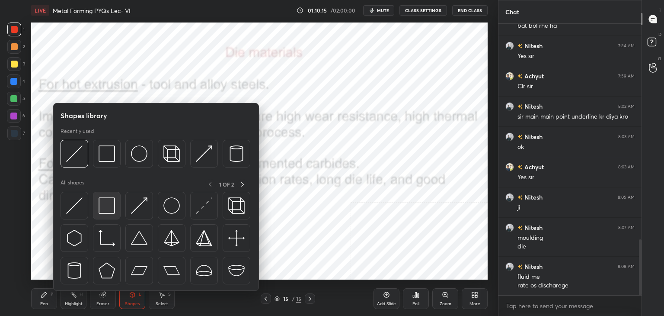
click at [107, 202] on img at bounding box center [107, 205] width 16 height 16
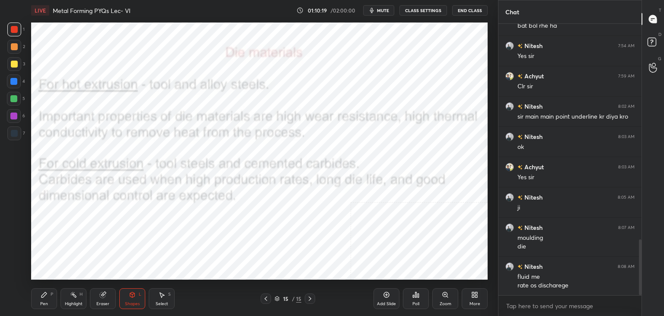
click at [76, 296] on rect at bounding box center [74, 295] width 4 height 4
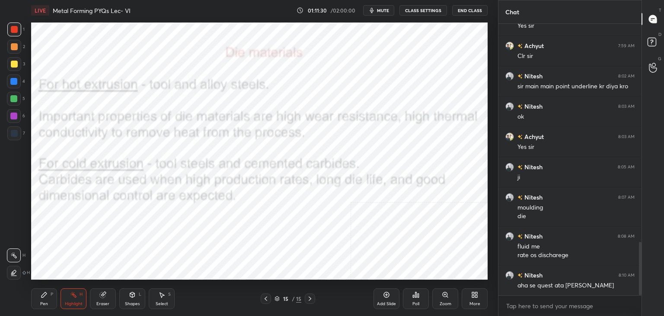
scroll to position [1110, 0]
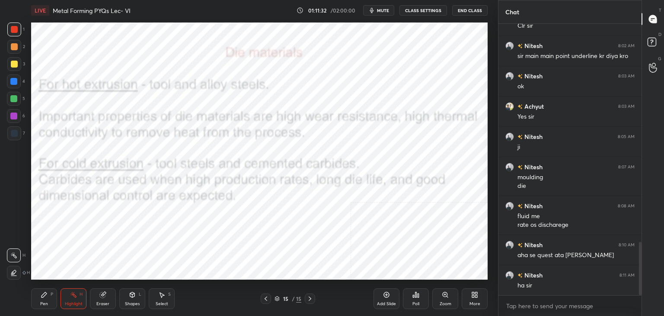
click at [475, 296] on icon at bounding box center [474, 294] width 7 height 7
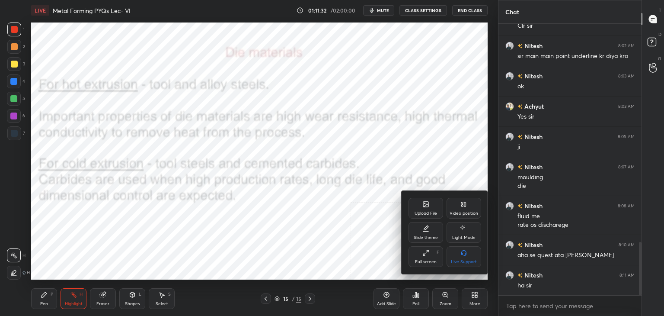
click at [423, 212] on div "Upload File" at bounding box center [426, 213] width 22 height 4
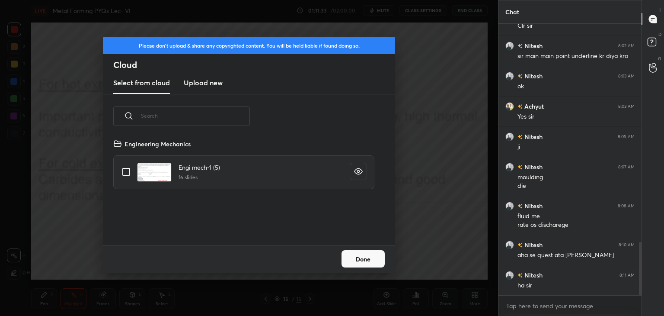
scroll to position [106, 278]
click at [204, 83] on h3 "Upload new" at bounding box center [203, 82] width 39 height 10
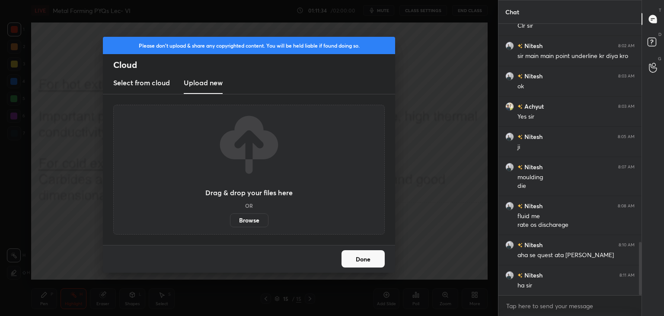
click at [255, 223] on label "Browse" at bounding box center [249, 220] width 38 height 14
click at [230, 223] on input "Browse" at bounding box center [230, 220] width 0 height 14
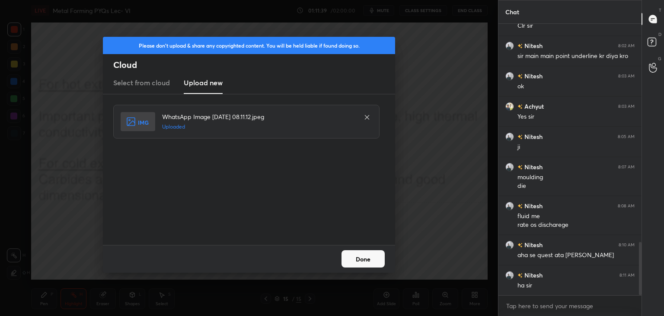
drag, startPoint x: 365, startPoint y: 254, endPoint x: 354, endPoint y: 253, distance: 10.8
click at [365, 255] on button "Done" at bounding box center [363, 258] width 43 height 17
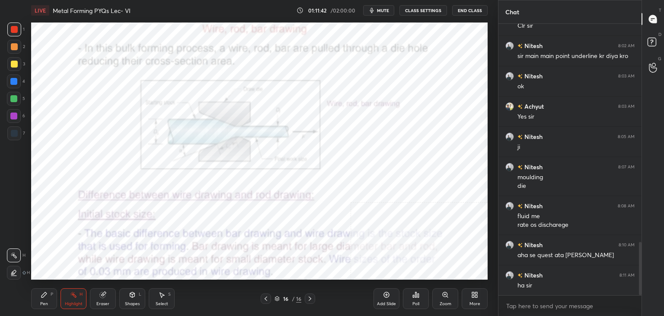
click at [268, 296] on icon at bounding box center [265, 298] width 7 height 7
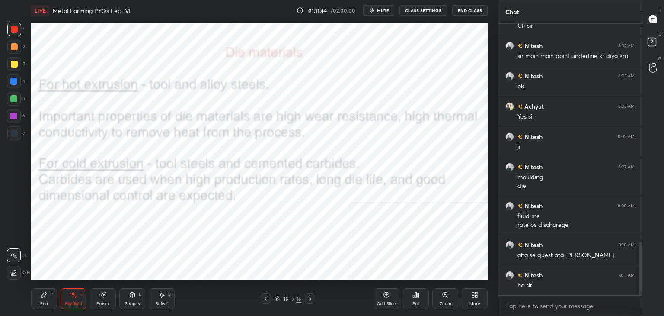
click at [78, 296] on div "Highlight H" at bounding box center [74, 298] width 26 height 21
click at [16, 129] on div at bounding box center [14, 133] width 14 height 14
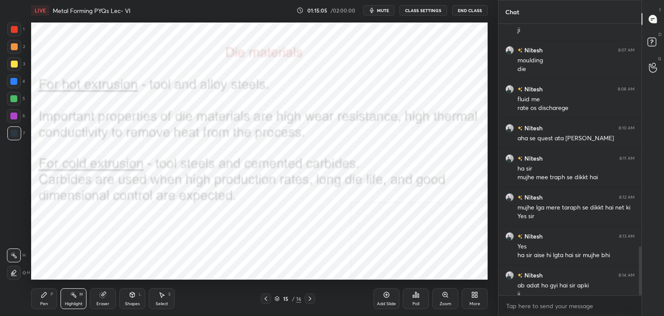
scroll to position [1236, 0]
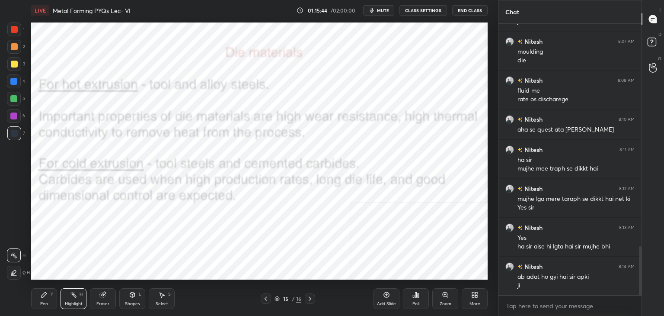
click at [307, 299] on icon at bounding box center [310, 298] width 7 height 7
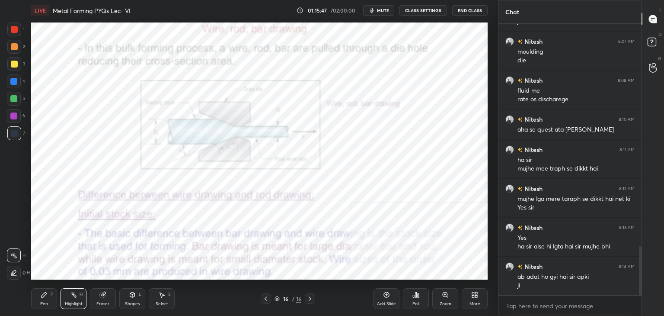
drag, startPoint x: 132, startPoint y: 303, endPoint x: 130, endPoint y: 299, distance: 4.5
click at [131, 303] on div "Shapes" at bounding box center [132, 303] width 15 height 4
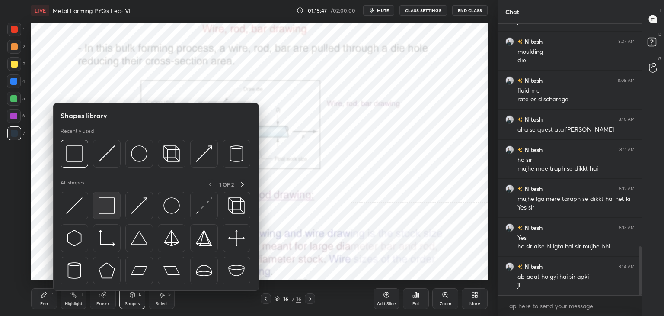
click at [105, 203] on img at bounding box center [107, 205] width 16 height 16
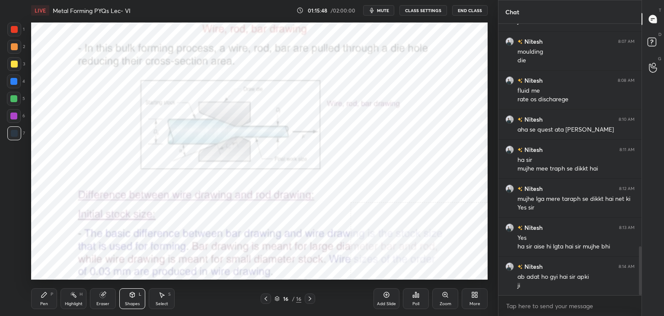
click at [13, 28] on div at bounding box center [14, 29] width 7 height 7
drag, startPoint x: 15, startPoint y: 115, endPoint x: 27, endPoint y: 106, distance: 14.3
click at [15, 115] on div at bounding box center [13, 115] width 7 height 7
drag, startPoint x: 265, startPoint y: 298, endPoint x: 260, endPoint y: 290, distance: 9.9
click at [265, 299] on icon at bounding box center [265, 298] width 7 height 7
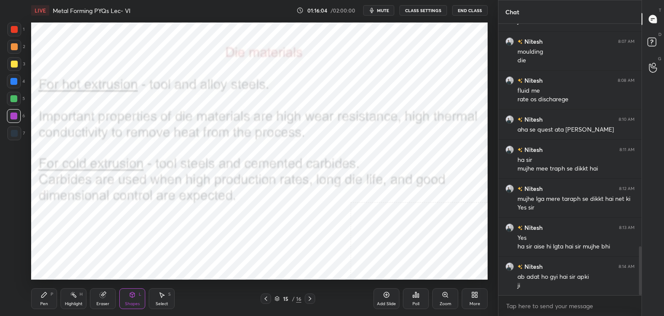
click at [264, 301] on icon at bounding box center [265, 298] width 7 height 7
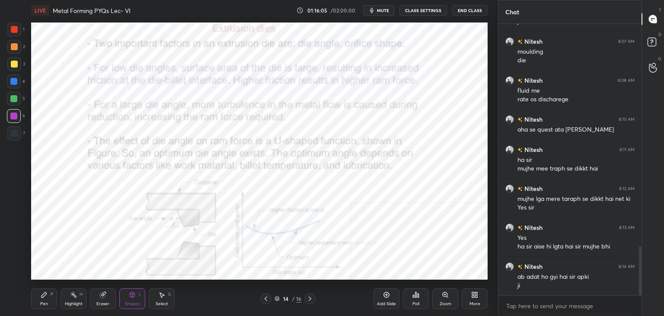
click at [264, 298] on icon at bounding box center [265, 298] width 7 height 7
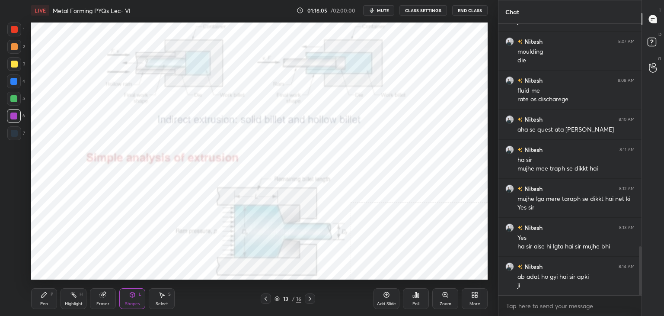
click at [264, 299] on icon at bounding box center [265, 298] width 7 height 7
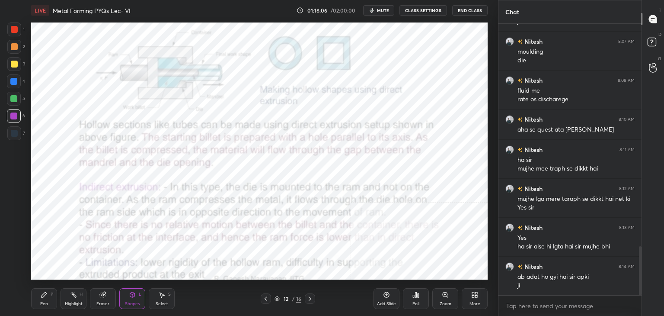
click at [263, 297] on icon at bounding box center [265, 298] width 7 height 7
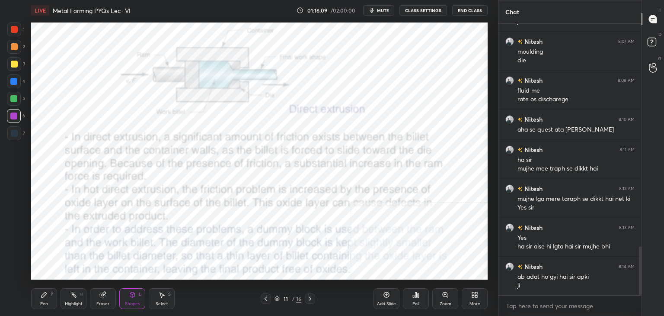
click at [310, 300] on icon at bounding box center [310, 298] width 7 height 7
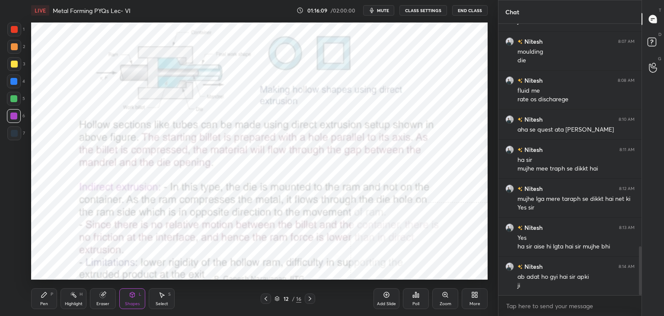
click at [309, 301] on icon at bounding box center [310, 298] width 7 height 7
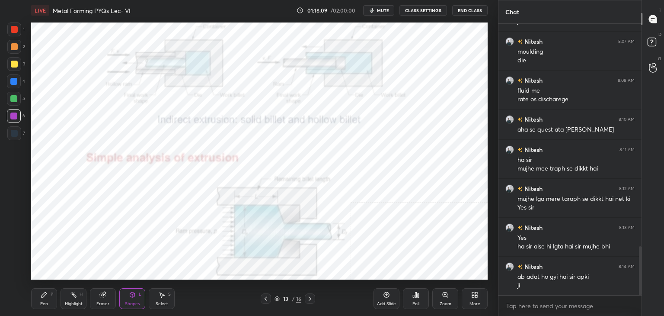
click at [310, 301] on icon at bounding box center [310, 298] width 7 height 7
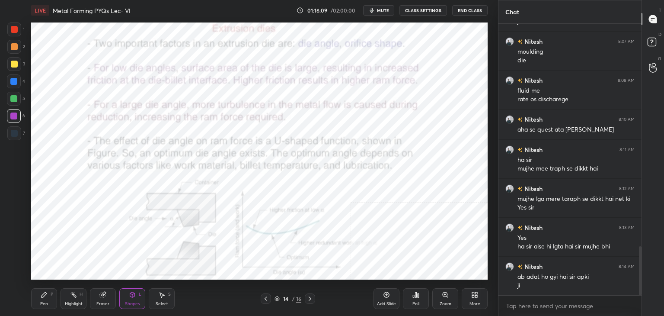
click at [310, 301] on icon at bounding box center [310, 298] width 7 height 7
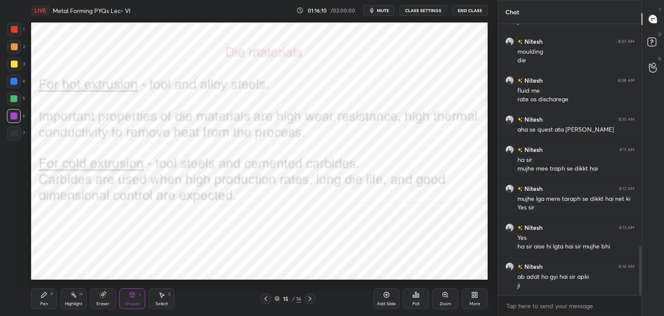
click at [310, 300] on icon at bounding box center [310, 298] width 3 height 4
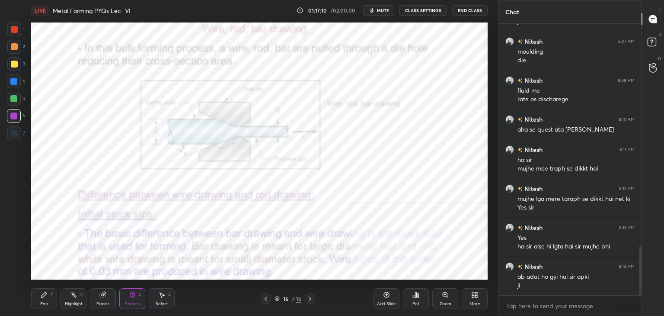
drag, startPoint x: 71, startPoint y: 299, endPoint x: 85, endPoint y: 291, distance: 15.3
click at [71, 299] on div "Highlight H" at bounding box center [74, 298] width 26 height 21
click at [475, 297] on icon at bounding box center [474, 294] width 7 height 7
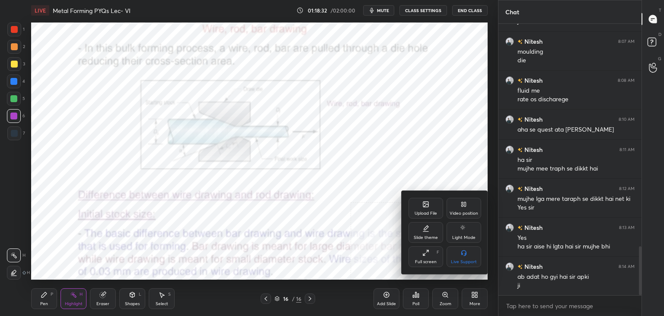
click at [436, 211] on div "Upload File" at bounding box center [426, 213] width 22 height 4
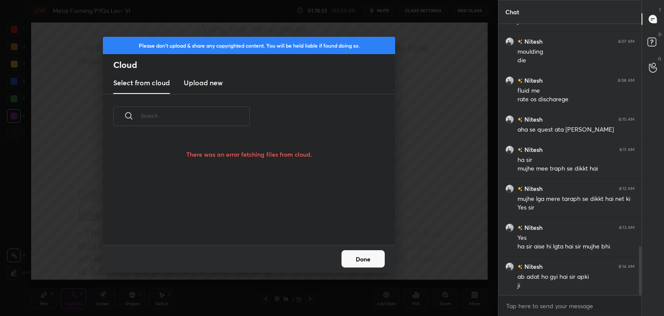
drag, startPoint x: 199, startPoint y: 81, endPoint x: 205, endPoint y: 92, distance: 12.6
click at [199, 82] on h3 "Upload new" at bounding box center [203, 82] width 39 height 10
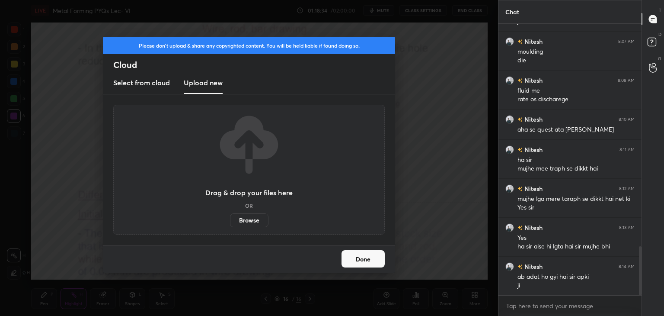
click at [249, 220] on label "Browse" at bounding box center [249, 220] width 38 height 14
click at [230, 220] on input "Browse" at bounding box center [230, 220] width 0 height 14
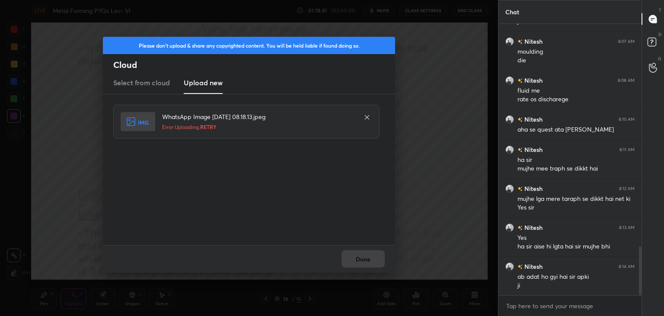
drag, startPoint x: 367, startPoint y: 116, endPoint x: 364, endPoint y: 124, distance: 7.9
click at [368, 116] on icon at bounding box center [367, 117] width 7 height 7
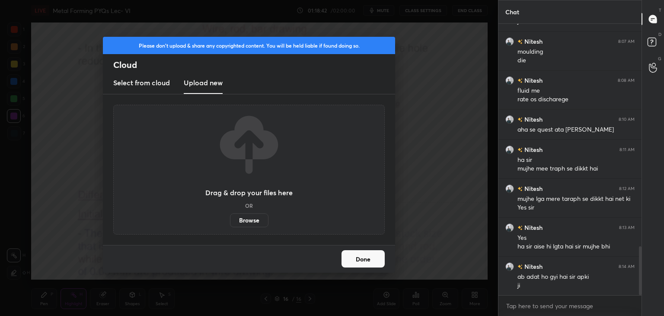
drag, startPoint x: 359, startPoint y: 258, endPoint x: 334, endPoint y: 256, distance: 25.2
click at [358, 258] on button "Done" at bounding box center [363, 258] width 43 height 17
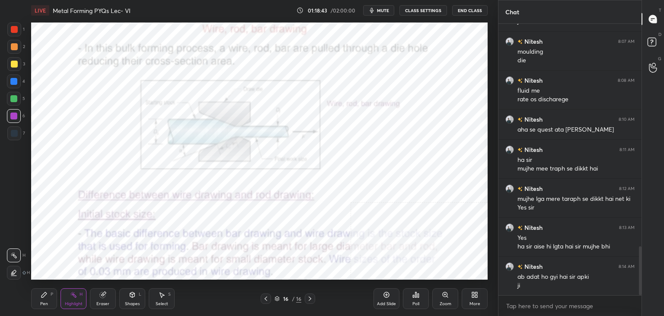
drag, startPoint x: 78, startPoint y: 296, endPoint x: 86, endPoint y: 281, distance: 16.5
click at [77, 296] on div "Highlight H" at bounding box center [74, 298] width 26 height 21
click at [476, 301] on div "More" at bounding box center [475, 303] width 11 height 4
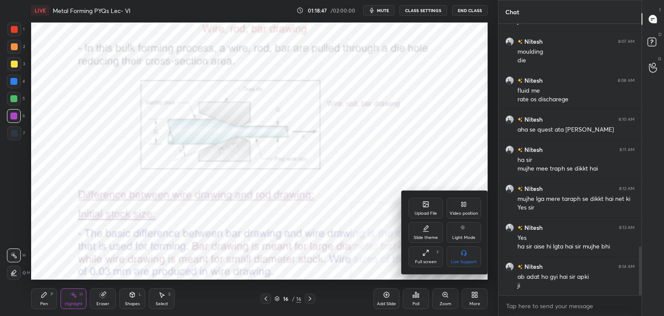
click at [426, 211] on div "Upload File" at bounding box center [426, 213] width 22 height 4
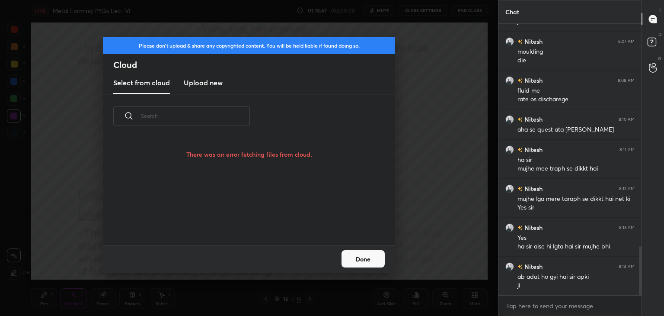
scroll to position [84, 278]
click at [362, 261] on button "Done" at bounding box center [363, 258] width 43 height 17
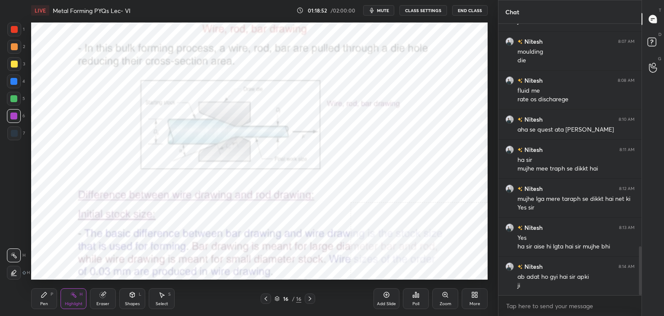
click at [475, 296] on icon at bounding box center [476, 296] width 2 height 2
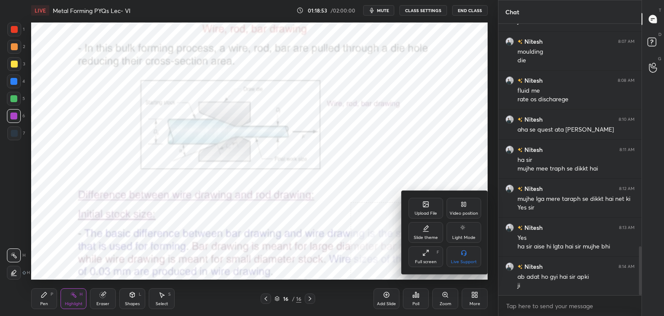
click at [424, 211] on div "Upload File" at bounding box center [426, 213] width 22 height 4
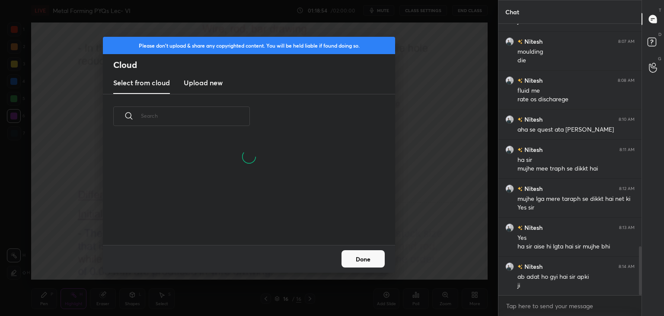
click at [204, 80] on h3 "Upload new" at bounding box center [203, 82] width 39 height 10
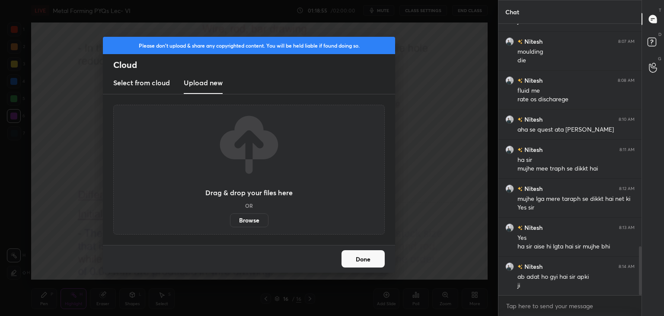
click at [248, 220] on label "Browse" at bounding box center [249, 220] width 38 height 14
click at [230, 220] on input "Browse" at bounding box center [230, 220] width 0 height 14
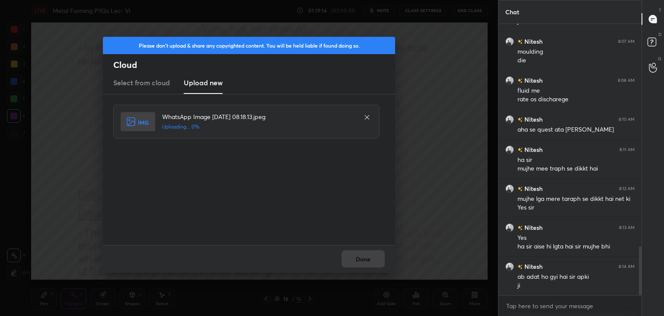
click at [369, 115] on icon at bounding box center [367, 117] width 7 height 7
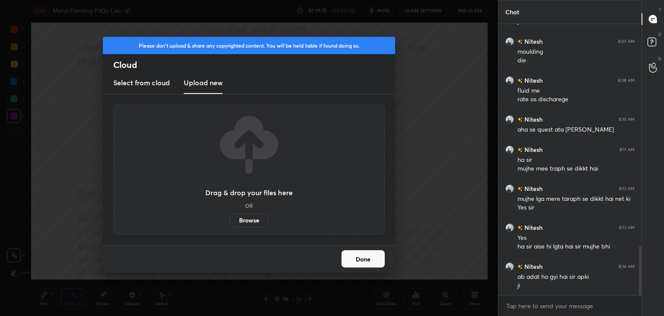
click at [248, 220] on label "Browse" at bounding box center [249, 220] width 38 height 14
click at [230, 220] on input "Browse" at bounding box center [230, 220] width 0 height 14
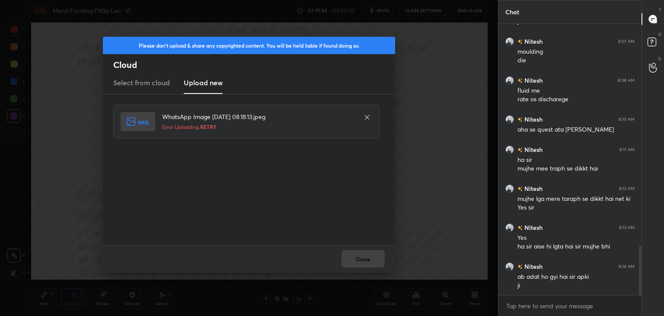
click at [368, 114] on icon at bounding box center [367, 117] width 7 height 7
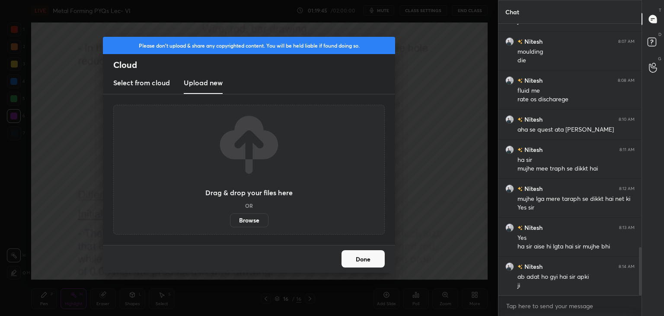
scroll to position [1266, 0]
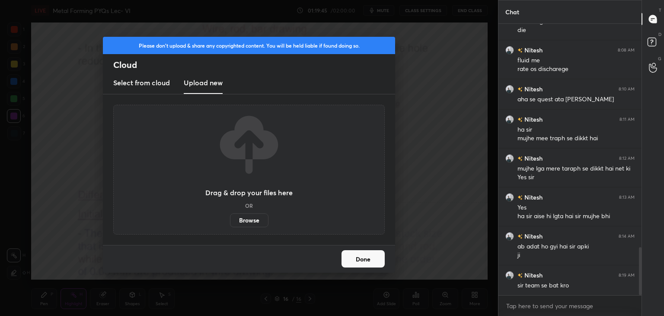
click at [353, 258] on button "Done" at bounding box center [363, 258] width 43 height 17
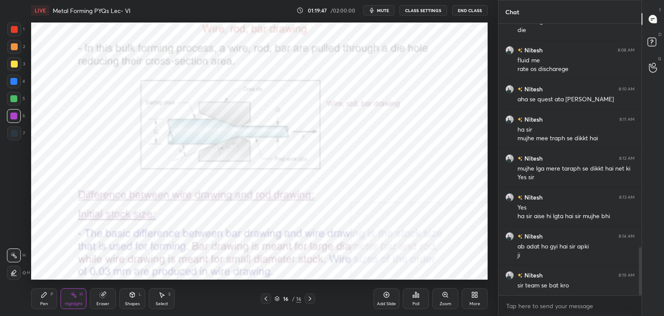
click at [64, 294] on div "Highlight H" at bounding box center [74, 298] width 26 height 21
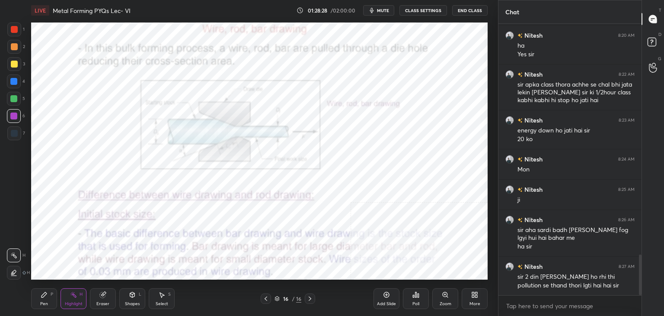
scroll to position [1566, 0]
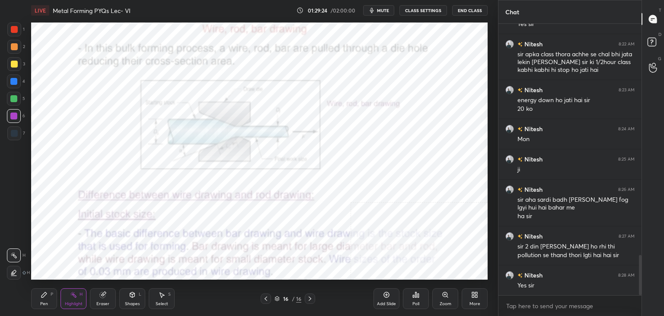
click at [473, 300] on div "More" at bounding box center [475, 298] width 26 height 21
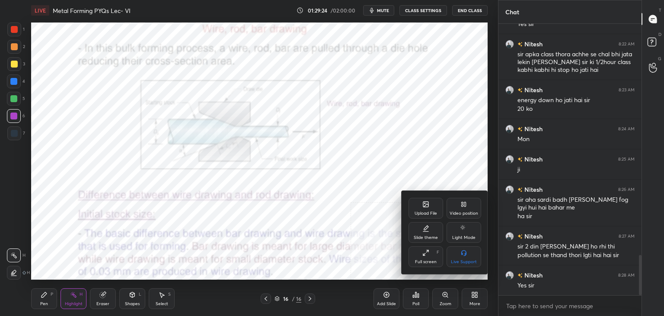
click at [422, 210] on div "Upload File" at bounding box center [426, 208] width 35 height 21
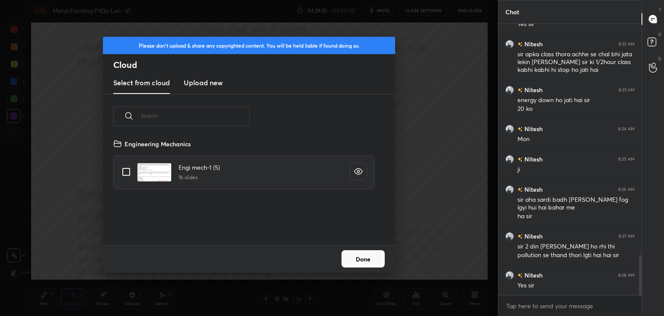
scroll to position [106, 278]
click at [204, 83] on h3 "Upload new" at bounding box center [203, 82] width 39 height 10
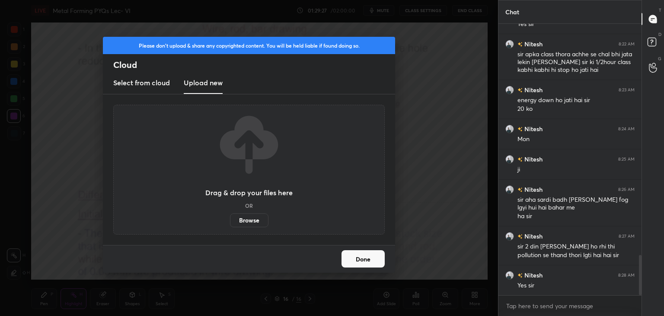
click at [241, 220] on label "Browse" at bounding box center [249, 220] width 38 height 14
click at [230, 220] on input "Browse" at bounding box center [230, 220] width 0 height 14
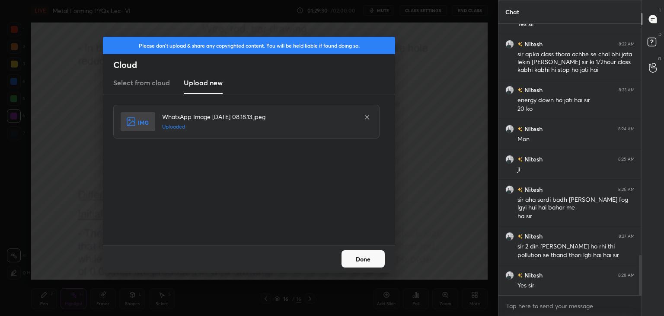
click at [364, 256] on button "Done" at bounding box center [363, 258] width 43 height 17
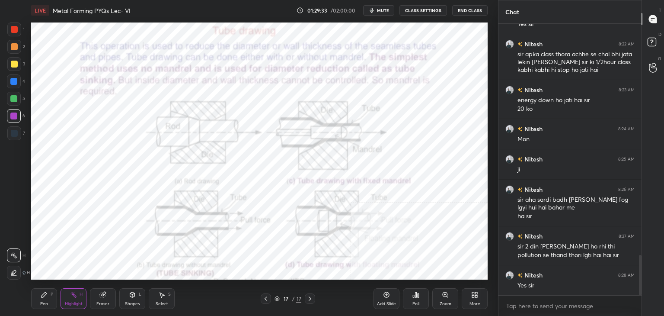
drag, startPoint x: 15, startPoint y: 23, endPoint x: 18, endPoint y: 32, distance: 9.7
click at [15, 23] on div at bounding box center [14, 29] width 14 height 14
click at [127, 300] on div "Shapes L" at bounding box center [132, 298] width 26 height 21
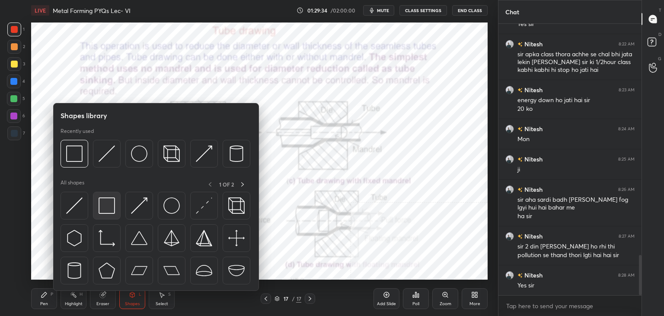
click at [111, 200] on img at bounding box center [107, 205] width 16 height 16
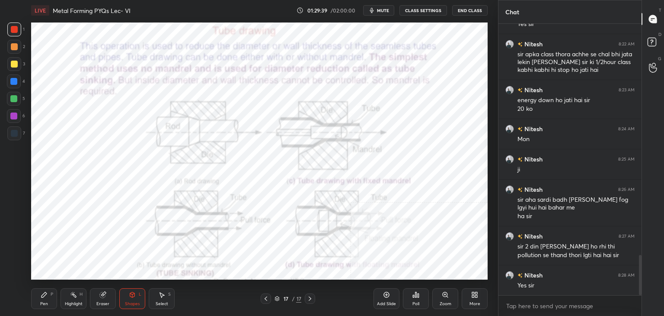
click at [72, 299] on div "Highlight H" at bounding box center [74, 298] width 26 height 21
click at [74, 295] on rect at bounding box center [74, 295] width 4 height 4
drag, startPoint x: 123, startPoint y: 301, endPoint x: 122, endPoint y: 292, distance: 8.3
click at [124, 300] on div "Shapes L" at bounding box center [132, 298] width 26 height 21
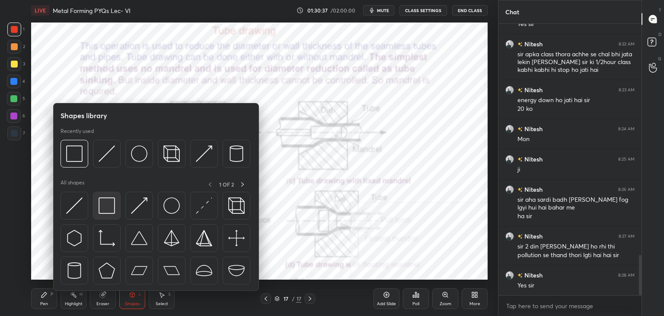
click at [98, 210] on div at bounding box center [107, 206] width 28 height 28
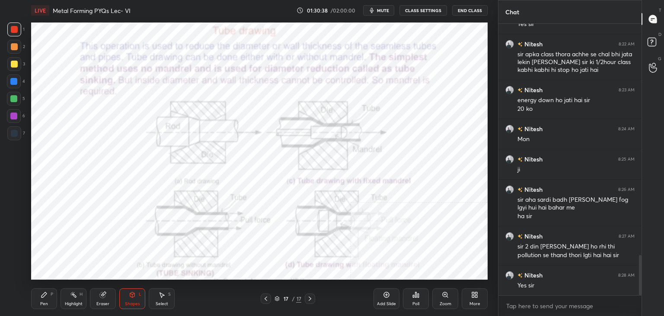
click at [16, 118] on div at bounding box center [13, 115] width 7 height 7
click at [475, 293] on icon at bounding box center [476, 293] width 2 height 2
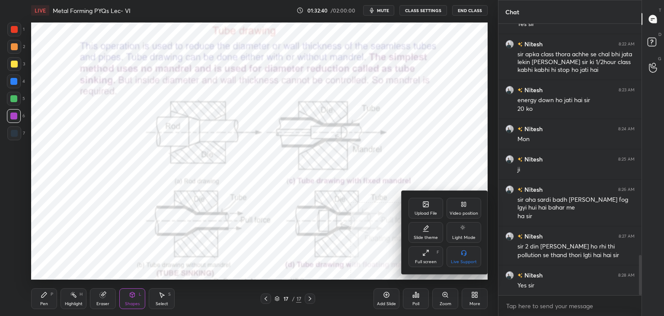
click at [420, 210] on div "Upload File" at bounding box center [426, 208] width 35 height 21
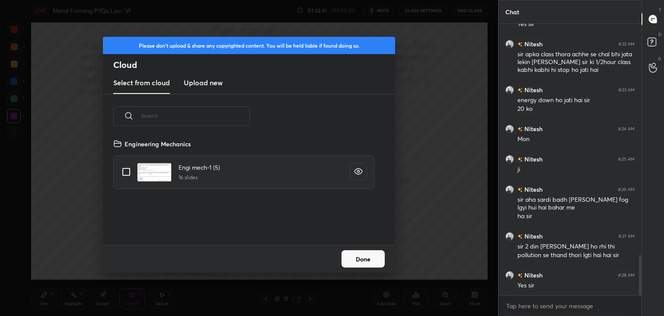
click at [202, 82] on h3 "Upload new" at bounding box center [203, 82] width 39 height 10
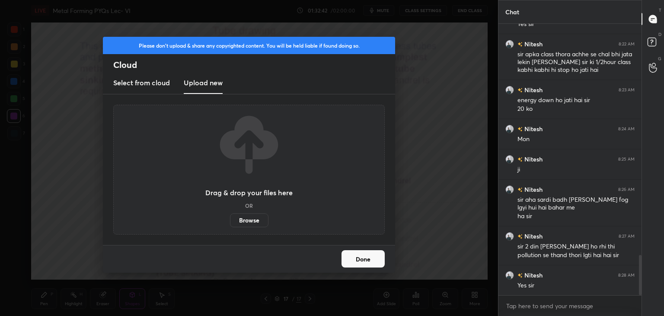
click at [248, 220] on label "Browse" at bounding box center [249, 220] width 38 height 14
click at [230, 220] on input "Browse" at bounding box center [230, 220] width 0 height 14
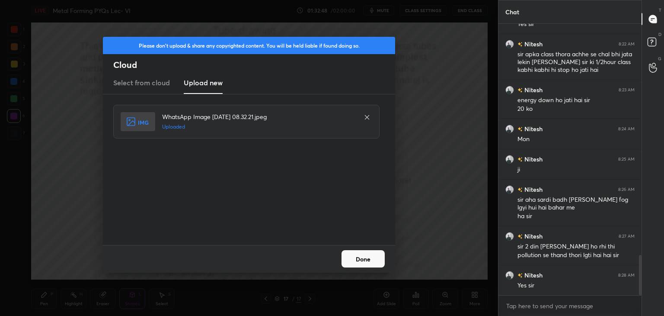
click at [369, 259] on button "Done" at bounding box center [363, 258] width 43 height 17
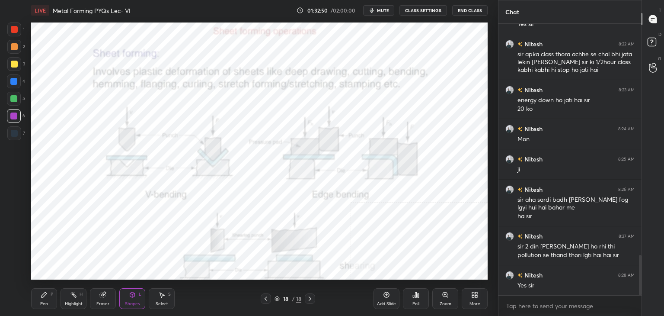
drag, startPoint x: 14, startPoint y: 30, endPoint x: 19, endPoint y: 30, distance: 4.8
click at [14, 30] on div at bounding box center [14, 29] width 7 height 7
drag, startPoint x: 15, startPoint y: 80, endPoint x: 31, endPoint y: 74, distance: 16.6
click at [16, 80] on div at bounding box center [13, 81] width 7 height 7
click at [16, 115] on div at bounding box center [13, 115] width 7 height 7
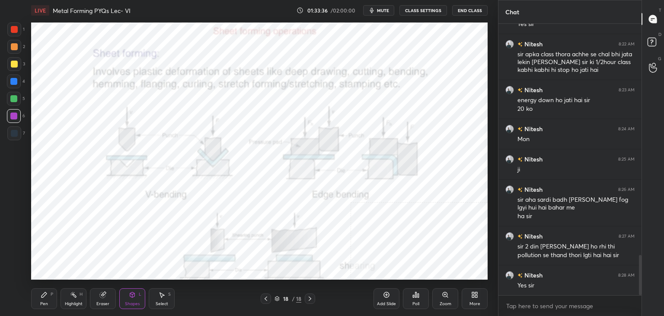
drag, startPoint x: 76, startPoint y: 299, endPoint x: 88, endPoint y: 284, distance: 18.8
click at [76, 299] on div "Highlight H" at bounding box center [74, 298] width 26 height 21
click at [476, 297] on div "More" at bounding box center [475, 298] width 26 height 21
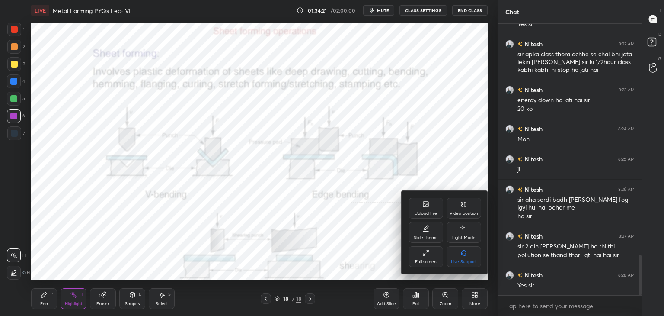
click at [422, 204] on div "Upload File" at bounding box center [426, 208] width 35 height 21
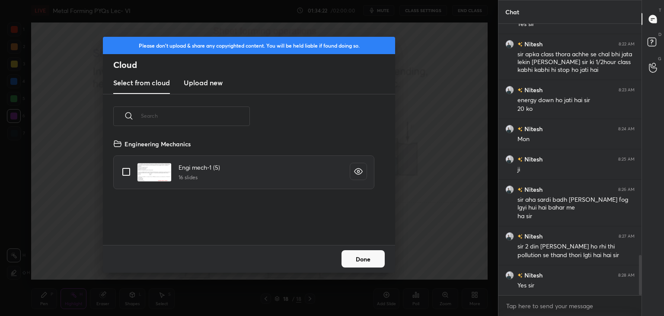
click at [209, 83] on h3 "Upload new" at bounding box center [203, 82] width 39 height 10
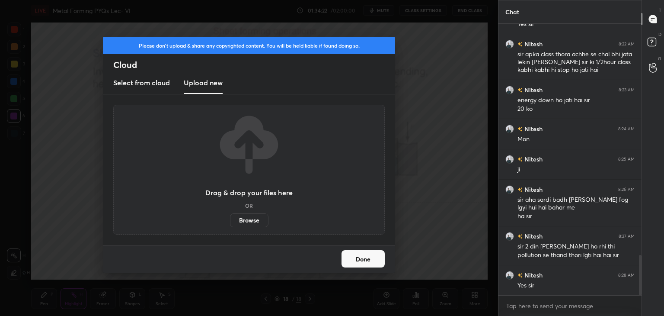
click at [252, 218] on label "Browse" at bounding box center [249, 220] width 38 height 14
click at [230, 218] on input "Browse" at bounding box center [230, 220] width 0 height 14
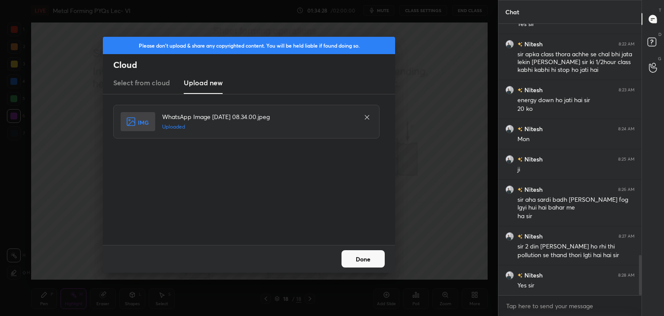
click at [355, 257] on button "Done" at bounding box center [363, 258] width 43 height 17
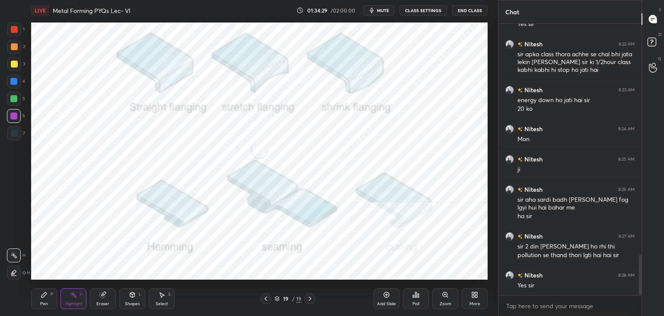
click at [134, 293] on icon at bounding box center [132, 294] width 7 height 7
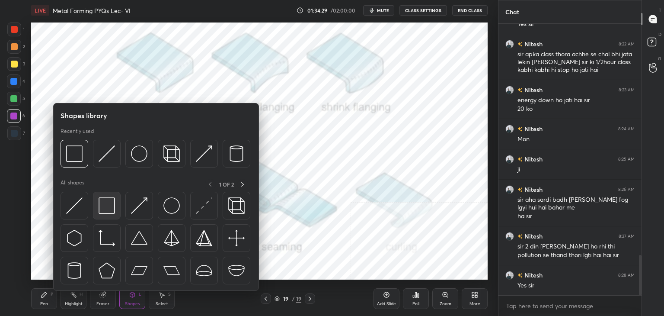
click at [106, 205] on img at bounding box center [107, 205] width 16 height 16
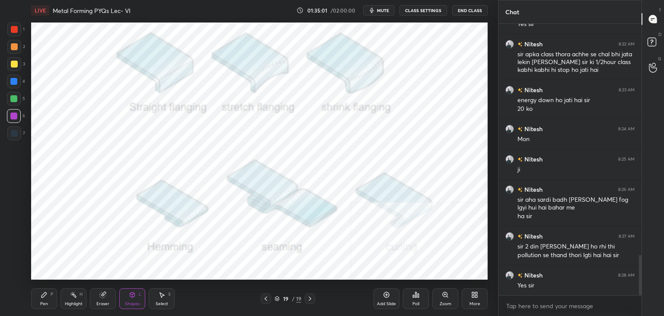
drag, startPoint x: 68, startPoint y: 300, endPoint x: 69, endPoint y: 294, distance: 5.3
click at [69, 297] on div "Highlight H" at bounding box center [74, 298] width 26 height 21
click at [476, 296] on icon at bounding box center [476, 296] width 2 height 2
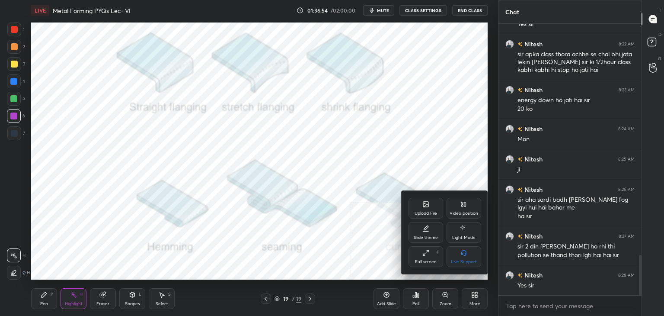
click at [462, 202] on icon at bounding box center [463, 202] width 2 height 1
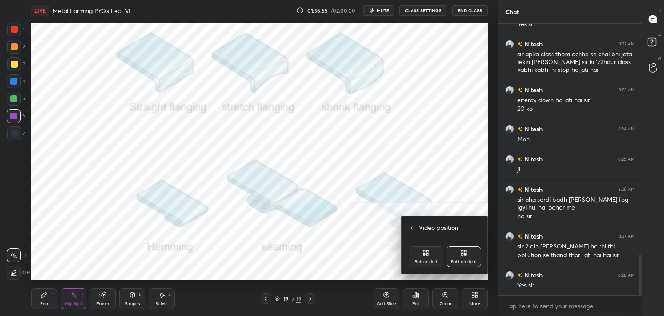
click at [412, 250] on div "Bottom left" at bounding box center [426, 256] width 35 height 21
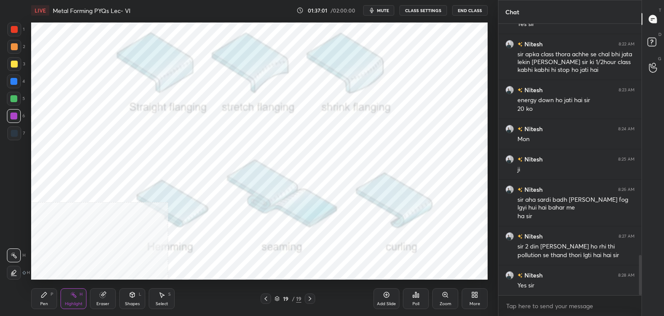
click at [480, 296] on div "More" at bounding box center [475, 298] width 26 height 21
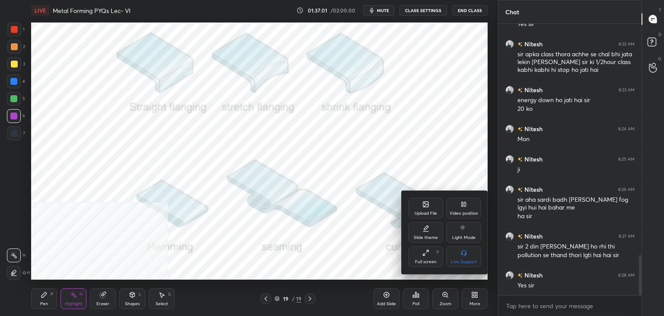
click at [440, 209] on div "Upload File" at bounding box center [426, 208] width 35 height 21
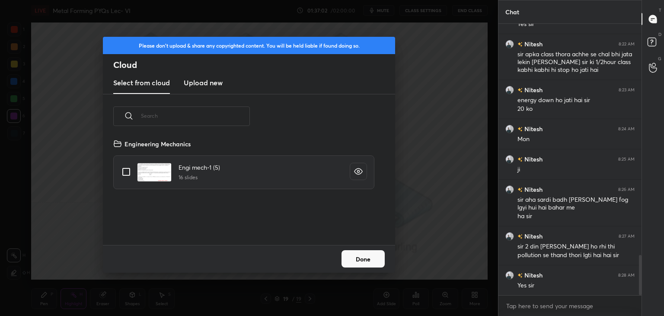
drag, startPoint x: 194, startPoint y: 83, endPoint x: 193, endPoint y: 91, distance: 7.9
click at [194, 83] on h3 "Upload new" at bounding box center [203, 82] width 39 height 10
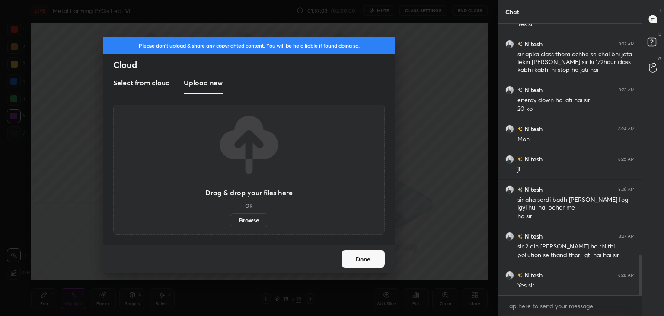
click at [247, 220] on label "Browse" at bounding box center [249, 220] width 38 height 14
click at [230, 220] on input "Browse" at bounding box center [230, 220] width 0 height 14
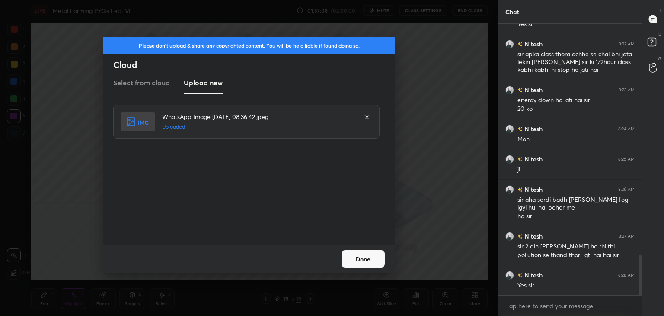
click at [364, 259] on button "Done" at bounding box center [363, 258] width 43 height 17
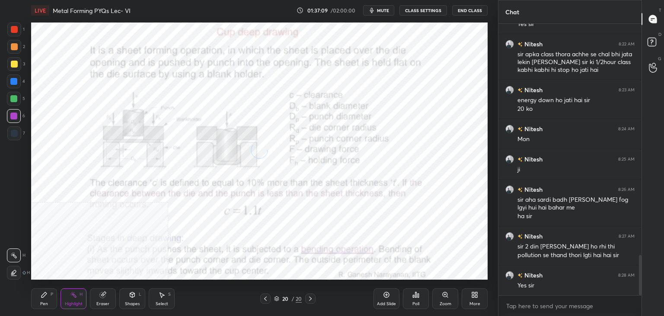
click at [129, 296] on icon at bounding box center [132, 294] width 7 height 7
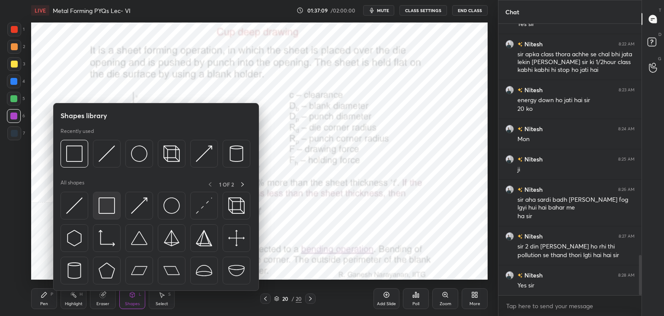
click at [106, 205] on img at bounding box center [107, 205] width 16 height 16
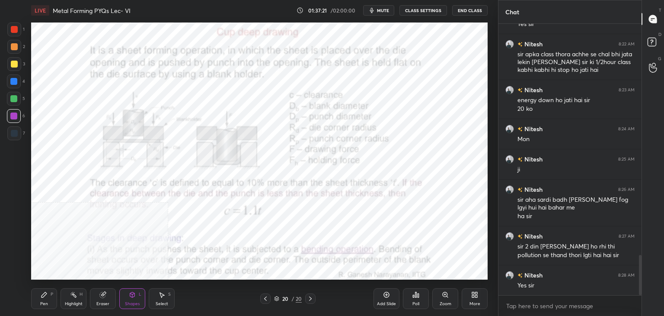
click at [422, 275] on div "LIVE Metal Forming PYQs Lec- VI 01:37:21 / 02:00:00 mute CLASS SETTINGS End Cla…" at bounding box center [260, 158] width 464 height 316
click at [390, 275] on div "LIVE Metal Forming PYQs Lec- VI 01:37:22 / 02:00:00 mute CLASS SETTINGS End Cla…" at bounding box center [260, 158] width 464 height 316
click at [425, 275] on div "Poll" at bounding box center [416, 298] width 26 height 48
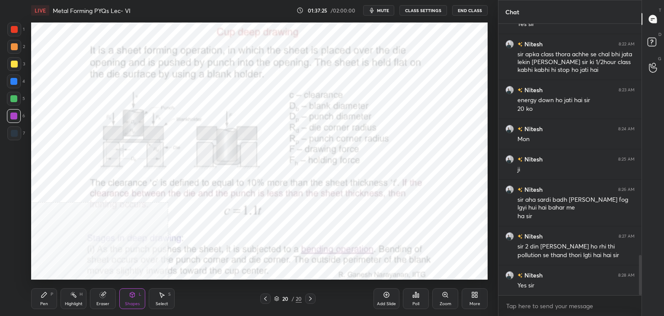
click at [425, 274] on div "Poll" at bounding box center [416, 298] width 26 height 48
click at [426, 274] on div "Poll" at bounding box center [416, 298] width 26 height 48
click at [431, 275] on div "Add Slide Poll Zoom More" at bounding box center [431, 298] width 114 height 48
drag, startPoint x: 427, startPoint y: 275, endPoint x: 397, endPoint y: 274, distance: 29.4
click at [398, 274] on div "Add Slide Poll Zoom More" at bounding box center [431, 298] width 114 height 48
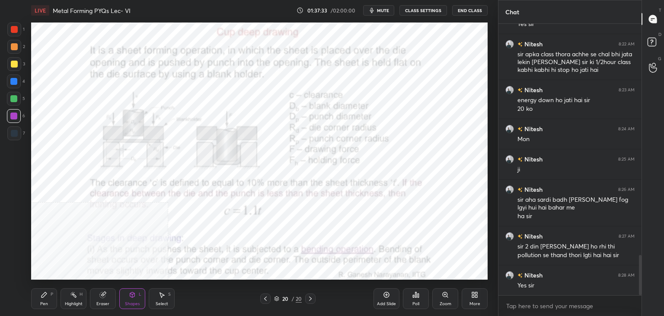
click at [389, 275] on div "Add Slide Poll Zoom More" at bounding box center [431, 298] width 114 height 48
click at [388, 275] on div "Add Slide Poll Zoom More" at bounding box center [431, 298] width 114 height 48
drag, startPoint x: 390, startPoint y: 275, endPoint x: 410, endPoint y: 275, distance: 19.9
click at [410, 275] on div "Add Slide Poll Zoom More" at bounding box center [431, 298] width 114 height 48
click at [406, 275] on div "Poll" at bounding box center [416, 298] width 26 height 48
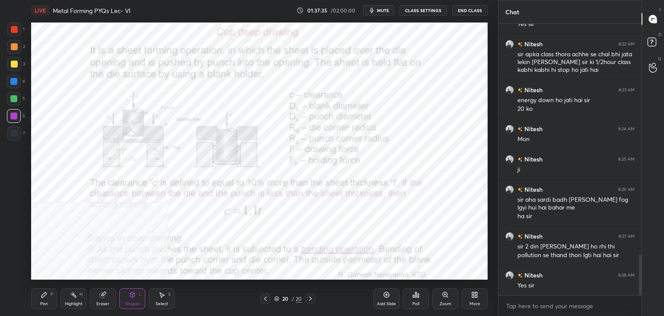
click at [410, 275] on div "Poll" at bounding box center [416, 298] width 26 height 48
click at [415, 275] on div "Poll" at bounding box center [416, 298] width 26 height 48
click at [416, 275] on div "Poll" at bounding box center [416, 298] width 26 height 48
click at [418, 275] on div "Poll" at bounding box center [416, 298] width 26 height 48
click at [421, 275] on div "Poll" at bounding box center [416, 298] width 26 height 48
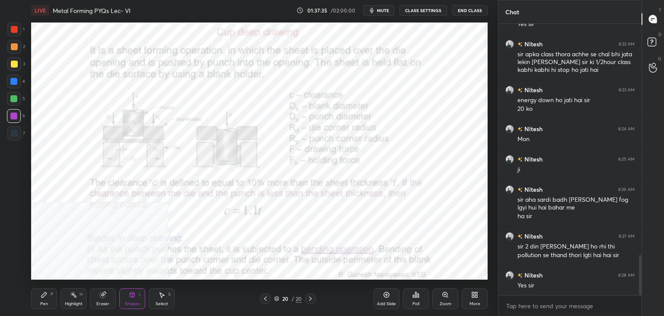
click at [427, 275] on div "Poll" at bounding box center [416, 298] width 26 height 48
click at [412, 275] on div "Poll" at bounding box center [416, 298] width 26 height 48
click at [413, 275] on div "Poll" at bounding box center [416, 298] width 26 height 48
drag, startPoint x: 413, startPoint y: 275, endPoint x: 425, endPoint y: 274, distance: 12.1
click at [427, 274] on div "Poll" at bounding box center [416, 298] width 26 height 48
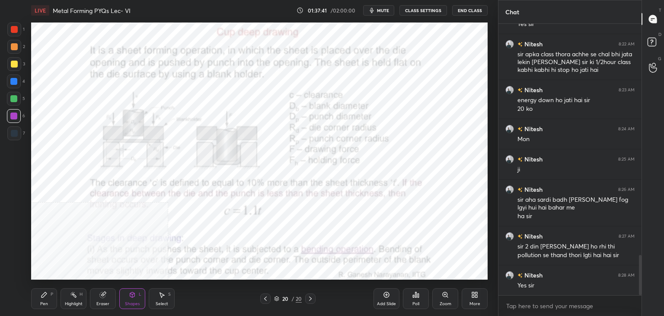
click at [16, 29] on div at bounding box center [14, 29] width 7 height 7
drag, startPoint x: 80, startPoint y: 300, endPoint x: 82, endPoint y: 281, distance: 18.8
click at [78, 299] on div "Highlight H" at bounding box center [74, 298] width 26 height 21
click at [129, 298] on div "Shapes L" at bounding box center [132, 298] width 26 height 21
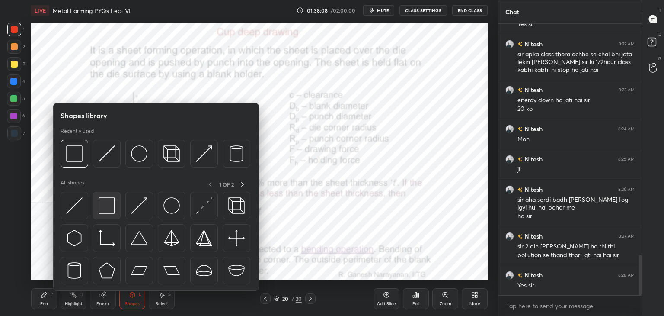
click at [106, 206] on img at bounding box center [107, 205] width 16 height 16
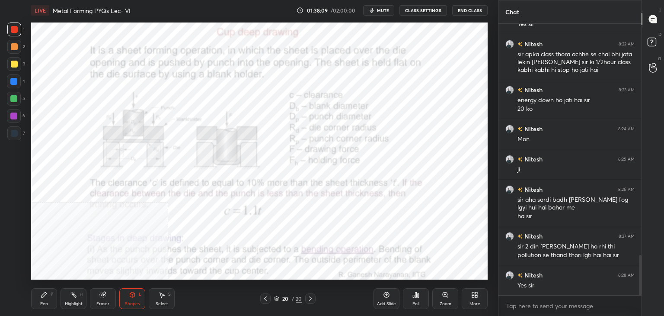
click at [10, 114] on div at bounding box center [13, 115] width 7 height 7
drag, startPoint x: 76, startPoint y: 296, endPoint x: 81, endPoint y: 291, distance: 7.3
click at [77, 296] on icon at bounding box center [73, 294] width 7 height 7
click at [472, 297] on icon at bounding box center [474, 294] width 7 height 7
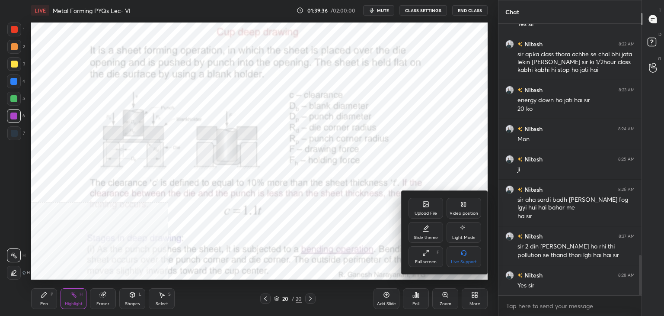
click at [429, 214] on div "Upload File" at bounding box center [426, 213] width 22 height 4
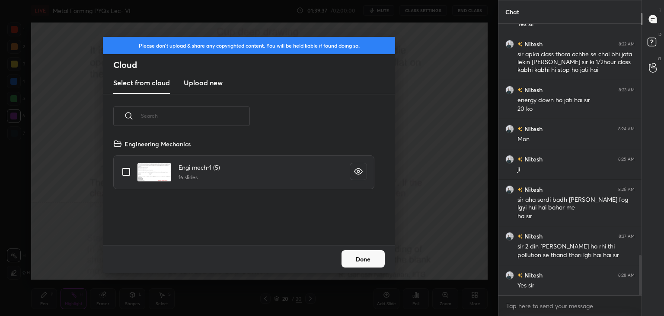
drag, startPoint x: 208, startPoint y: 85, endPoint x: 211, endPoint y: 90, distance: 6.6
click at [208, 85] on h3 "Upload new" at bounding box center [203, 82] width 39 height 10
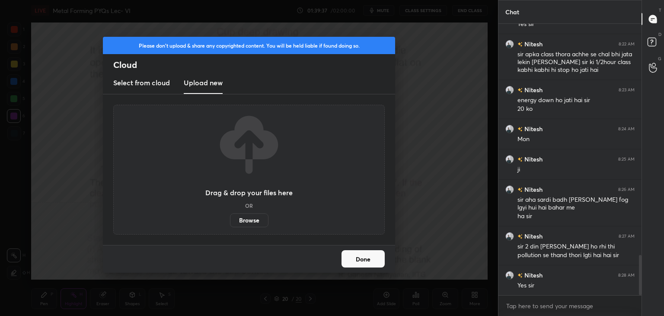
click at [256, 219] on label "Browse" at bounding box center [249, 220] width 38 height 14
click at [230, 219] on input "Browse" at bounding box center [230, 220] width 0 height 14
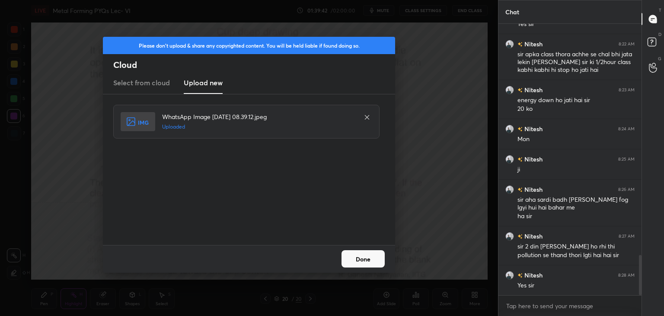
click at [360, 258] on button "Done" at bounding box center [363, 258] width 43 height 17
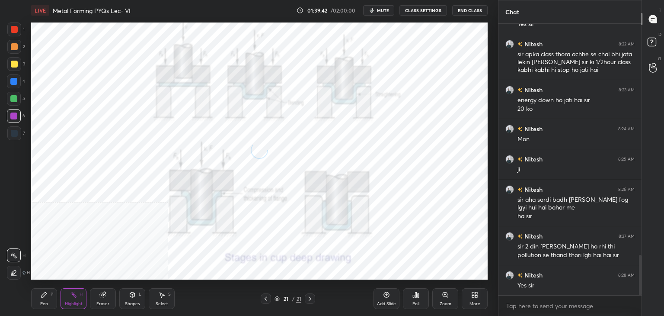
drag, startPoint x: 135, startPoint y: 300, endPoint x: 127, endPoint y: 291, distance: 12.2
click at [133, 300] on div "Shapes L" at bounding box center [132, 298] width 26 height 21
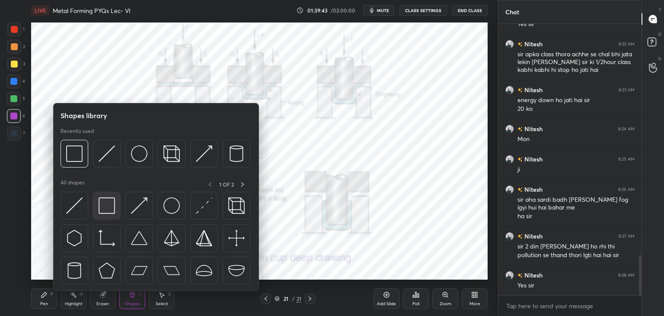
click at [102, 212] on img at bounding box center [107, 205] width 16 height 16
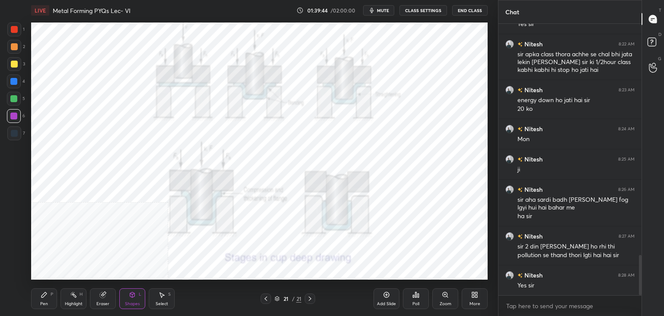
click at [15, 34] on div at bounding box center [14, 29] width 14 height 14
click at [78, 299] on div "Highlight H" at bounding box center [74, 298] width 26 height 21
click at [417, 301] on div "Poll" at bounding box center [416, 298] width 26 height 21
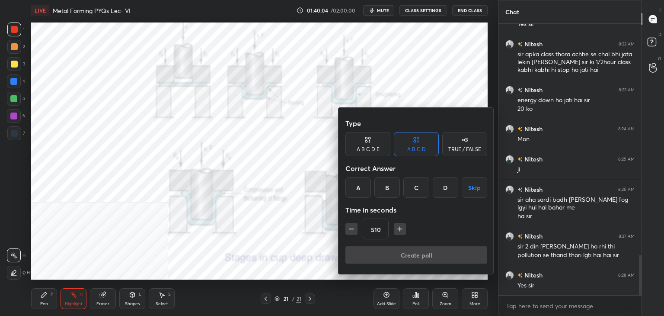
drag, startPoint x: 420, startPoint y: 187, endPoint x: 417, endPoint y: 209, distance: 22.3
click at [419, 187] on div "C" at bounding box center [416, 187] width 26 height 21
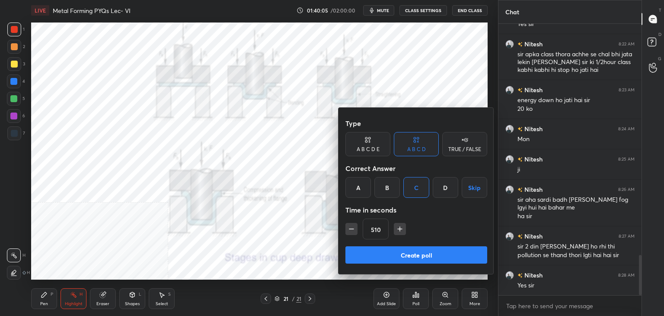
drag, startPoint x: 405, startPoint y: 258, endPoint x: 398, endPoint y: 262, distance: 7.6
click at [404, 258] on button "Create poll" at bounding box center [416, 254] width 142 height 17
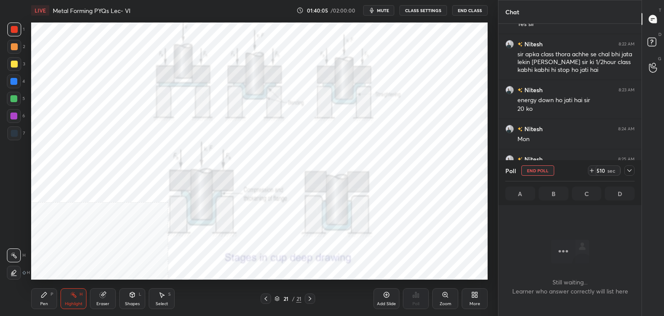
scroll to position [3, 3]
click at [628, 170] on icon at bounding box center [629, 170] width 7 height 7
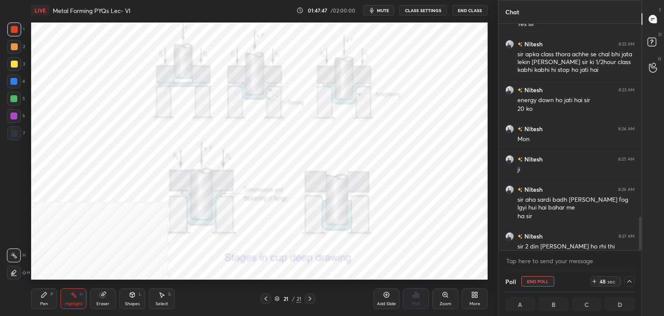
drag, startPoint x: 640, startPoint y: 247, endPoint x: 639, endPoint y: 253, distance: 5.9
click at [639, 253] on div "Chat [PERSON_NAME] 8:19 AM sir team se bat kro [PERSON_NAME] 8:20 AM ha Yes sir…" at bounding box center [581, 158] width 166 height 316
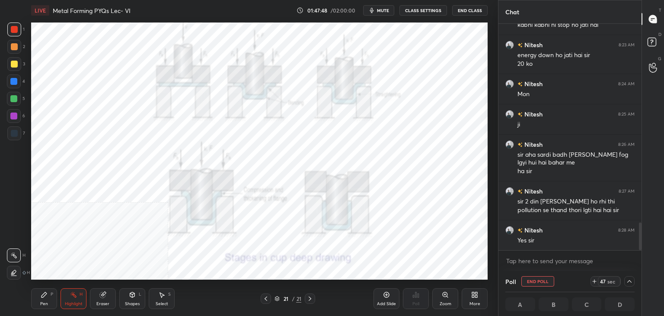
drag, startPoint x: 640, startPoint y: 241, endPoint x: 638, endPoint y: 260, distance: 19.1
click at [638, 260] on div "[PERSON_NAME] 8:20 AM ha Yes sir Nitesh 8:22 AM sir apka class thora achhe se c…" at bounding box center [570, 147] width 143 height 247
click at [478, 297] on div "More" at bounding box center [475, 298] width 26 height 21
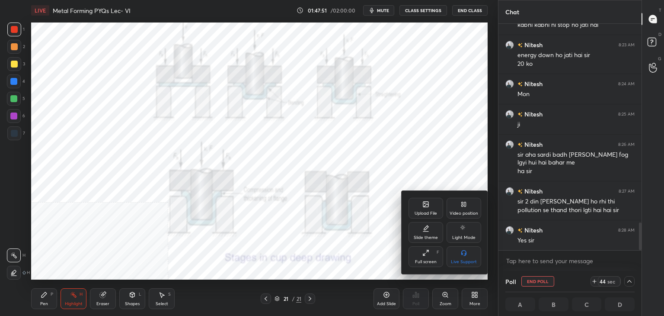
click at [459, 210] on div "Video position" at bounding box center [464, 208] width 35 height 21
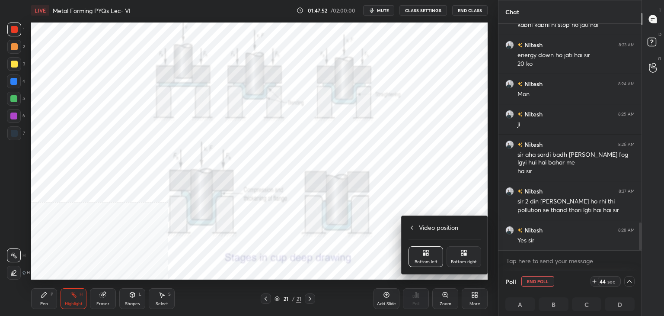
click at [467, 256] on div "Bottom right" at bounding box center [464, 256] width 35 height 21
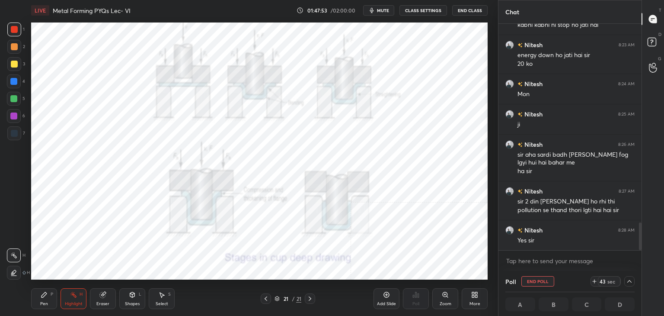
click at [99, 297] on icon at bounding box center [102, 294] width 7 height 7
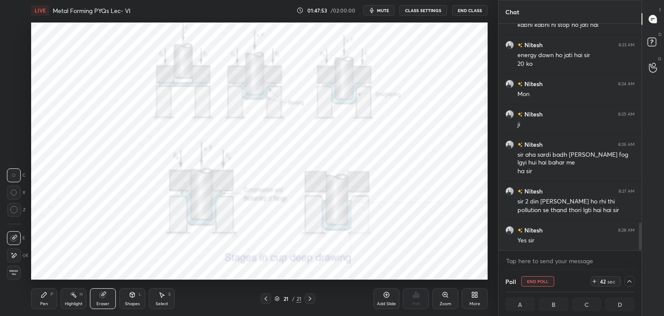
click at [80, 297] on div "Highlight H" at bounding box center [74, 298] width 26 height 21
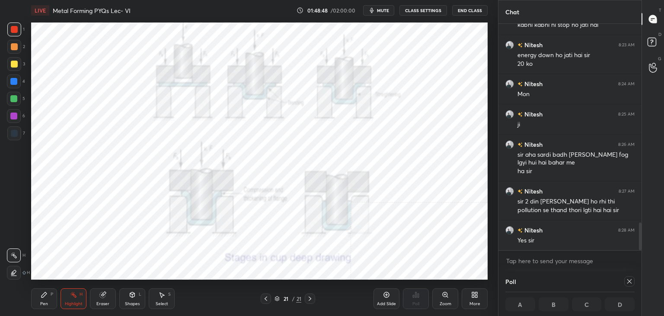
click at [629, 284] on icon at bounding box center [629, 281] width 7 height 7
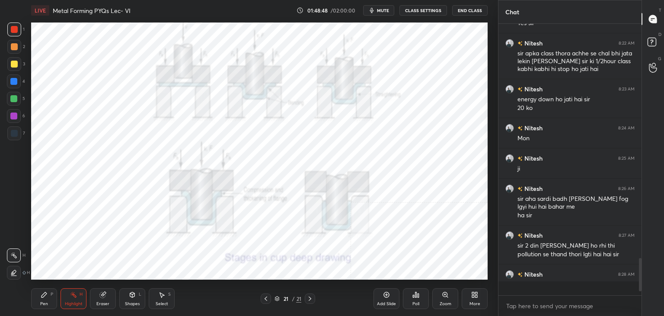
scroll to position [3, 3]
click at [79, 301] on div "Highlight" at bounding box center [74, 303] width 18 height 4
click at [83, 291] on div "Highlight H" at bounding box center [74, 298] width 26 height 21
click at [414, 301] on div "Poll" at bounding box center [416, 303] width 7 height 4
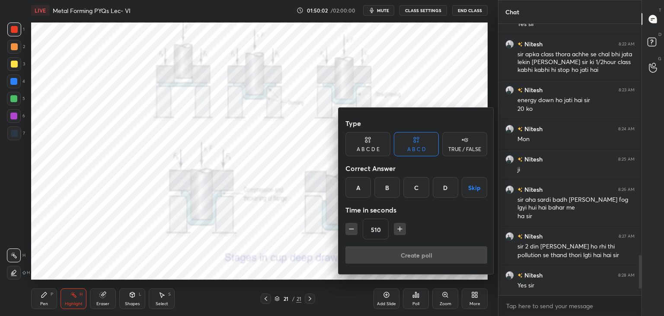
click at [450, 184] on div "D" at bounding box center [446, 187] width 26 height 21
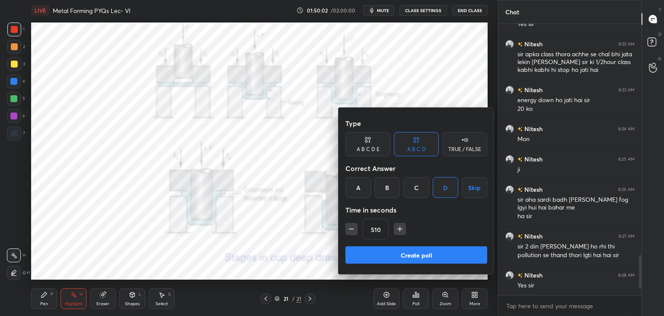
drag, startPoint x: 435, startPoint y: 253, endPoint x: 414, endPoint y: 249, distance: 21.8
click at [435, 253] on button "Create poll" at bounding box center [416, 254] width 142 height 17
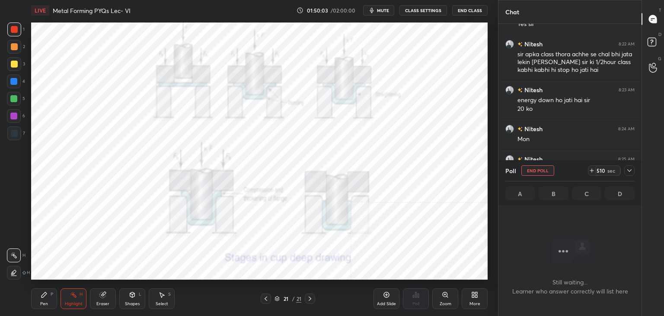
scroll to position [152, 141]
click at [631, 176] on div "Poll End Poll 215 sec" at bounding box center [569, 170] width 129 height 21
click at [632, 172] on icon at bounding box center [629, 170] width 7 height 7
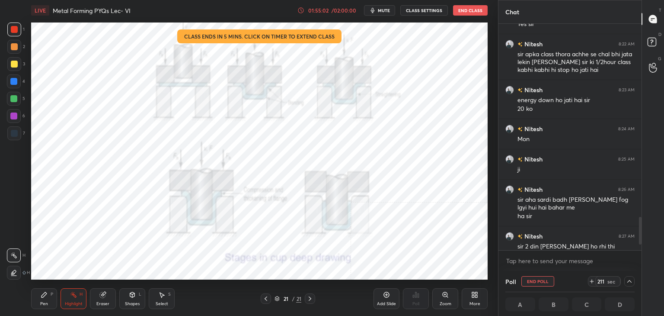
click at [81, 302] on div "Highlight" at bounding box center [74, 303] width 18 height 4
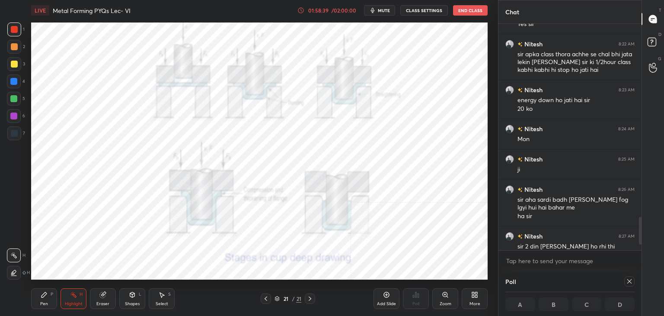
click at [628, 281] on icon at bounding box center [629, 281] width 7 height 7
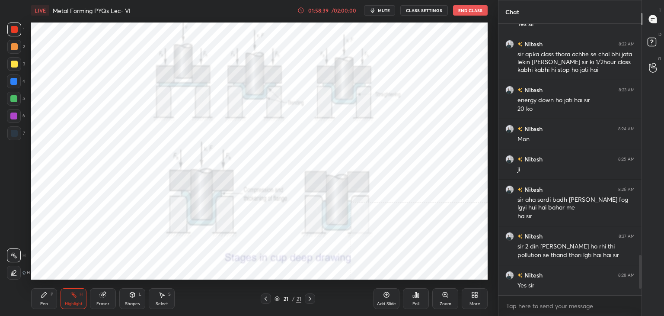
scroll to position [197, 141]
click at [420, 301] on div "Poll" at bounding box center [416, 298] width 26 height 21
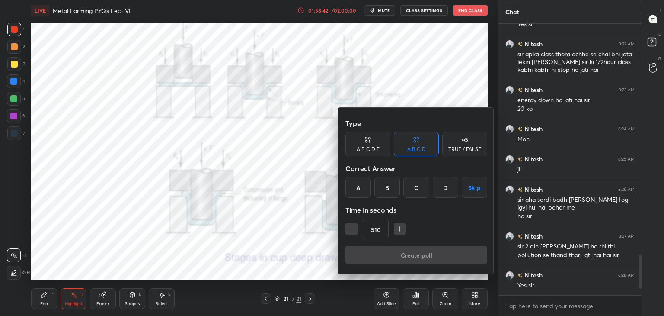
click at [418, 192] on div "C" at bounding box center [416, 187] width 26 height 21
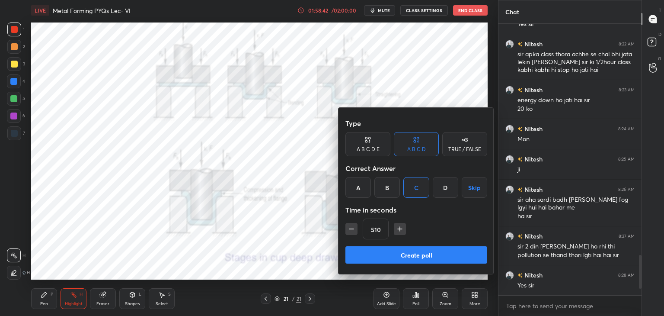
click at [418, 247] on button "Create poll" at bounding box center [416, 254] width 142 height 17
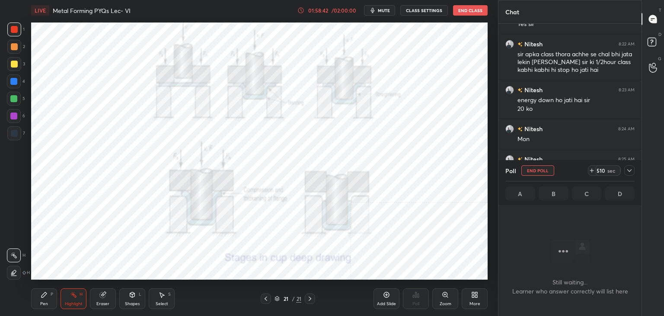
scroll to position [152, 141]
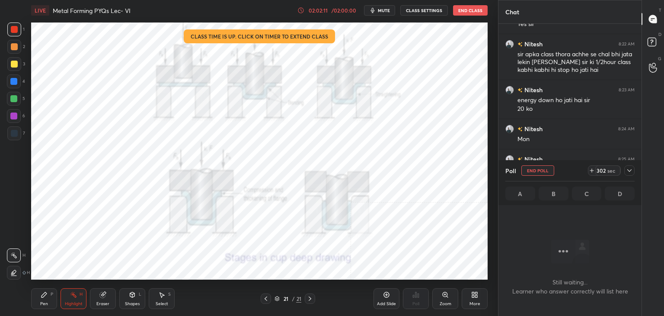
click at [470, 7] on button "End Class" at bounding box center [470, 10] width 35 height 10
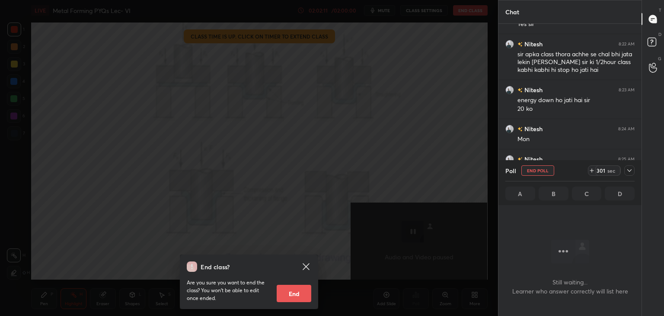
click at [302, 293] on button "End" at bounding box center [294, 293] width 35 height 17
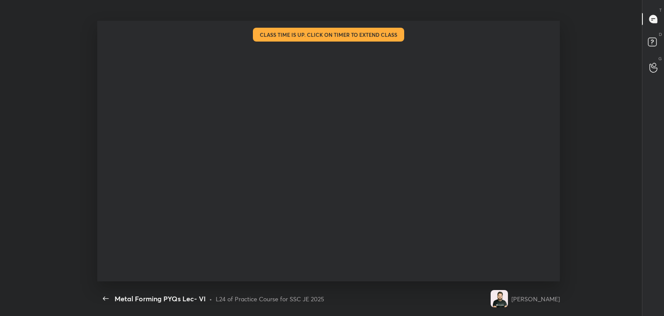
type textarea "x"
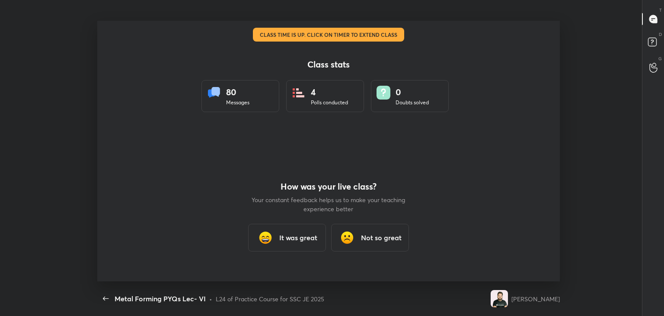
scroll to position [260, 618]
click at [282, 240] on h3 "It was great" at bounding box center [298, 237] width 38 height 10
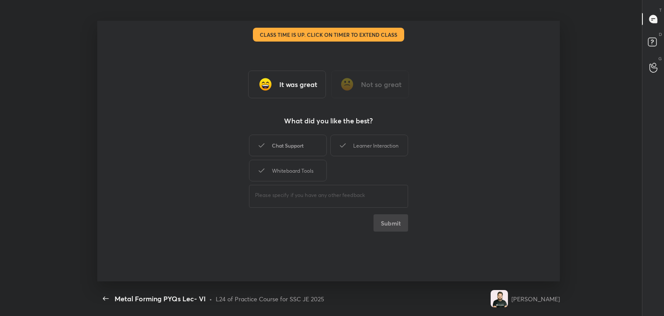
click at [296, 168] on div "Whiteboard Tools" at bounding box center [288, 171] width 78 height 22
drag, startPoint x: 310, startPoint y: 147, endPoint x: 330, endPoint y: 144, distance: 20.1
click at [311, 147] on div "Chat Support" at bounding box center [288, 145] width 78 height 22
click at [370, 142] on div "Learner Interaction" at bounding box center [369, 145] width 78 height 22
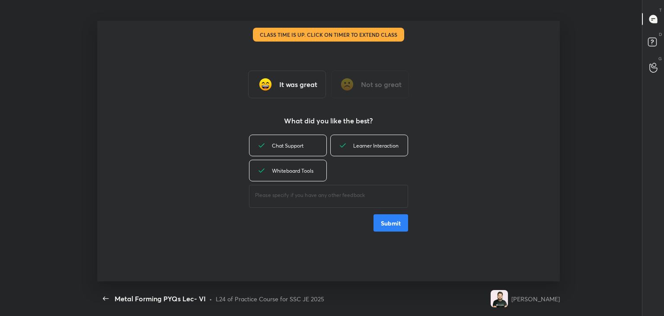
drag, startPoint x: 398, startPoint y: 224, endPoint x: 386, endPoint y: 222, distance: 12.4
click at [397, 225] on button "Submit" at bounding box center [391, 222] width 35 height 17
